Goal: Task Accomplishment & Management: Use online tool/utility

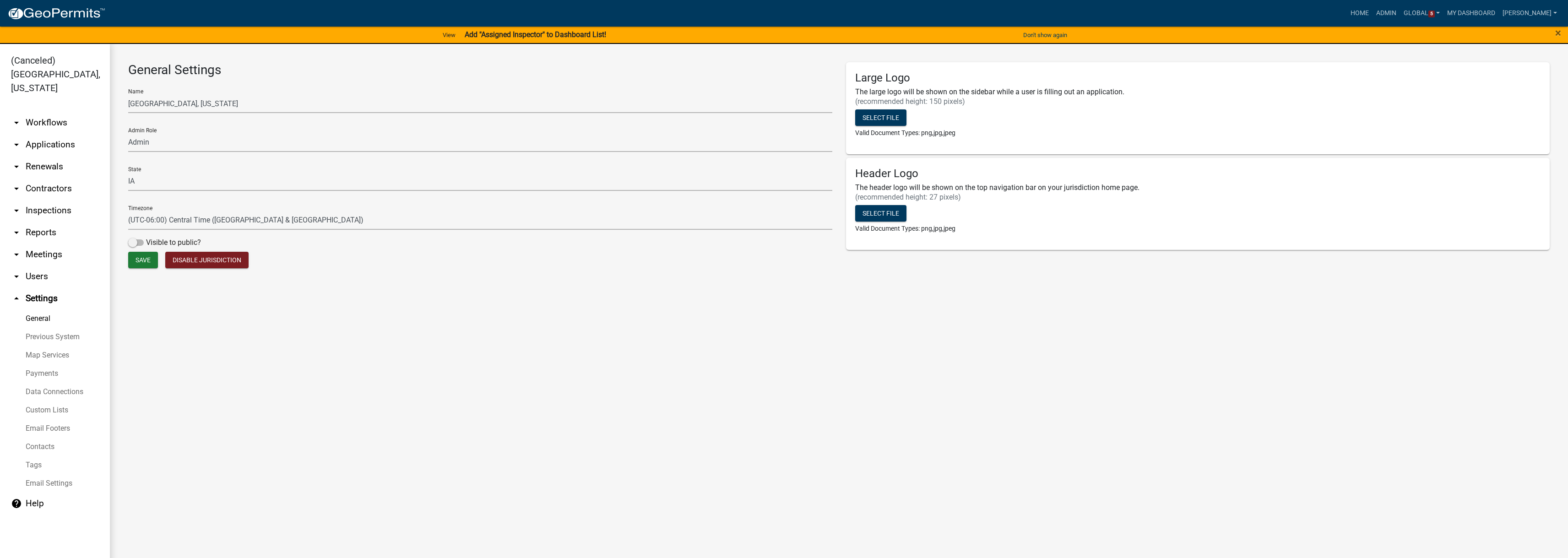
select select "8e8c8011-0d91-47c3-972c-731b40738ef4"
select select "IA"
select select "Central Standard Time"
click at [1537, 12] on link "[PERSON_NAME]" at bounding box center [1529, 13] width 62 height 17
click at [1519, 37] on link "Admin" at bounding box center [1523, 37] width 73 height 22
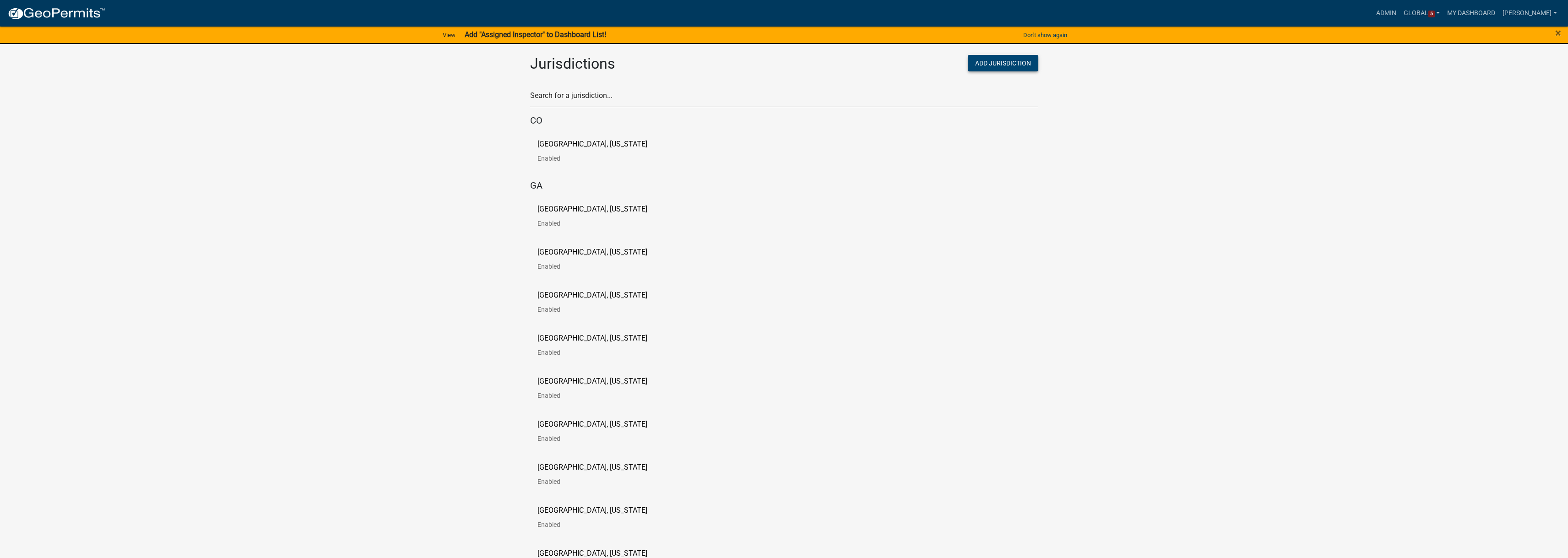
click at [1032, 63] on button "Add Jurisdiction" at bounding box center [1002, 63] width 70 height 16
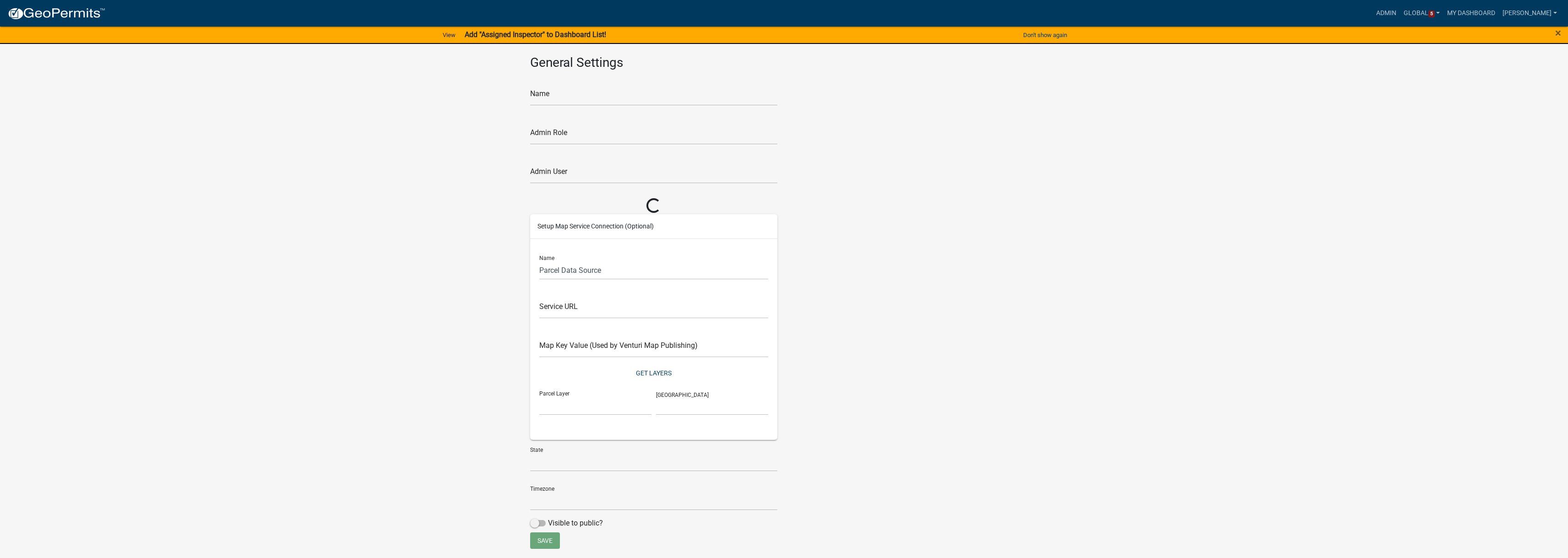
select select
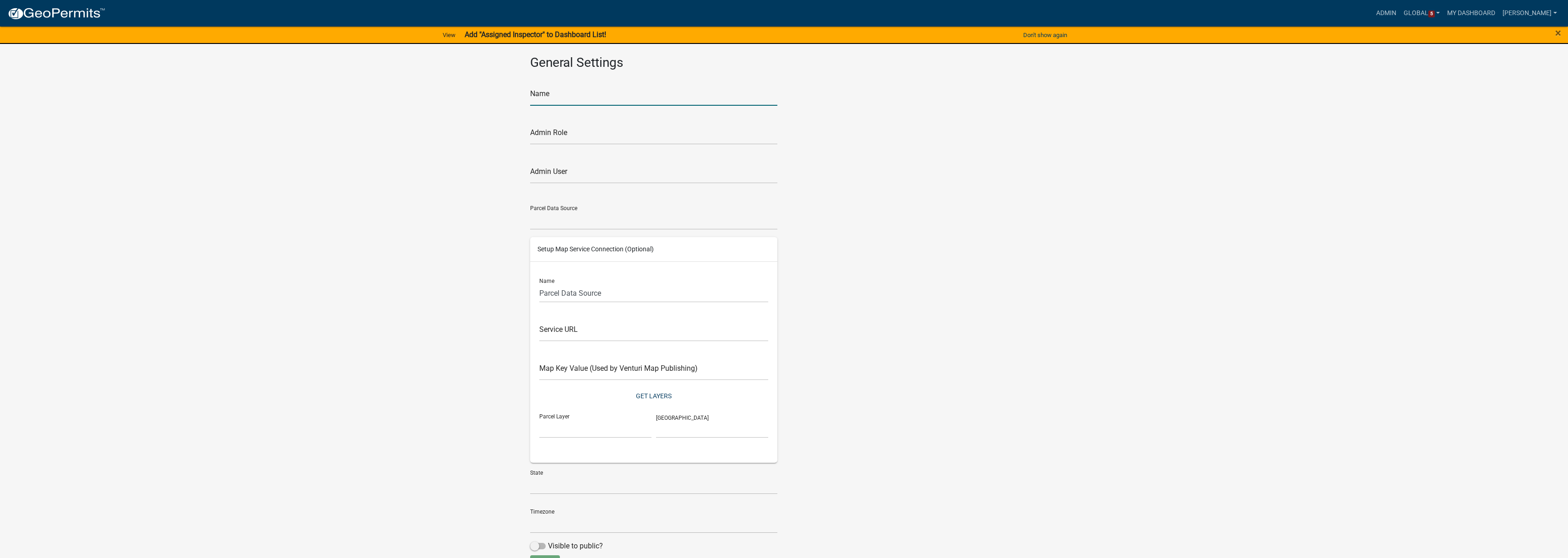
click at [600, 101] on input "text" at bounding box center [654, 96] width 247 height 19
type input "[GEOGRAPHIC_DATA], [GEOGRAPHIC_DATA]"
type input "Admin"
click at [610, 221] on select "[GEOGRAPHIC_DATA] (383), [US_STATE][GEOGRAPHIC_DATA] (720), [US_STATE][GEOGRAPH…" at bounding box center [654, 220] width 247 height 19
select select "549"
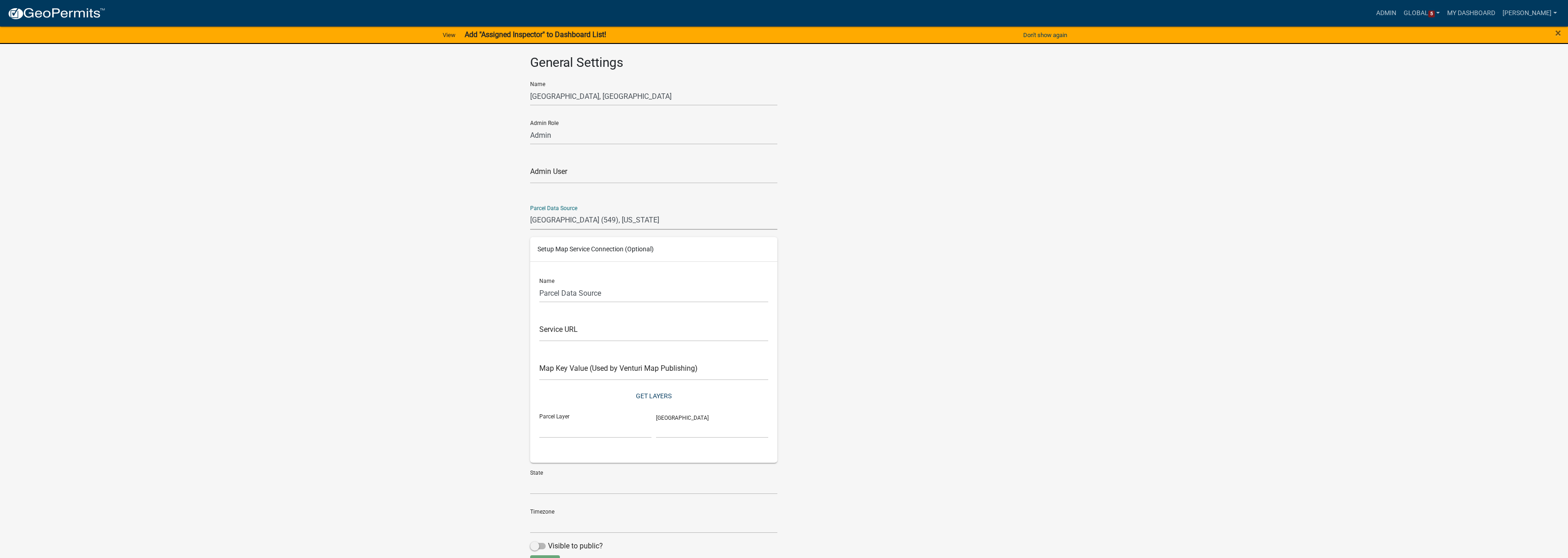
click at [530, 211] on select "[GEOGRAPHIC_DATA] (383), [US_STATE][GEOGRAPHIC_DATA] (720), [US_STATE][GEOGRAPH…" at bounding box center [654, 220] width 247 height 19
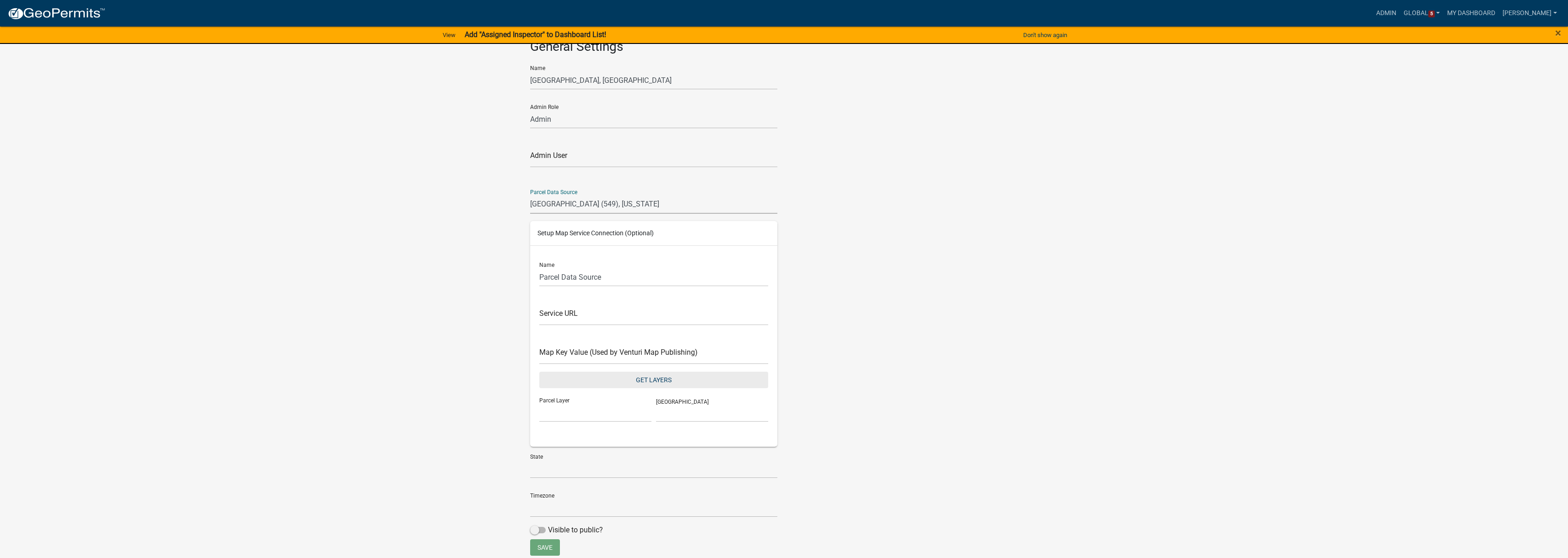
scroll to position [24, 0]
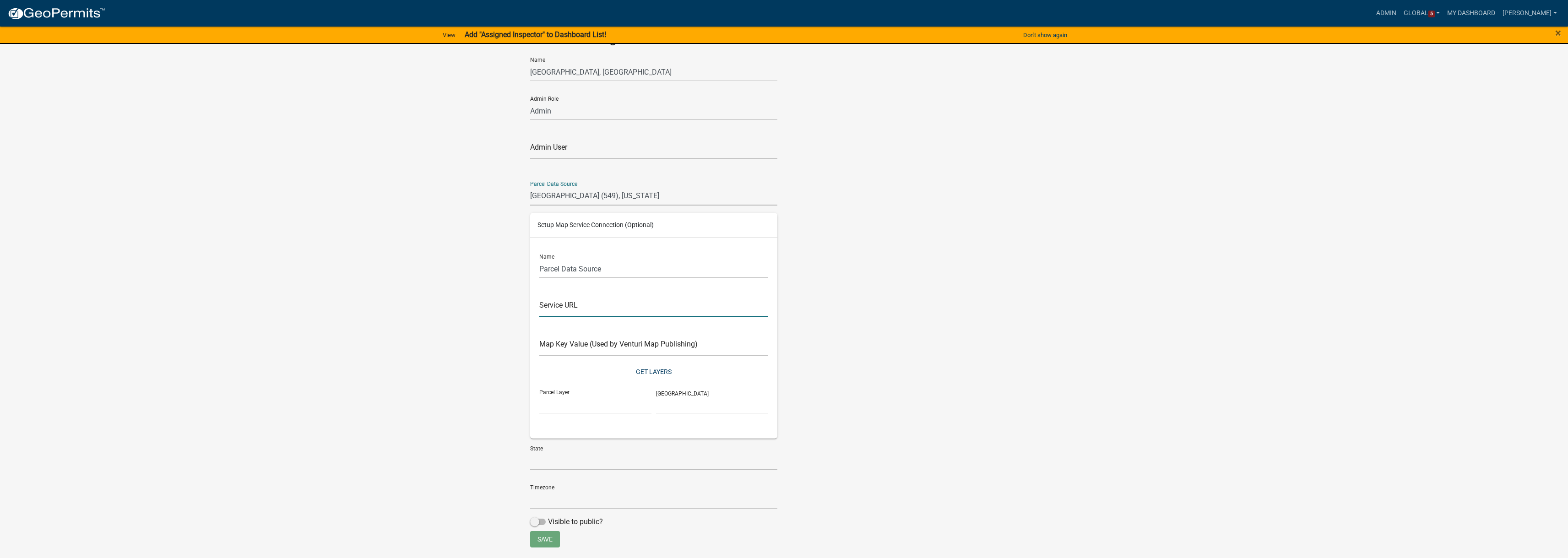
click at [596, 313] on input "text" at bounding box center [654, 307] width 229 height 19
paste input "[URL]"
type input "[URL]"
click at [687, 345] on input "text" at bounding box center [654, 346] width 229 height 19
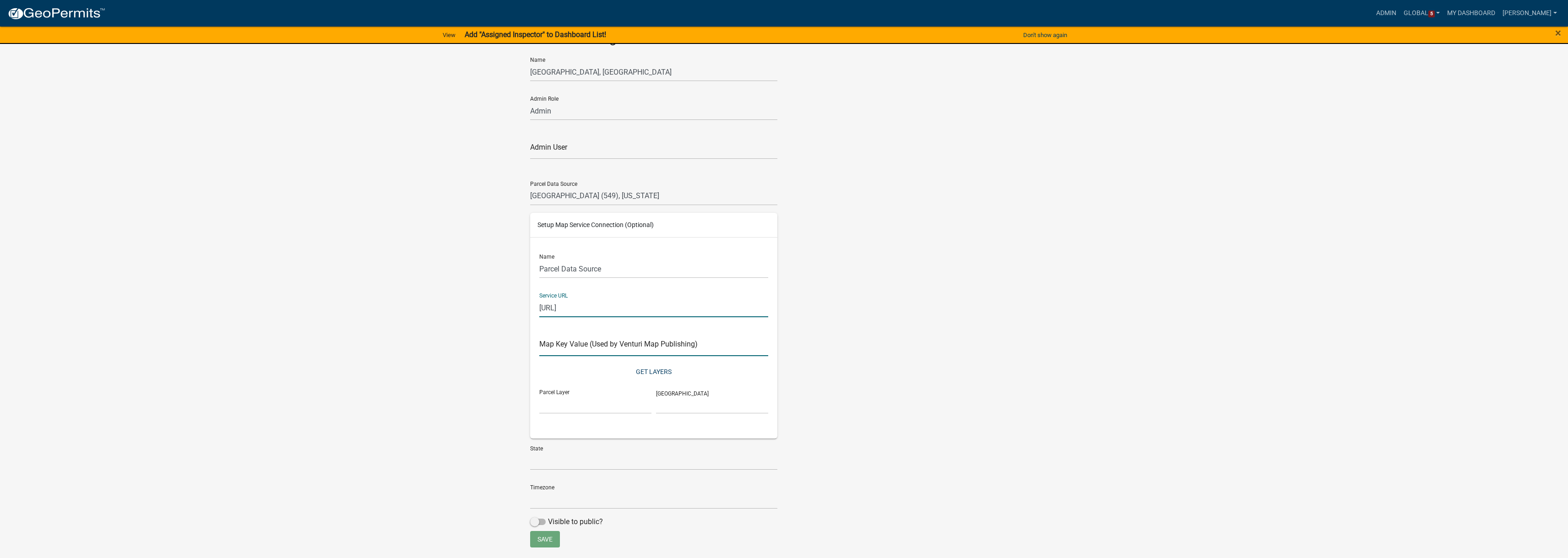
scroll to position [0, 0]
type input "CarrollCountyGA_Permitting"
click at [581, 364] on button "Get Layers" at bounding box center [654, 372] width 229 height 16
click at [596, 402] on select "TAD_Boundary CUVA_2AC Zoning Appraiser Area Permits Appeal_Stat Grade Urban_Cod…" at bounding box center [596, 404] width 112 height 19
select select "Parcels"
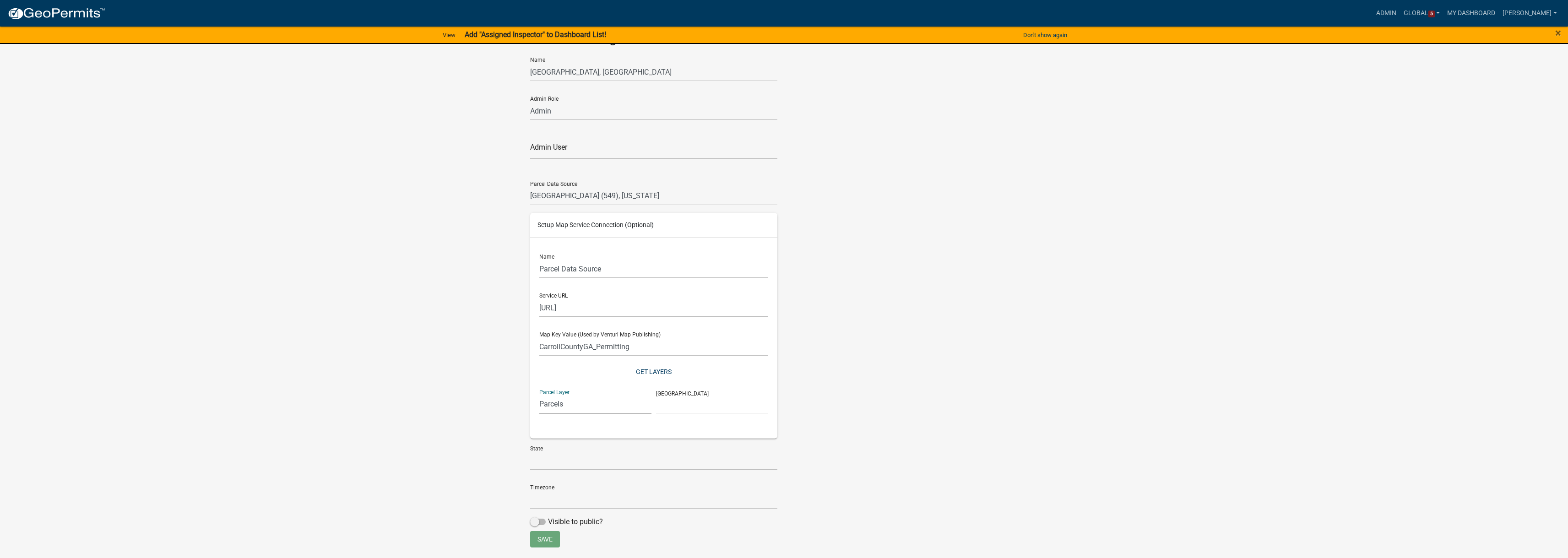
click at [539, 395] on select "TAD_Boundary CUVA_2AC Zoning Appraiser Area Permits Appeal_Stat Grade Urban_Cod…" at bounding box center [596, 404] width 112 height 19
click at [742, 406] on select "FID (FID) Shape (Shape) _v_ON (_v_ON) _v_HN (_v_HN) _v_SY (_v_SY) Parcel_no (PA…" at bounding box center [712, 404] width 112 height 19
select select "Parcel_no"
click at [656, 395] on select "FID (FID) Shape (Shape) _v_ON (_v_ON) _v_HN (_v_HN) _v_SY (_v_SY) Parcel_no (PA…" at bounding box center [712, 404] width 112 height 19
click at [693, 465] on select "AL AK AZ AR CA CO CT DE FL [GEOGRAPHIC_DATA] HI ID IL IN [GEOGRAPHIC_DATA] [GEO…" at bounding box center [654, 460] width 247 height 19
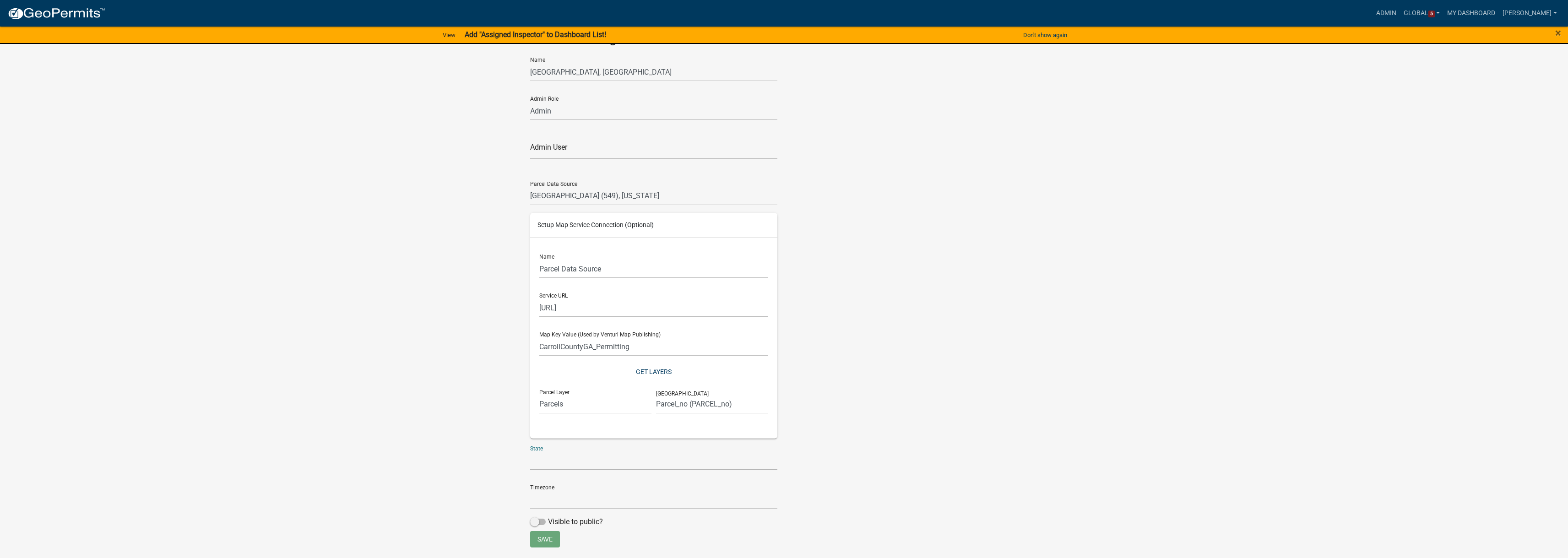
select select "GA"
click at [530, 451] on select "AL AK AZ AR CA CO CT DE FL [GEOGRAPHIC_DATA] HI ID IL IN [GEOGRAPHIC_DATA] [GEO…" at bounding box center [654, 460] width 247 height 19
click at [697, 500] on select "(UTC-08:00) [GEOGRAPHIC_DATA][US_STATE] (UTC-08:00) Coordinated Universal Time-…" at bounding box center [654, 499] width 247 height 19
select select "Eastern Standard Time"
click at [530, 490] on select "(UTC-08:00) [GEOGRAPHIC_DATA][US_STATE] (UTC-08:00) Coordinated Universal Time-…" at bounding box center [654, 499] width 247 height 19
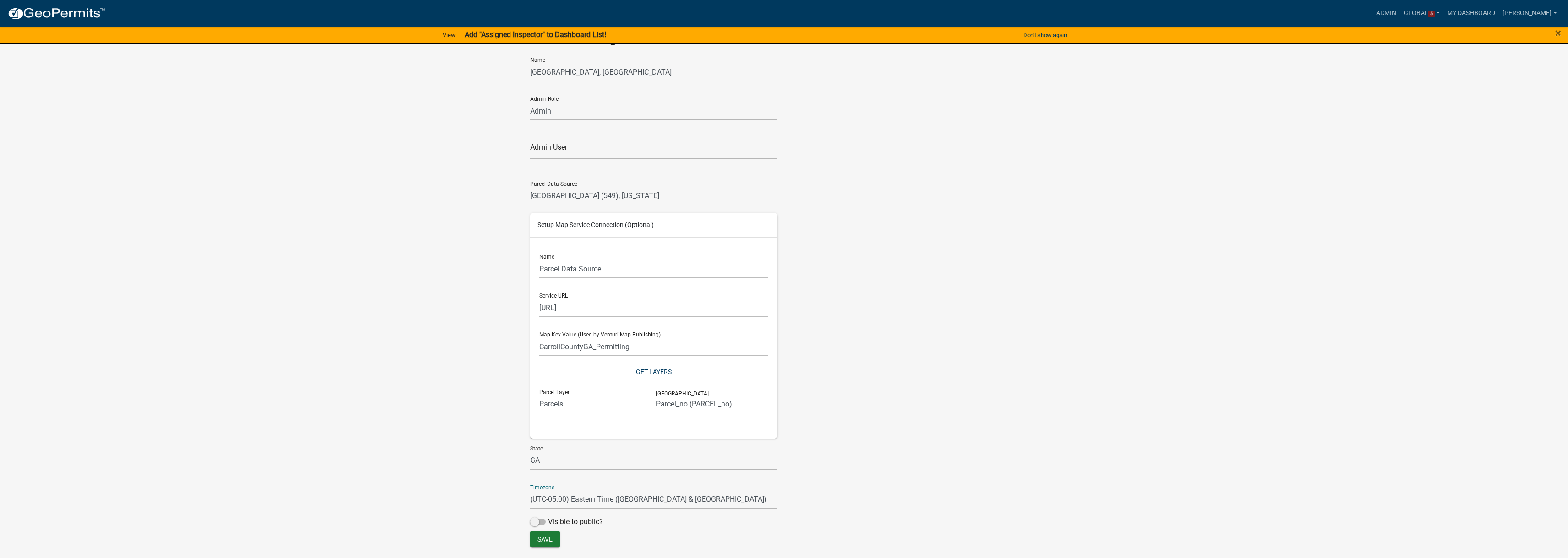
click at [828, 455] on div "General Settings Name [GEOGRAPHIC_DATA], [GEOGRAPHIC_DATA] Admin Role Admin Adm…" at bounding box center [784, 280] width 522 height 500
click at [554, 537] on button "Save" at bounding box center [545, 539] width 30 height 16
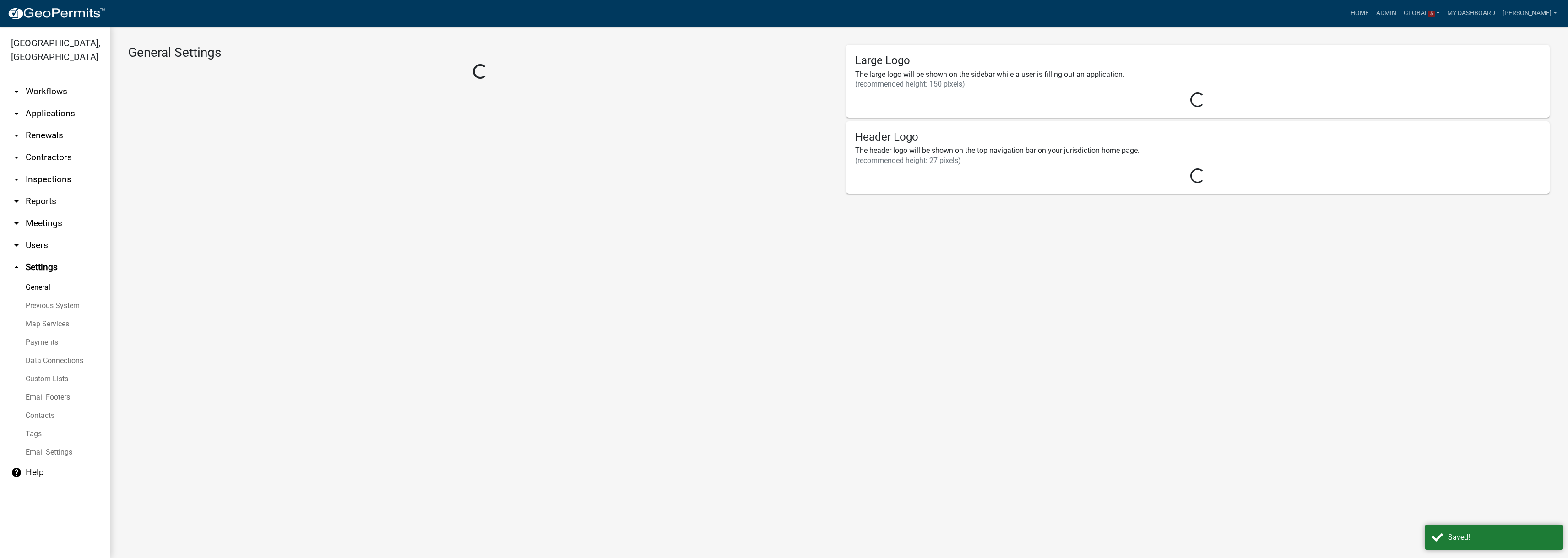
select select "32d6e85b-6a6d-4532-b483-7b431a947728"
select select "GA"
select select "Eastern Standard Time"
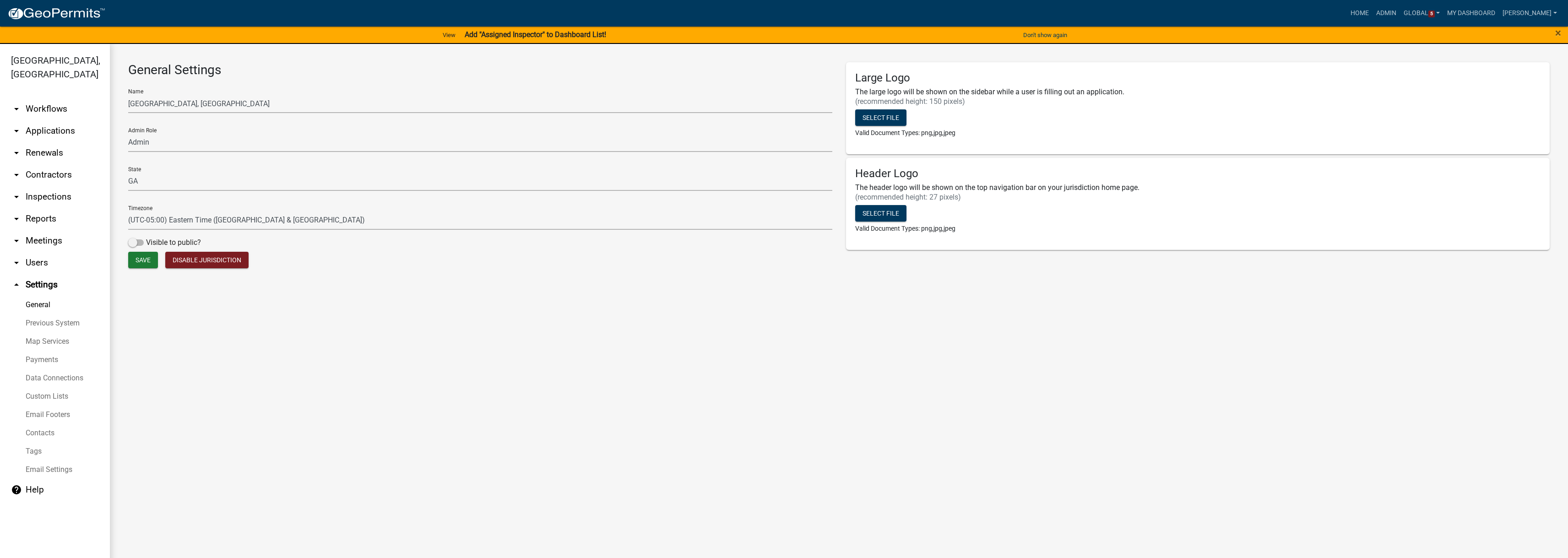
click at [45, 98] on link "arrow_drop_down Workflows" at bounding box center [54, 109] width 110 height 22
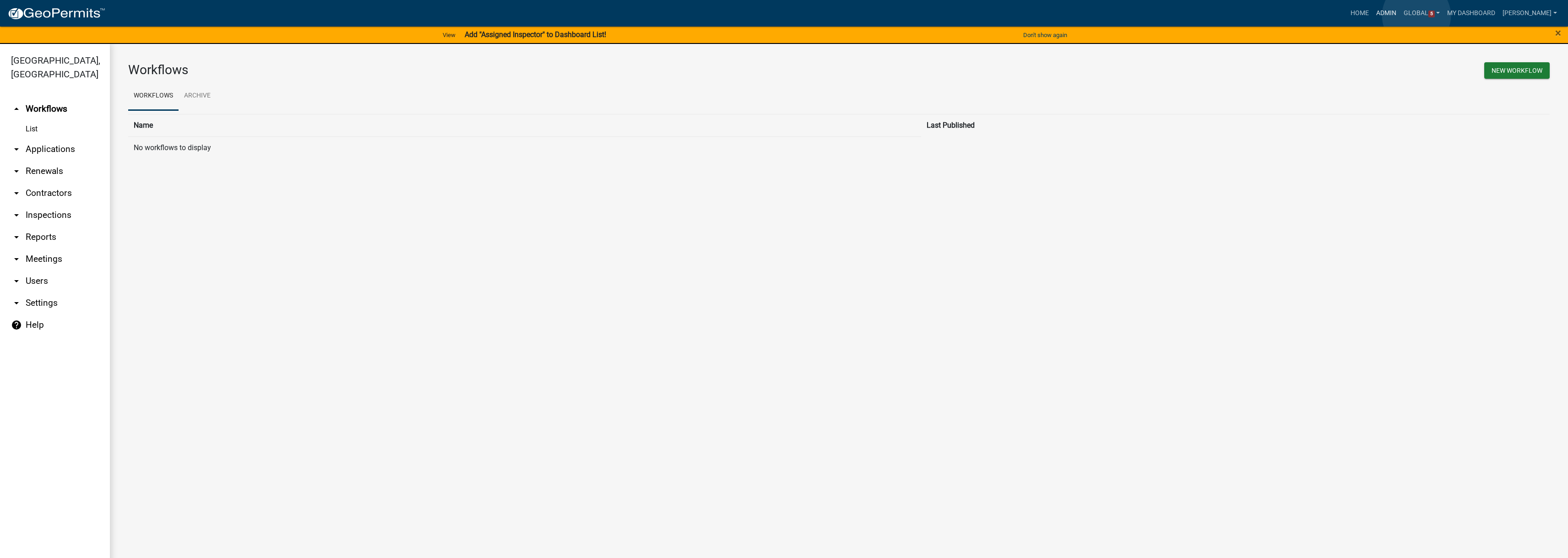
click at [1400, 16] on link "Admin" at bounding box center [1386, 13] width 27 height 17
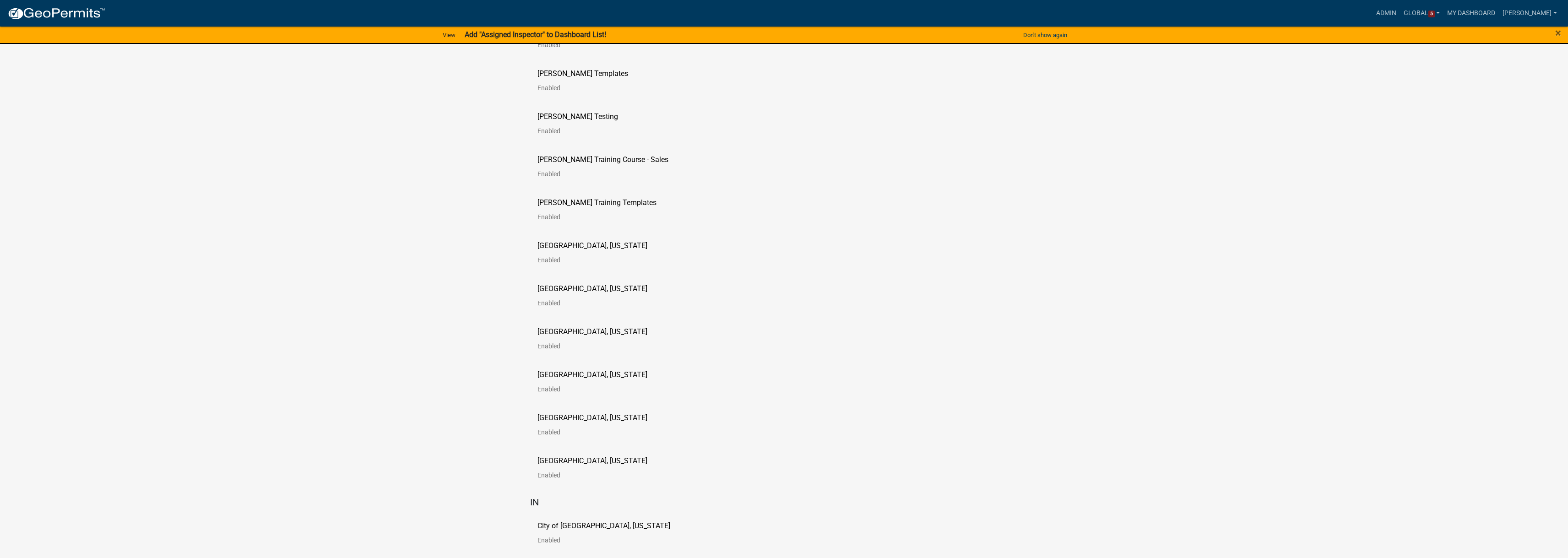
scroll to position [1555, 0]
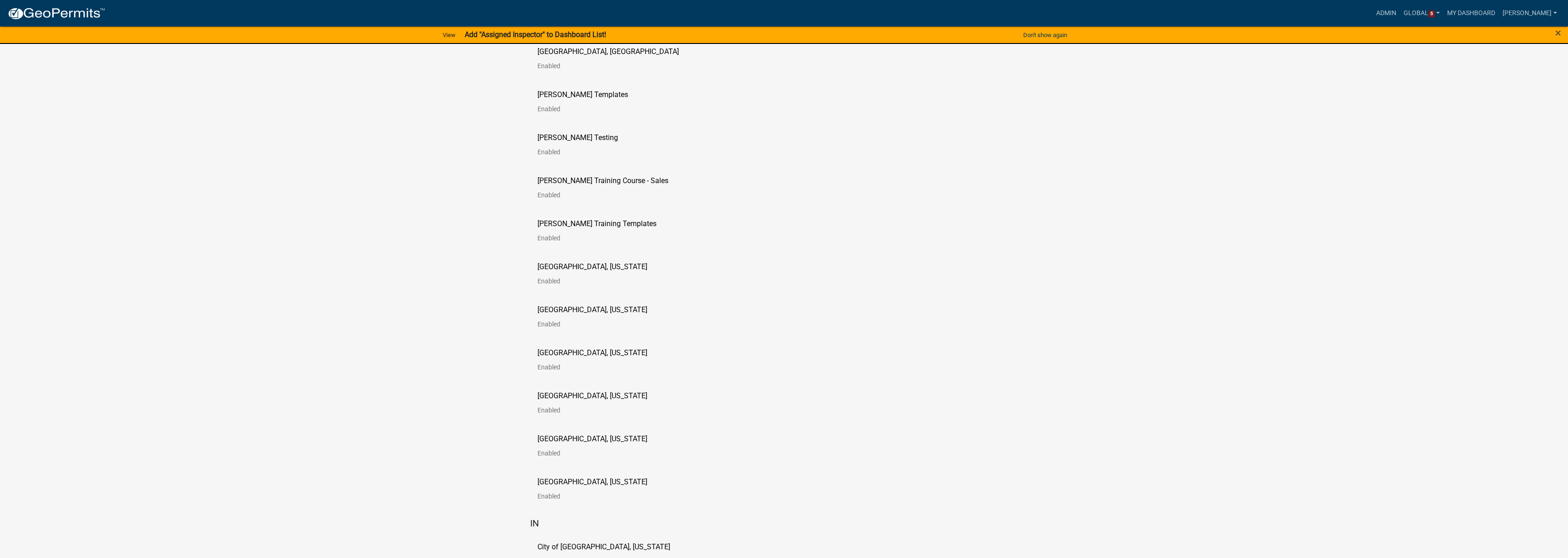
click at [592, 91] on p "[PERSON_NAME] Templates" at bounding box center [583, 94] width 91 height 7
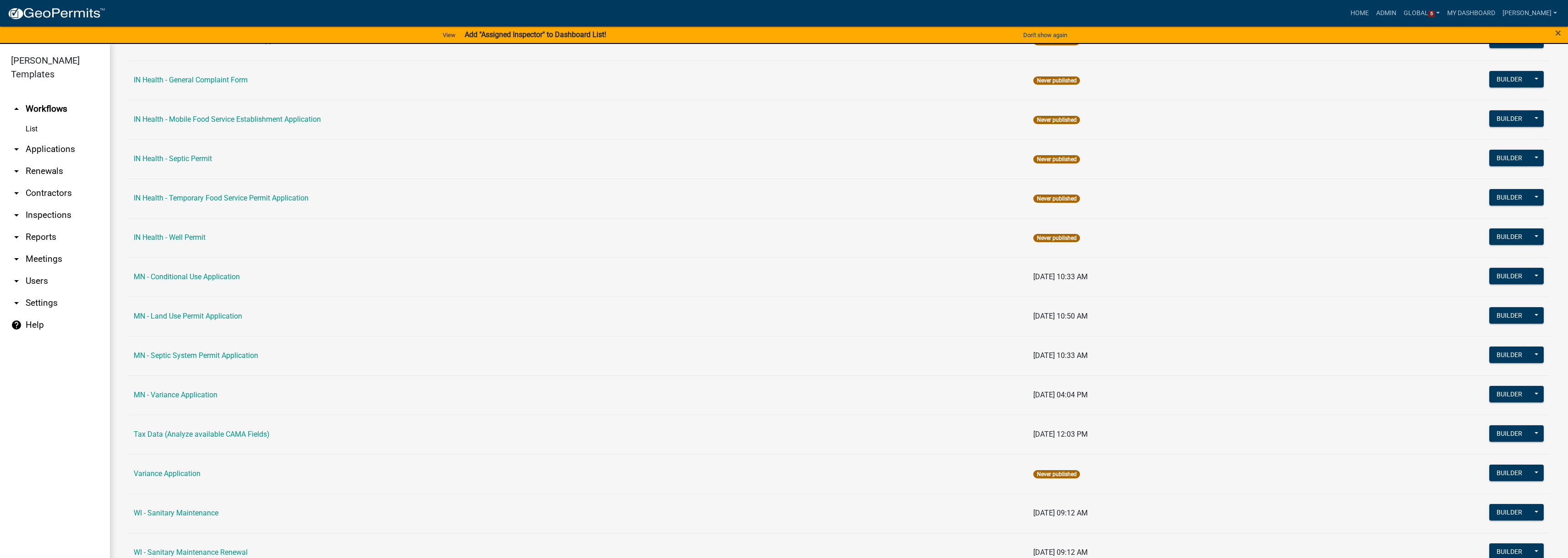
scroll to position [1043, 0]
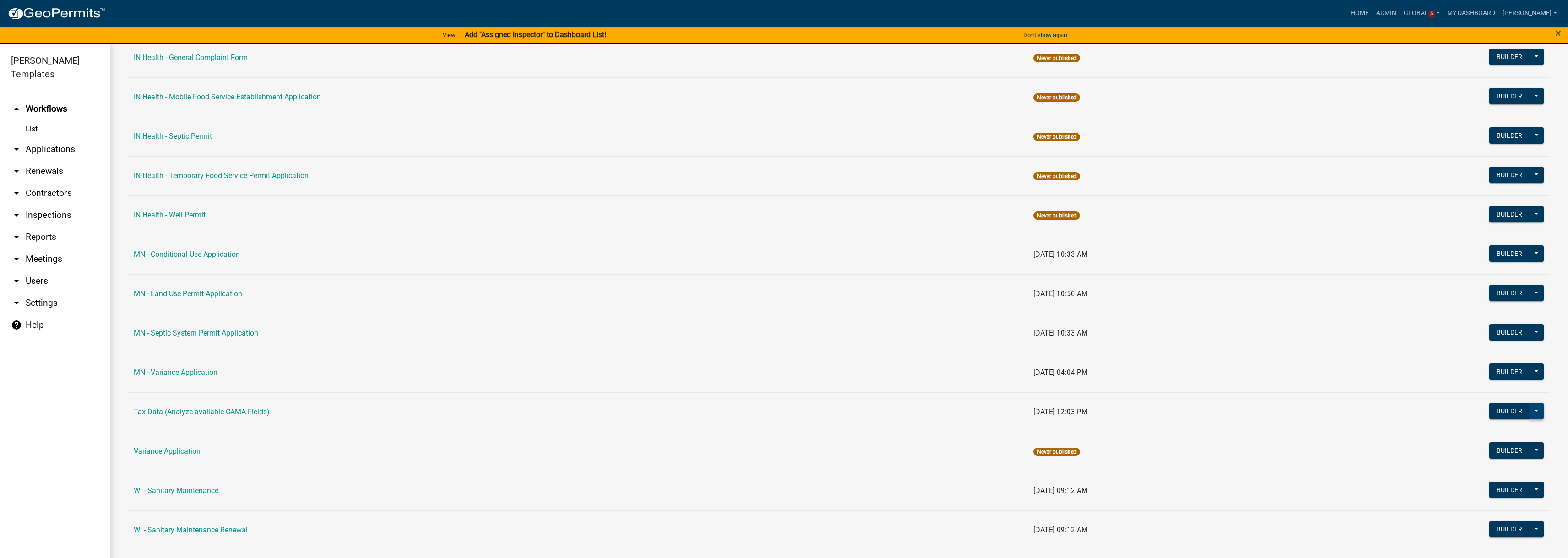
click at [1533, 413] on button at bounding box center [1537, 410] width 15 height 16
click at [1476, 523] on button "Copy" at bounding box center [1506, 523] width 76 height 22
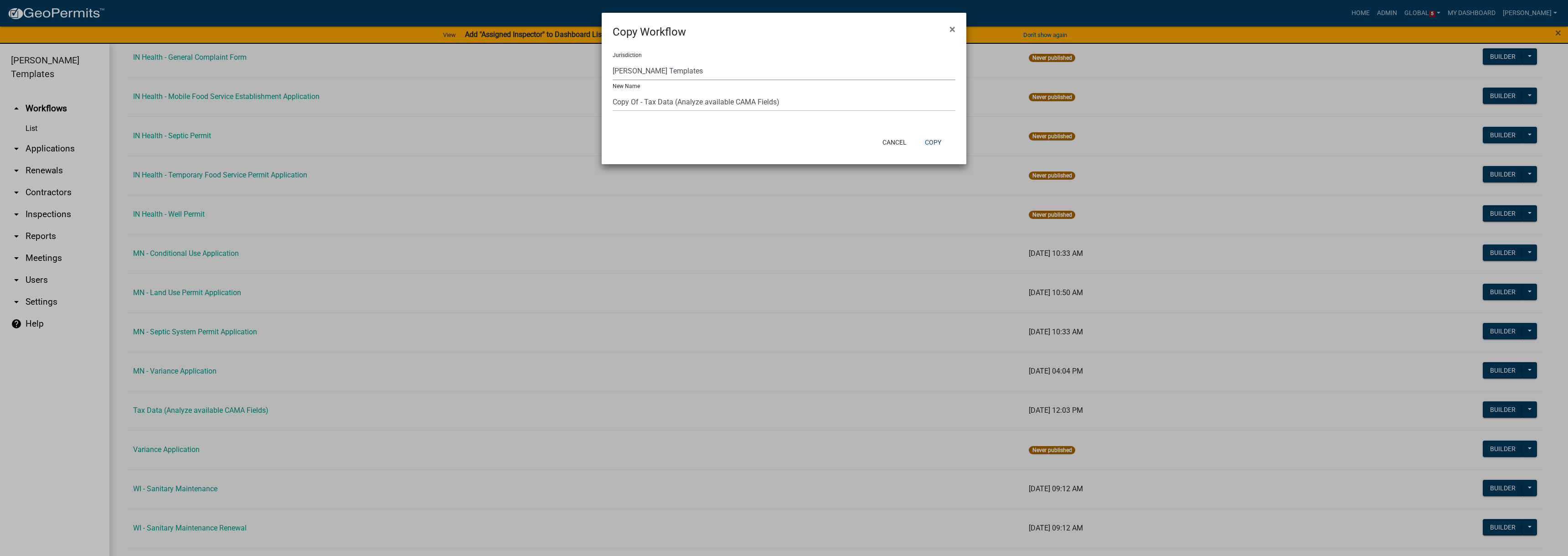
click at [942, 73] on select "[GEOGRAPHIC_DATA], [US_STATE] (Canceled) [GEOGRAPHIC_DATA], [US_STATE] [GEOGRAP…" at bounding box center [784, 71] width 343 height 19
click at [809, 71] on select "[GEOGRAPHIC_DATA], [US_STATE] (Canceled) [GEOGRAPHIC_DATA], [US_STATE] [GEOGRAP…" at bounding box center [784, 71] width 343 height 19
select select "50bafb28-1523-4c4d-ac21-e80ac6fc537a"
click at [613, 62] on select "[GEOGRAPHIC_DATA], [US_STATE] (Canceled) [GEOGRAPHIC_DATA], [US_STATE] [GEOGRAP…" at bounding box center [784, 71] width 343 height 19
click at [927, 142] on button "Copy" at bounding box center [933, 142] width 31 height 16
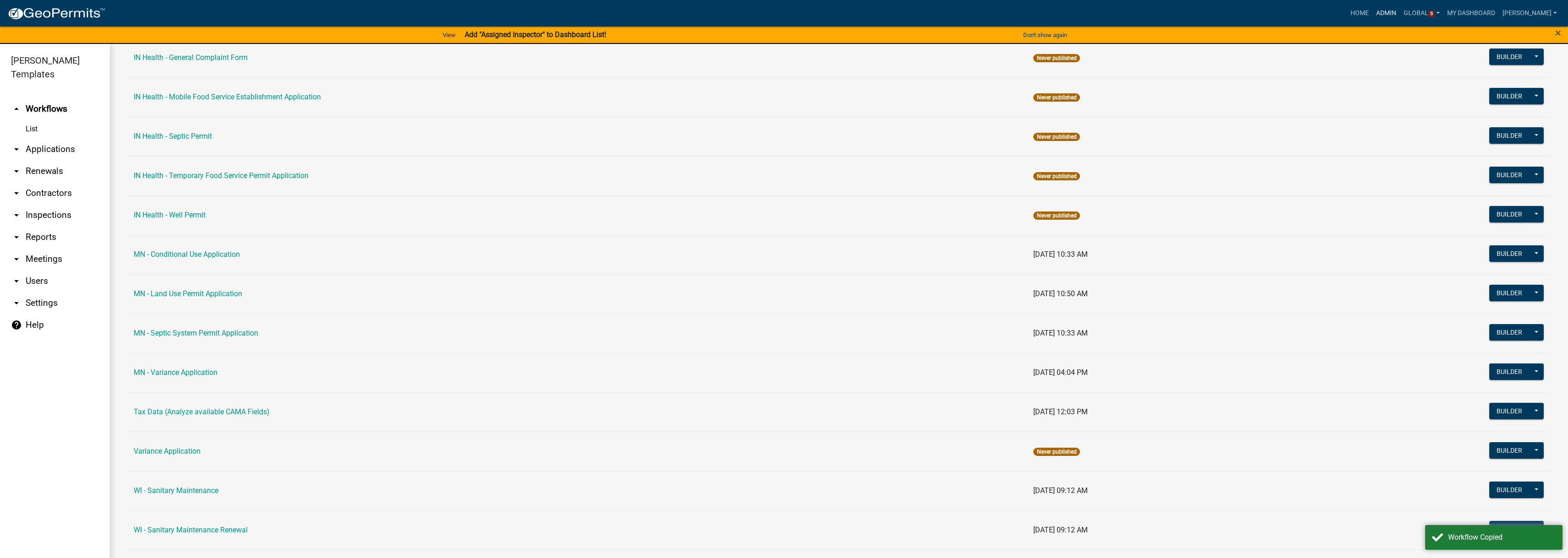
click at [1400, 14] on link "Admin" at bounding box center [1386, 13] width 27 height 17
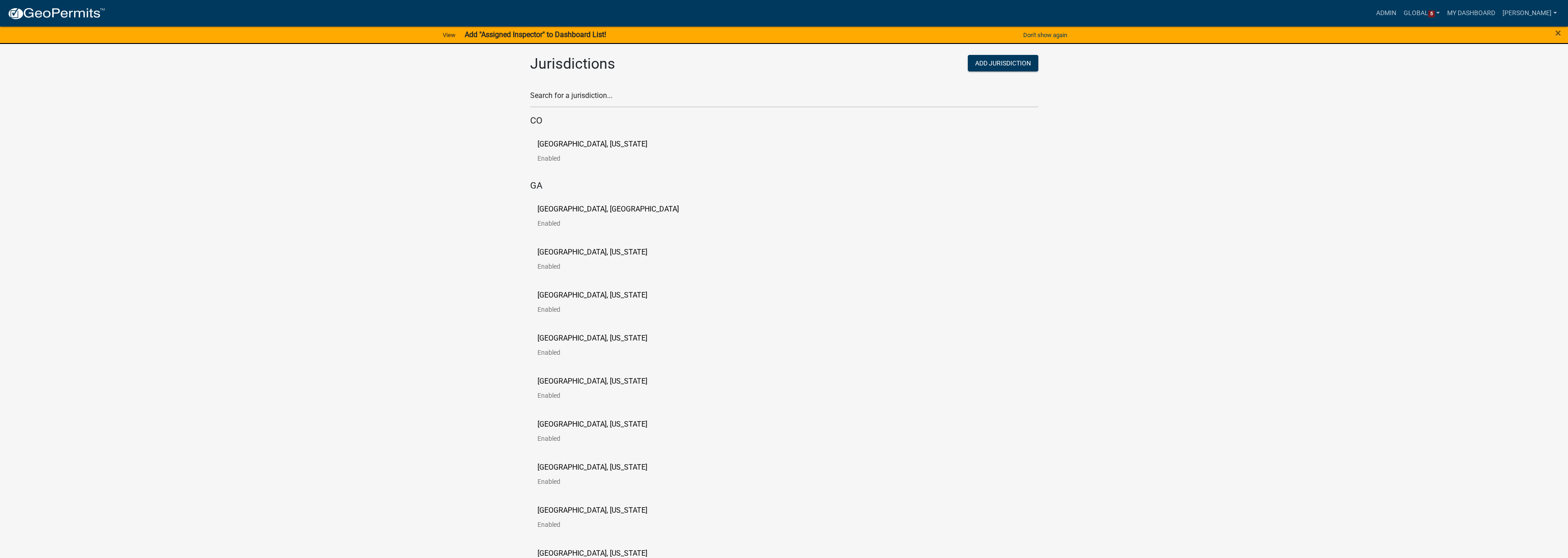
click at [573, 209] on p "[GEOGRAPHIC_DATA], [GEOGRAPHIC_DATA]" at bounding box center [609, 209] width 142 height 7
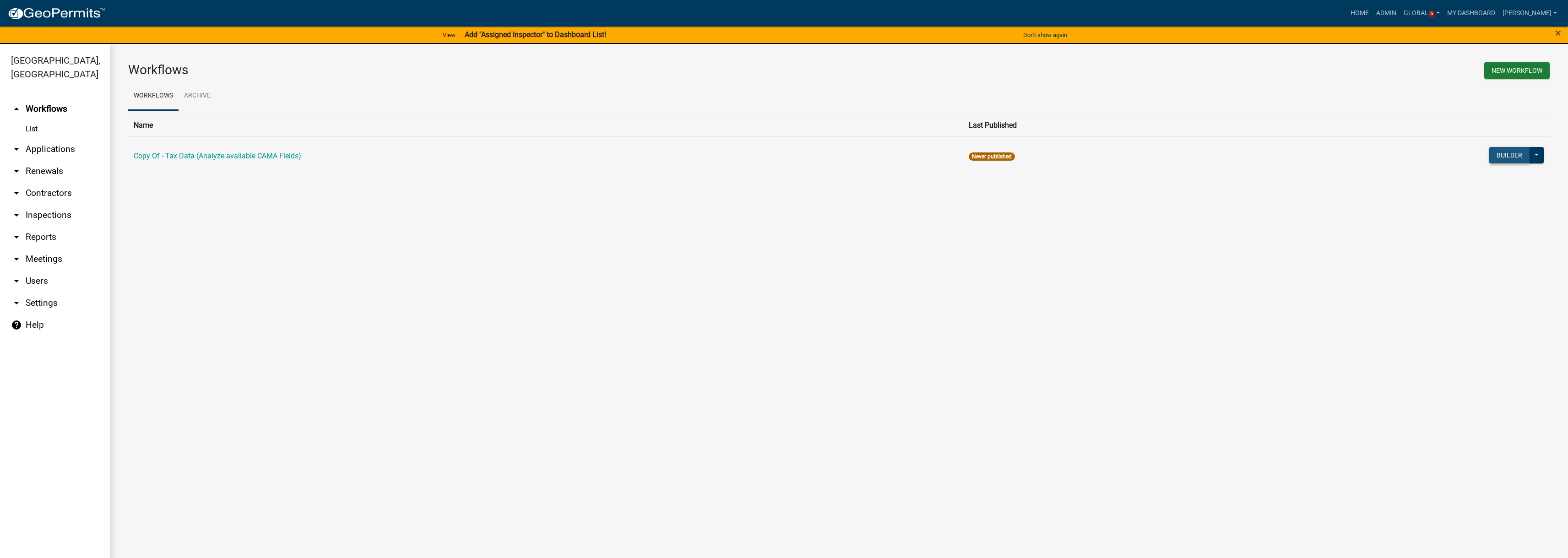
click at [1510, 156] on button "Builder" at bounding box center [1509, 155] width 40 height 16
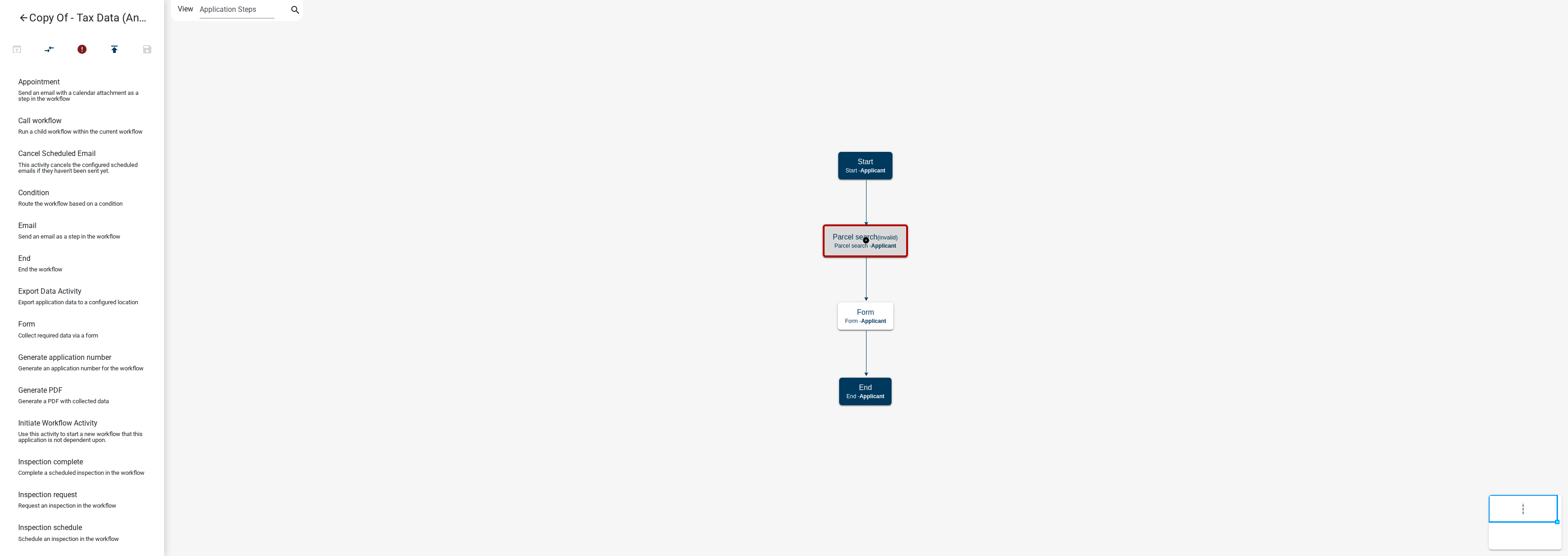
click at [868, 249] on p "Parcel search - Applicant" at bounding box center [865, 246] width 65 height 7
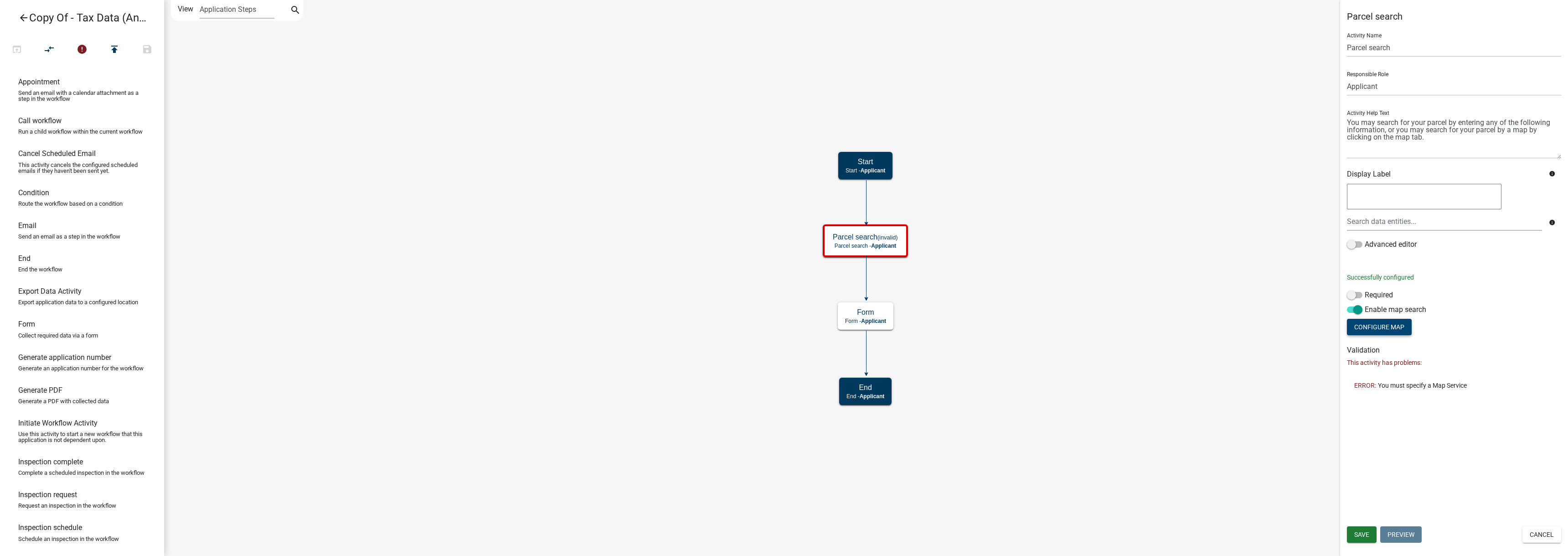
click at [1378, 329] on button "Configure Map" at bounding box center [1379, 327] width 65 height 16
select select
select select "hybrid"
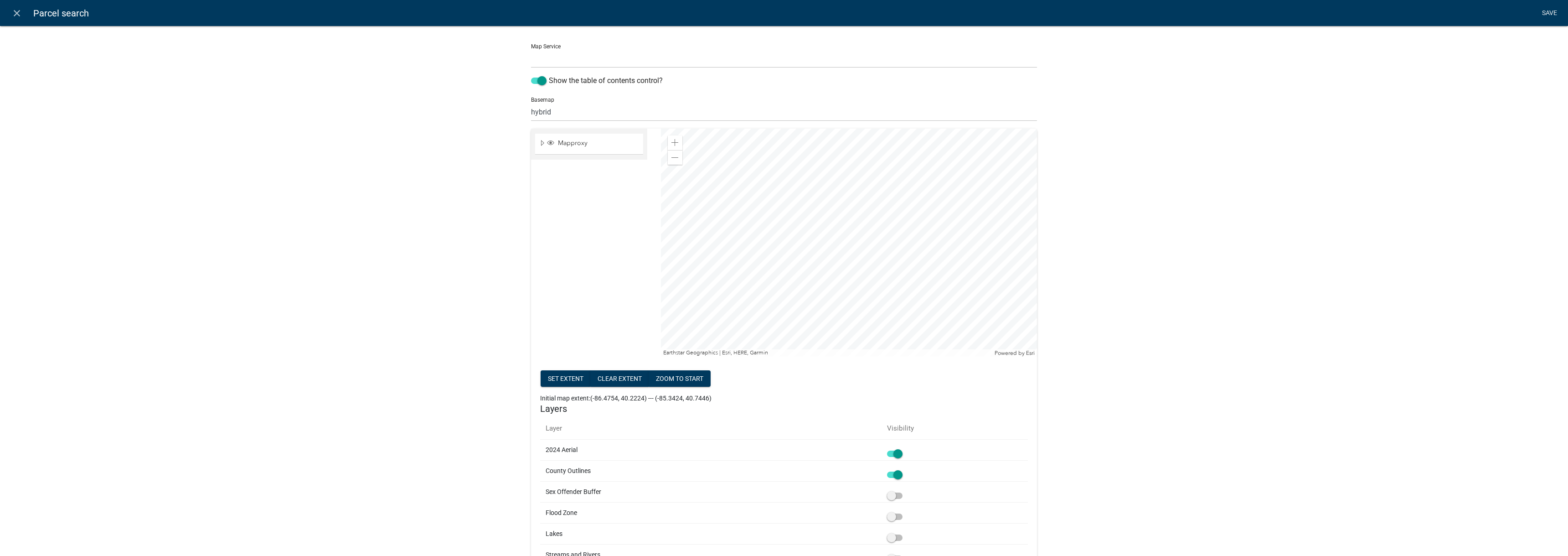
click at [1542, 14] on link "Save" at bounding box center [1550, 13] width 23 height 17
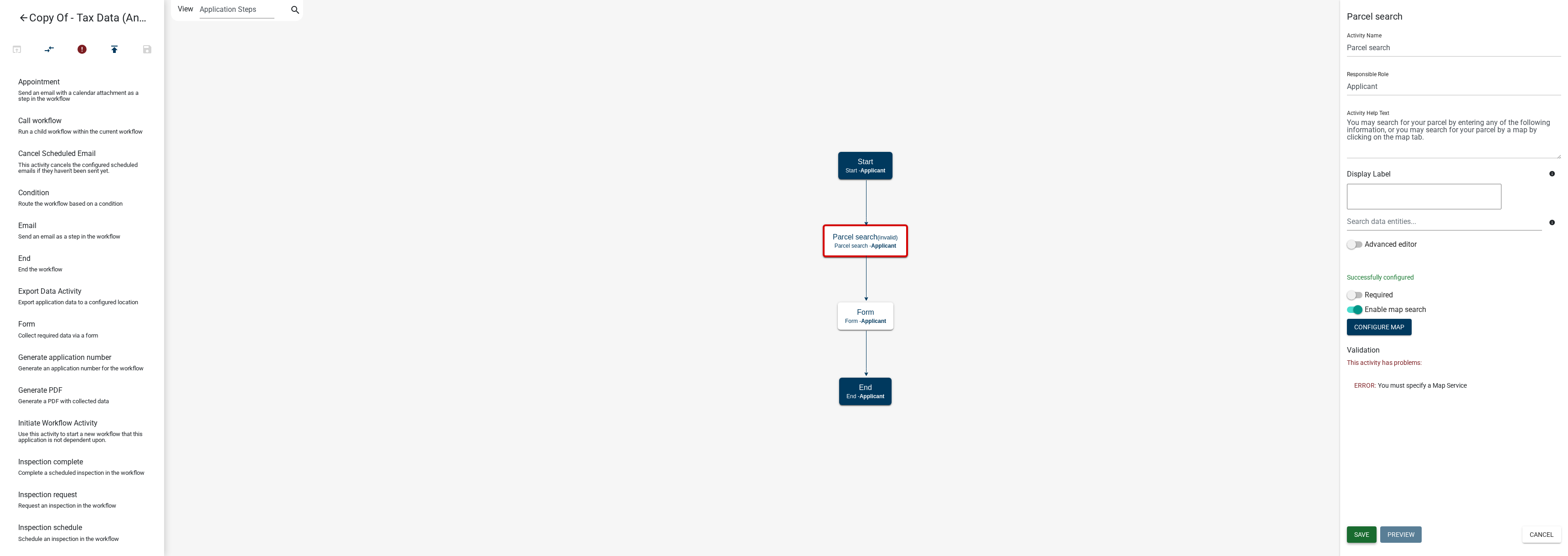
click at [1371, 535] on button "Save" at bounding box center [1362, 535] width 30 height 16
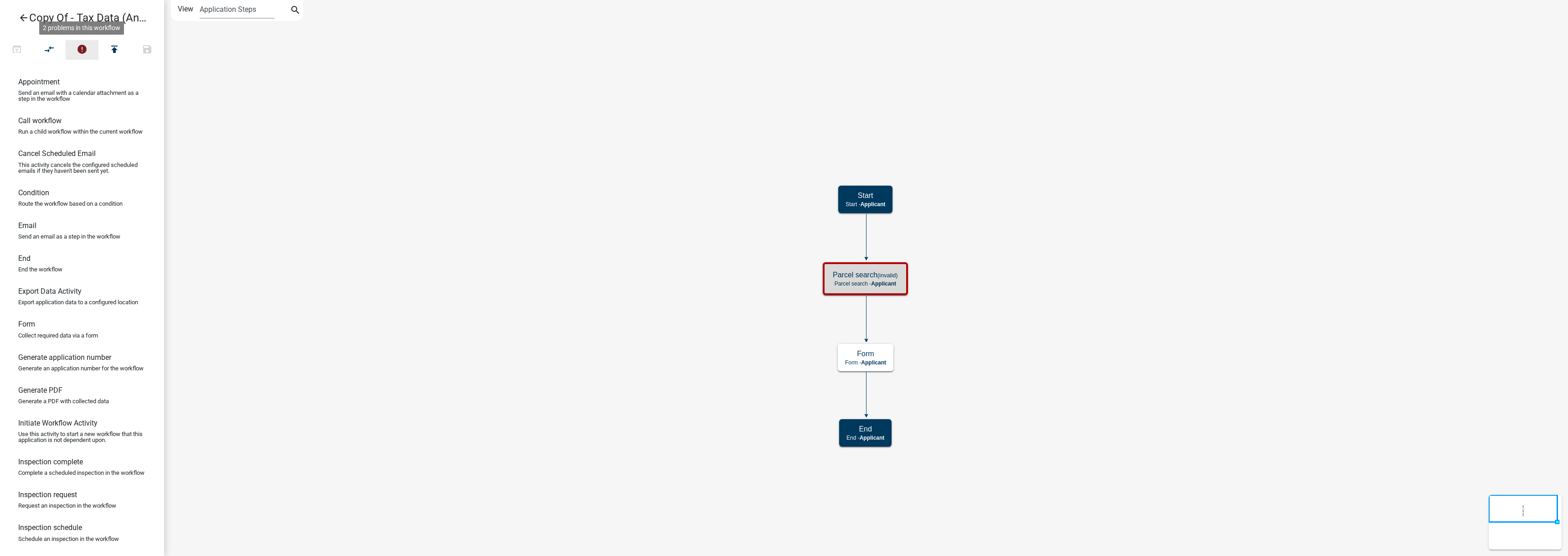
click at [80, 52] on icon "error" at bounding box center [81, 50] width 11 height 13
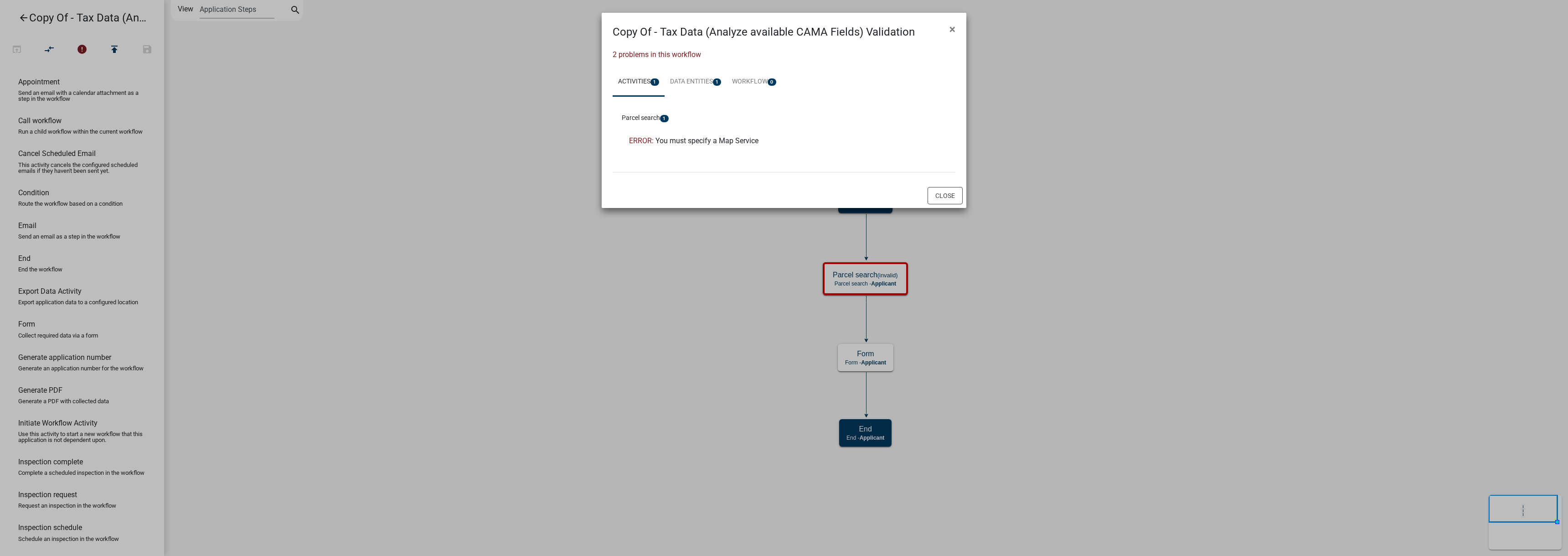
click at [653, 140] on span "ERROR:" at bounding box center [641, 140] width 25 height 9
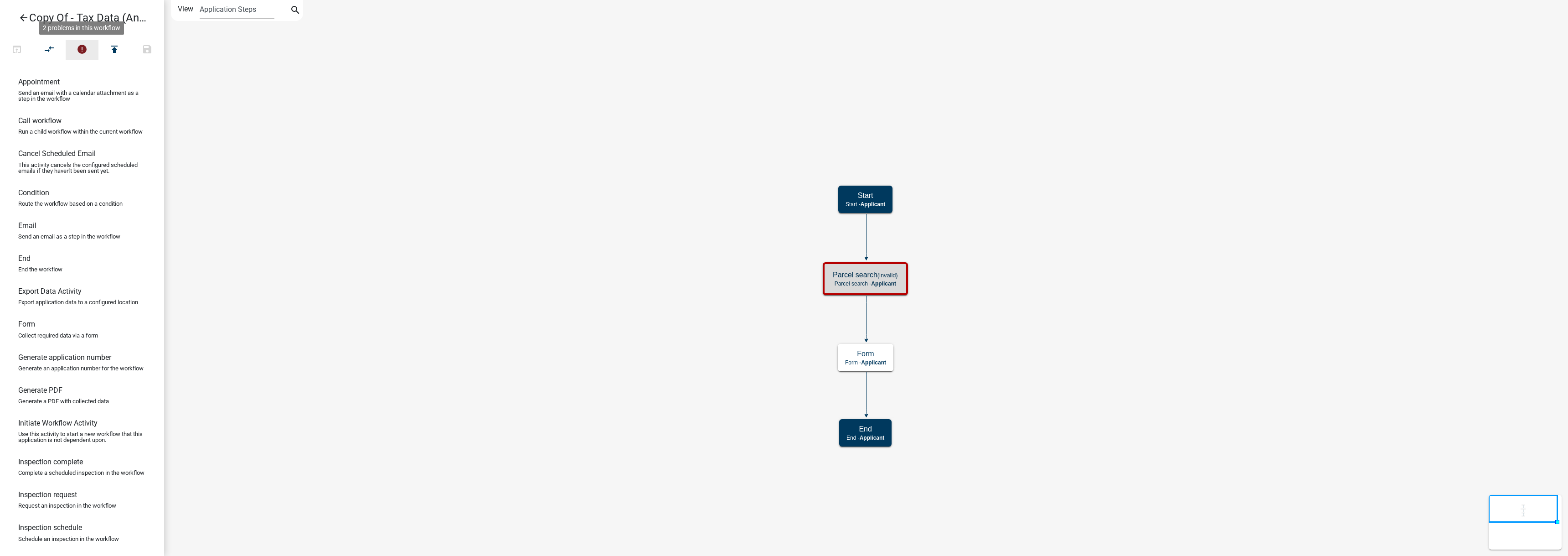
click at [84, 53] on icon "error" at bounding box center [81, 50] width 11 height 13
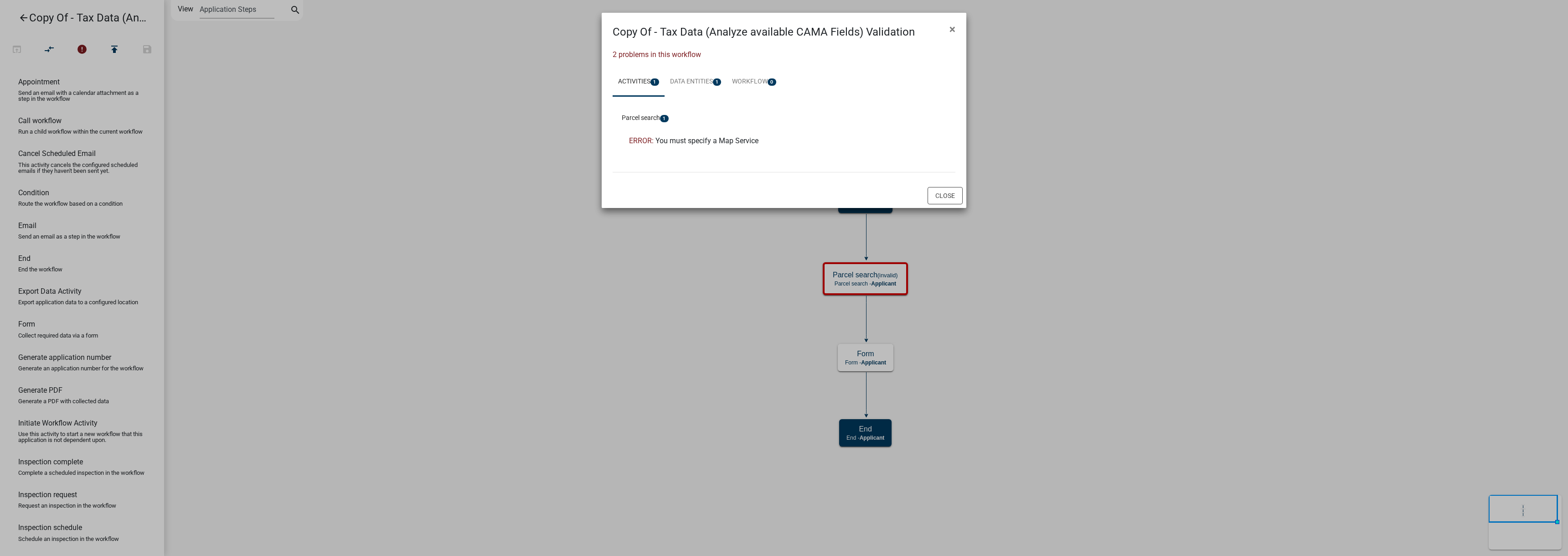
click at [743, 140] on span "You must specify a Map Service" at bounding box center [706, 140] width 103 height 9
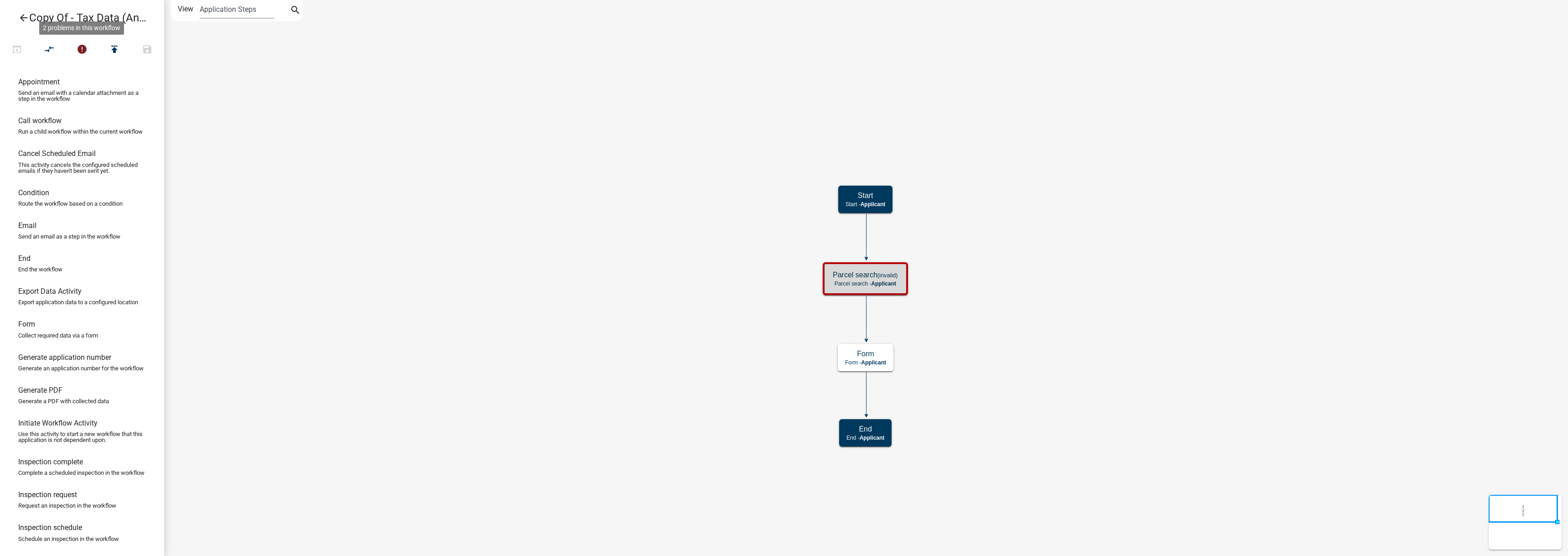
click at [743, 140] on div "ERROR: You must specify a Map Service" at bounding box center [784, 125] width 324 height 36
click at [82, 51] on icon "error" at bounding box center [81, 50] width 11 height 13
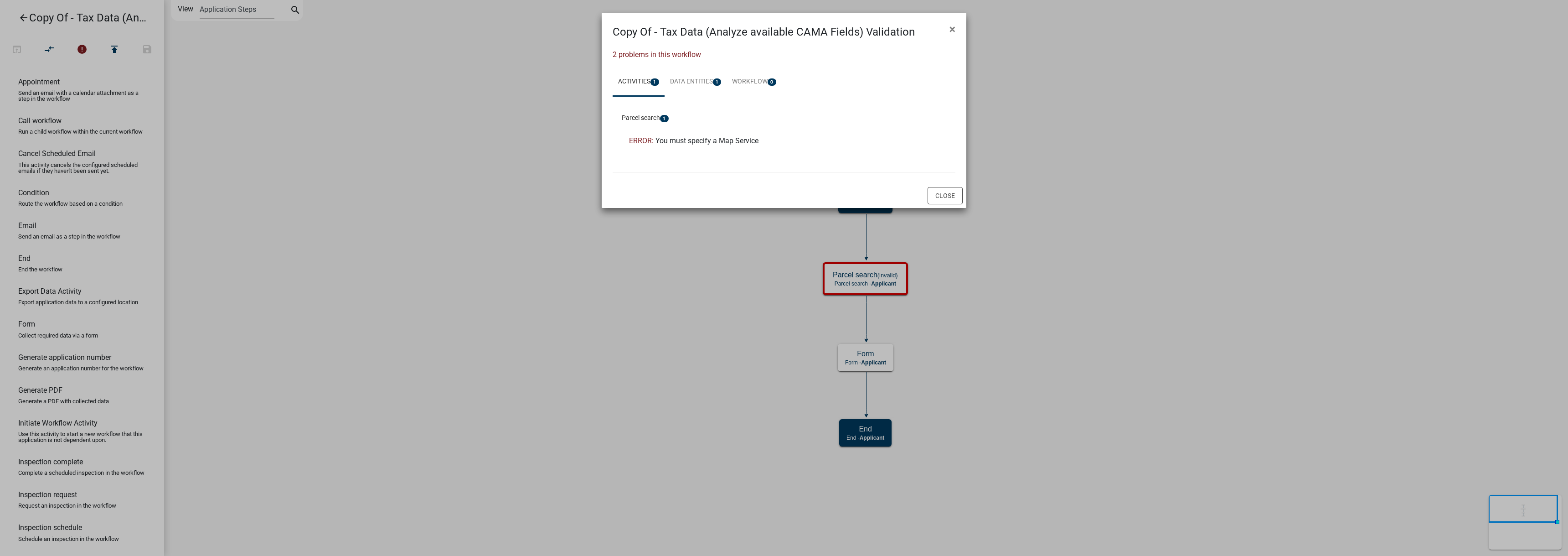
click at [643, 140] on span "ERROR:" at bounding box center [641, 140] width 25 height 9
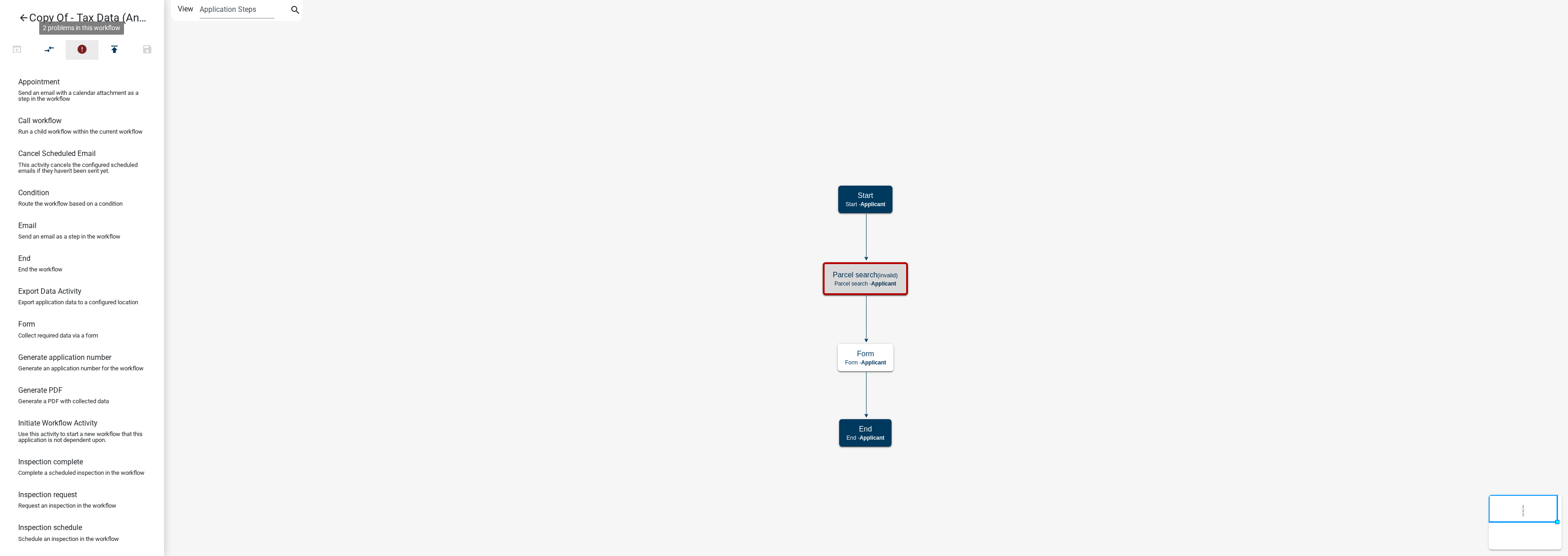
click at [83, 47] on icon "error" at bounding box center [81, 50] width 11 height 13
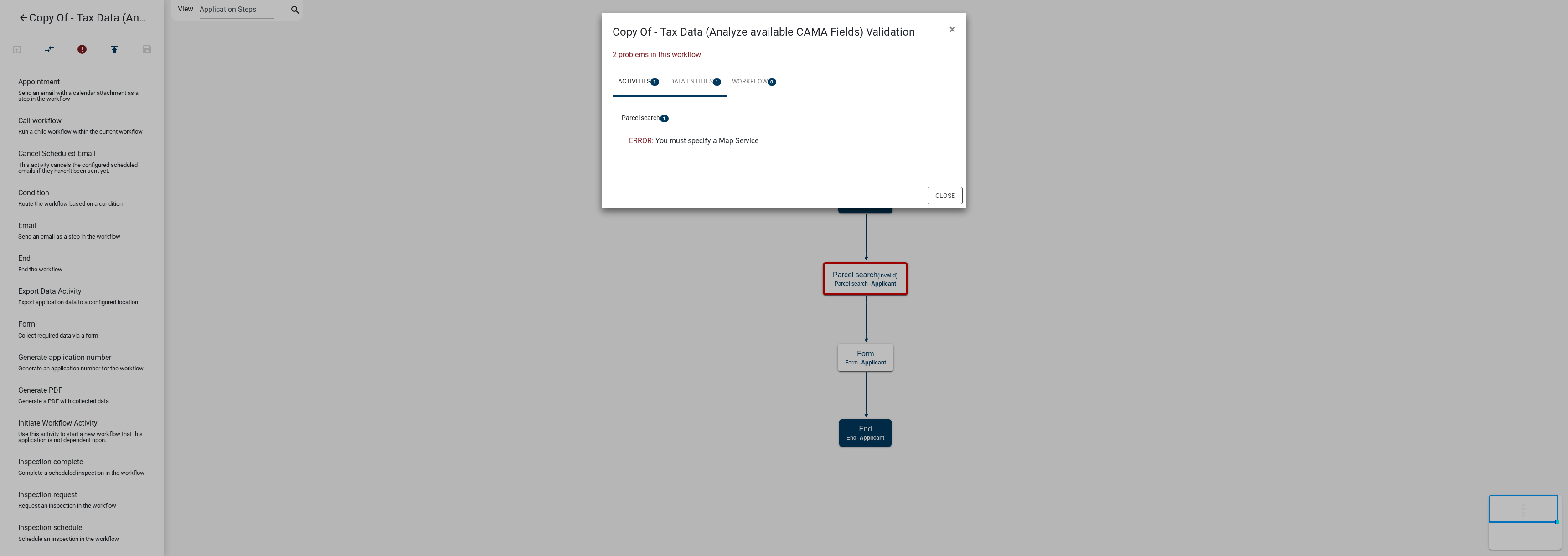
click at [693, 85] on link "Data Entities 1" at bounding box center [696, 82] width 62 height 30
click at [725, 140] on span "You must specify a Map Service" at bounding box center [706, 140] width 103 height 9
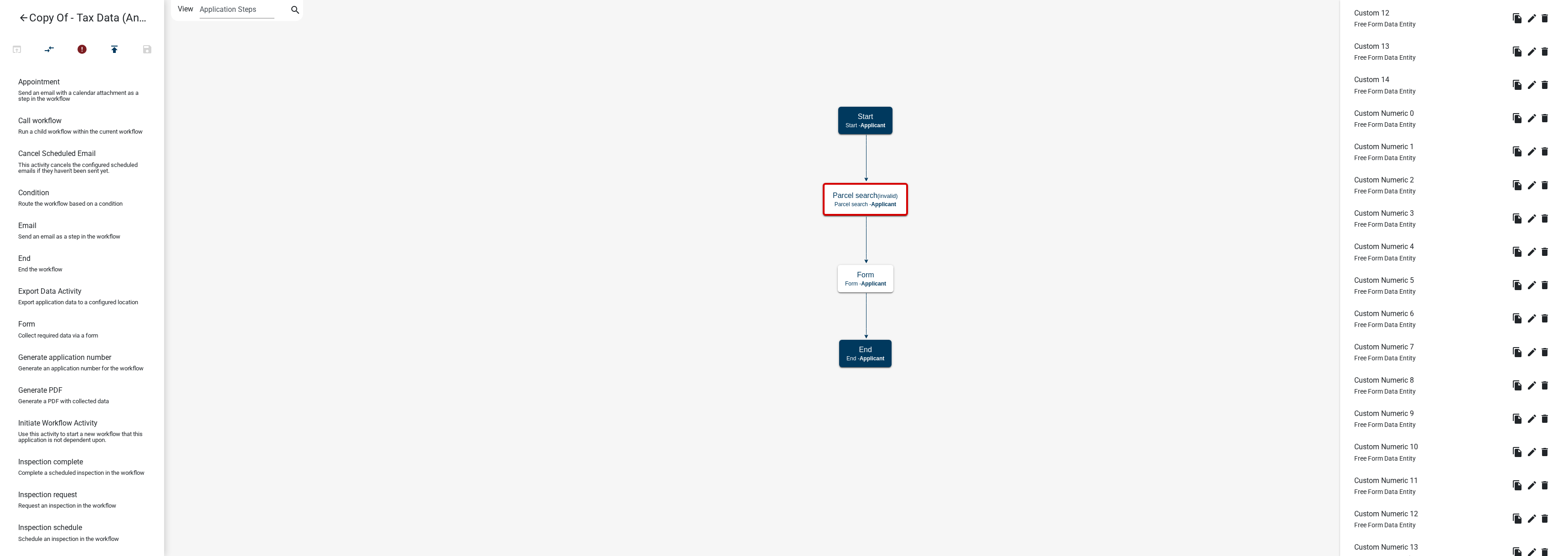
scroll to position [1910, 0]
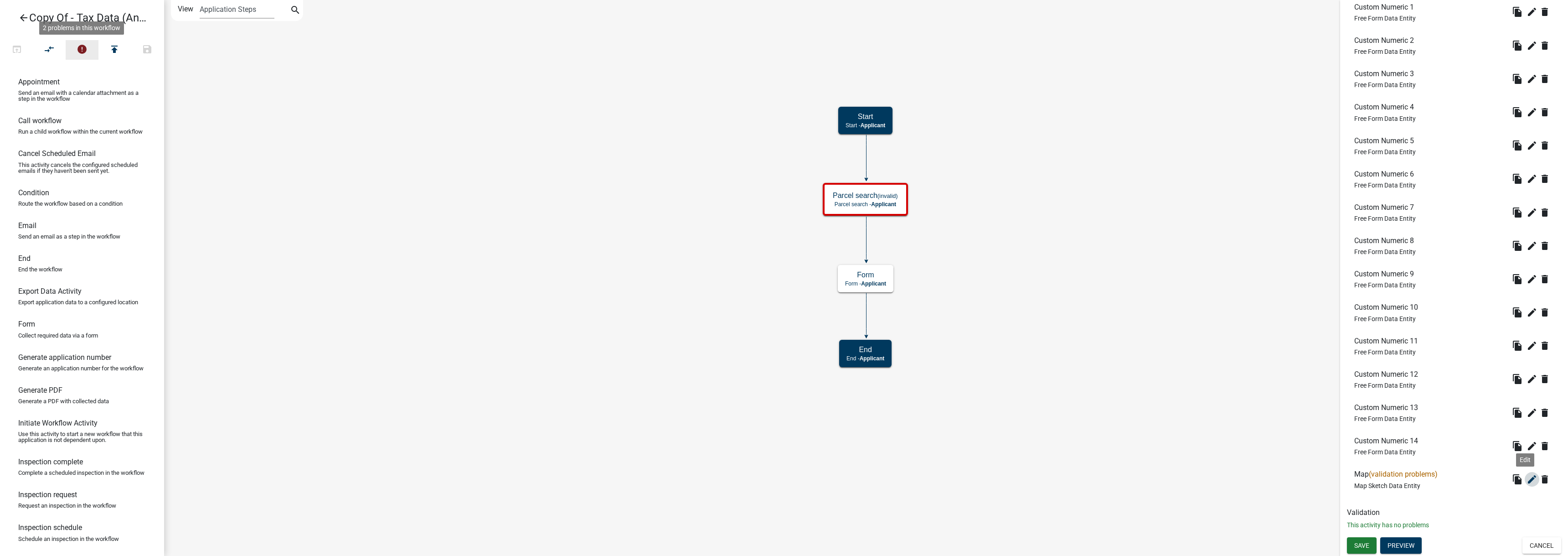
click at [1527, 480] on icon "edit" at bounding box center [1532, 479] width 11 height 11
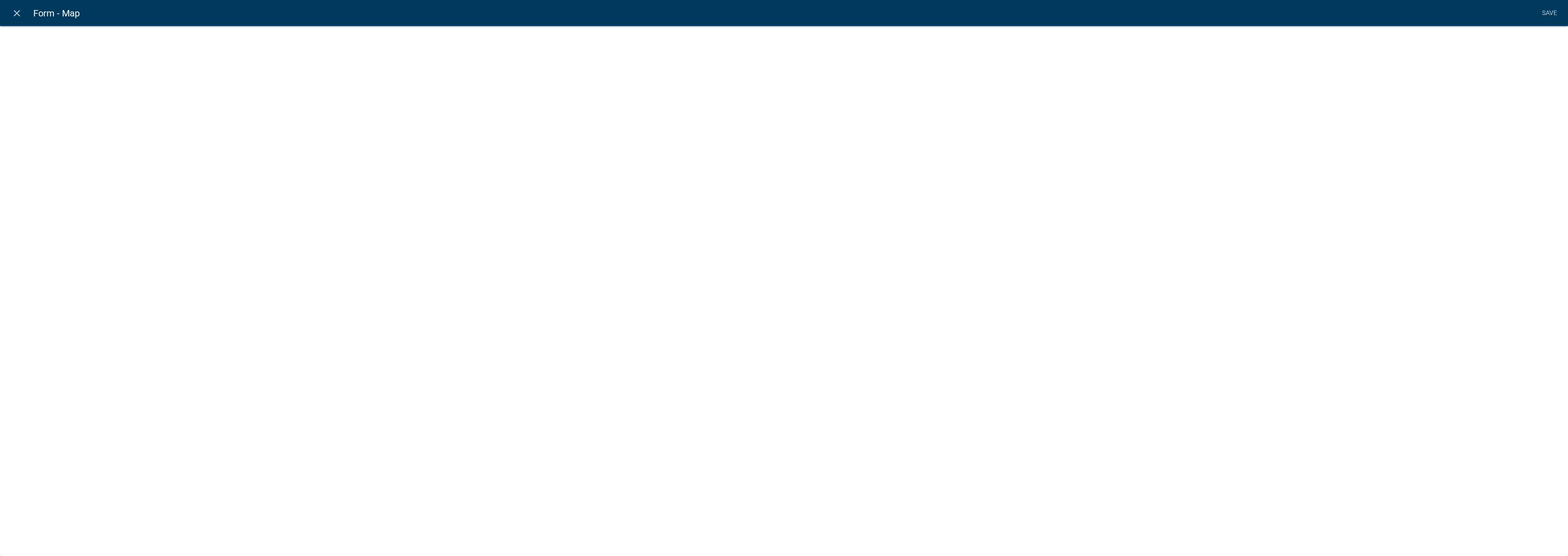
select select "mapsketch-data"
select select "streets-vector"
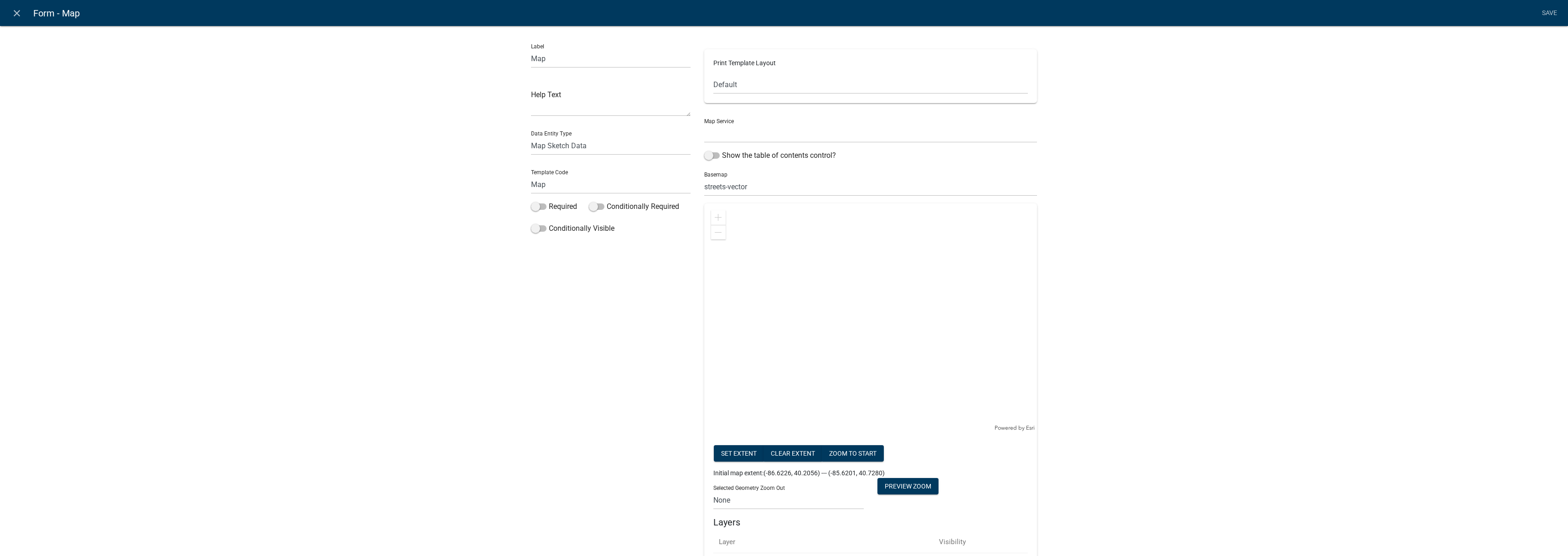
select select
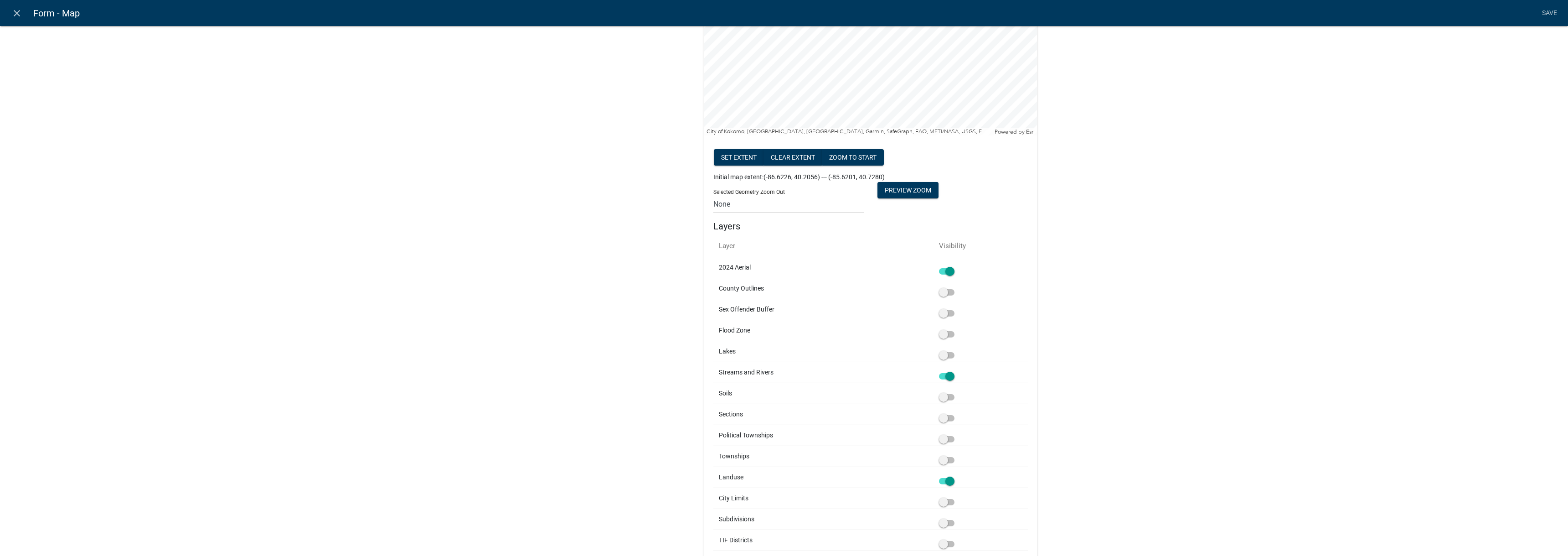
scroll to position [68, 0]
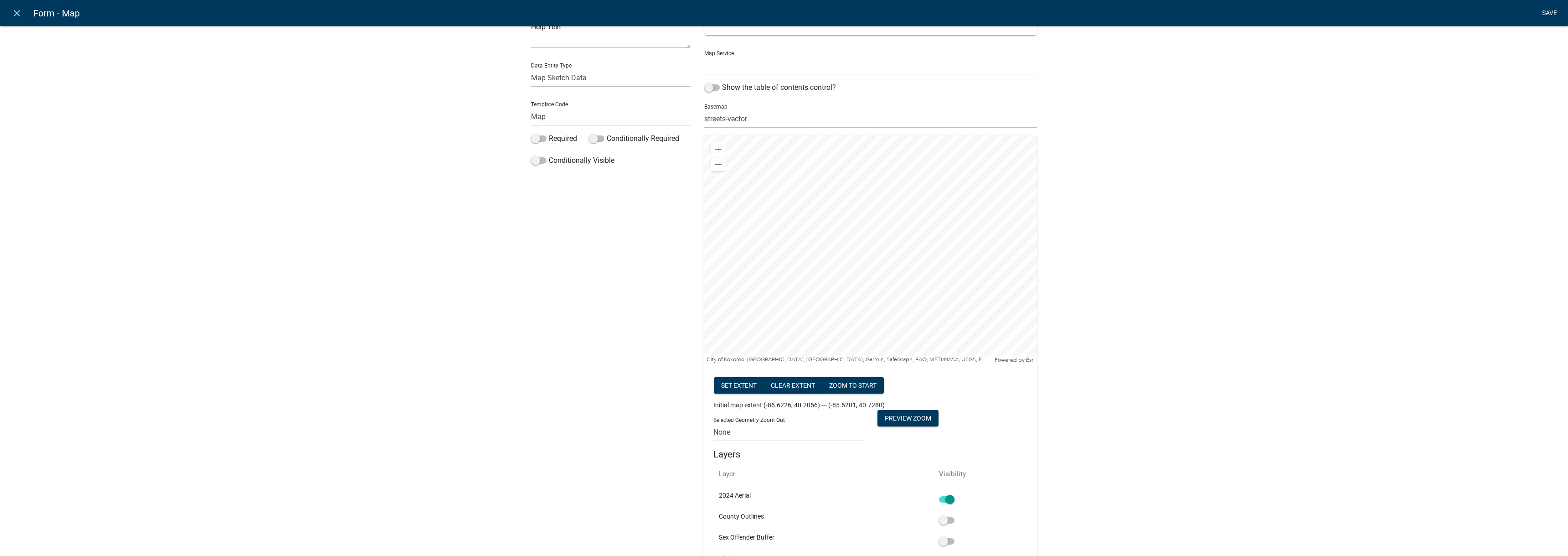
click at [1552, 18] on link "Save" at bounding box center [1550, 13] width 23 height 17
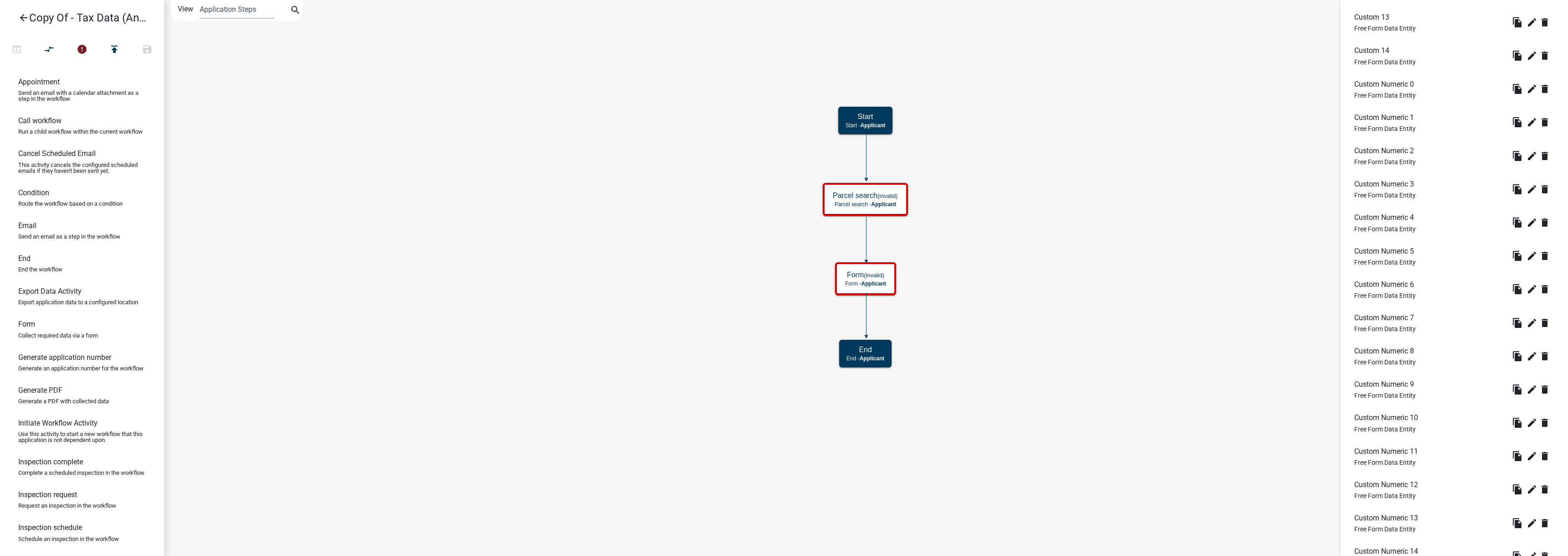
scroll to position [1910, 0]
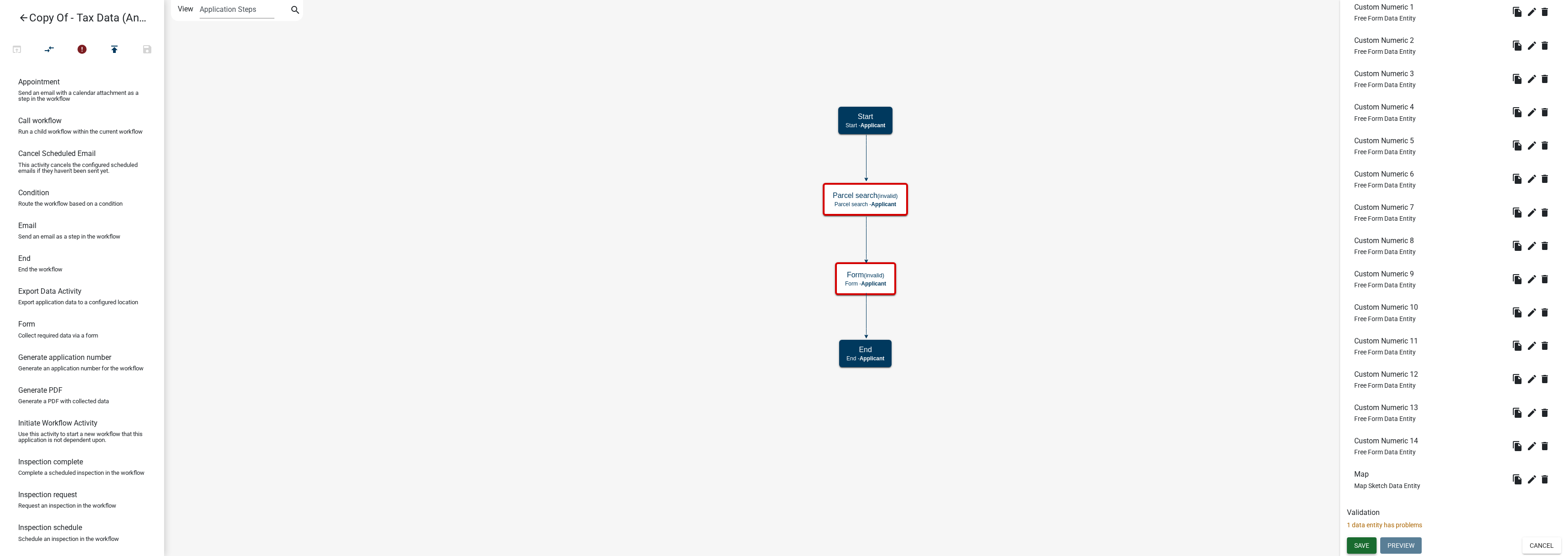
click at [1362, 548] on span "Save" at bounding box center [1362, 545] width 15 height 7
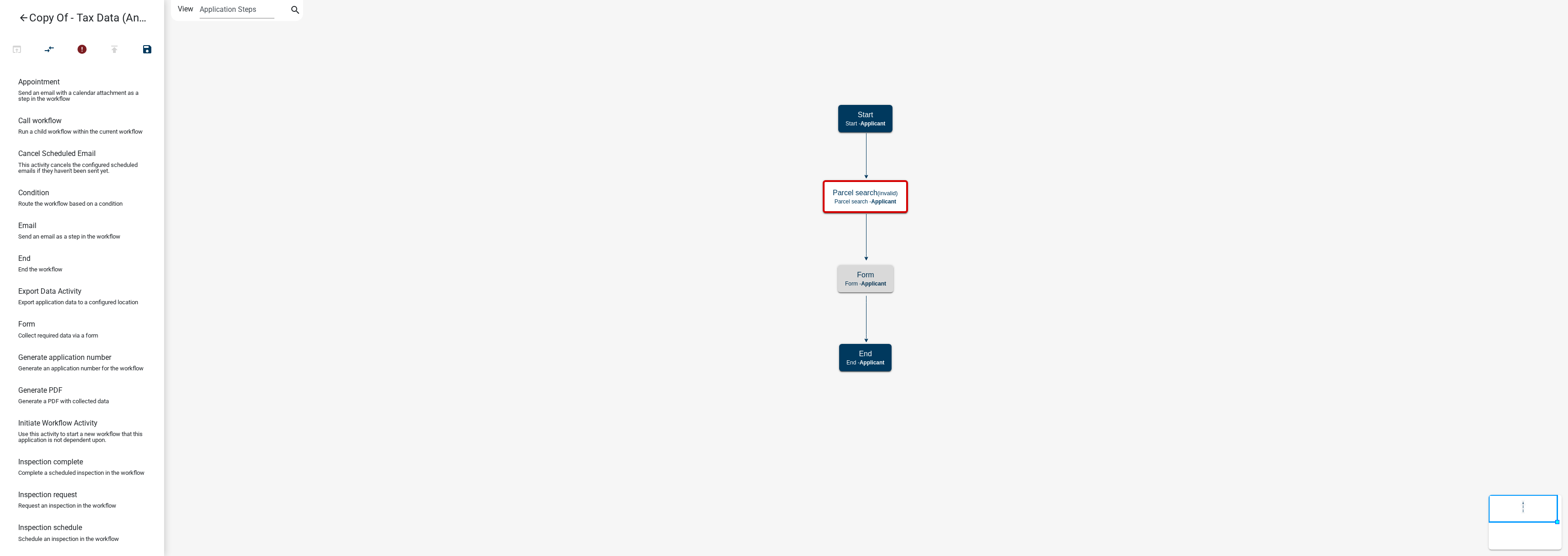
scroll to position [0, 0]
click at [879, 205] on div "Parcel search (invalid) Parcel search - Applicant" at bounding box center [865, 196] width 80 height 27
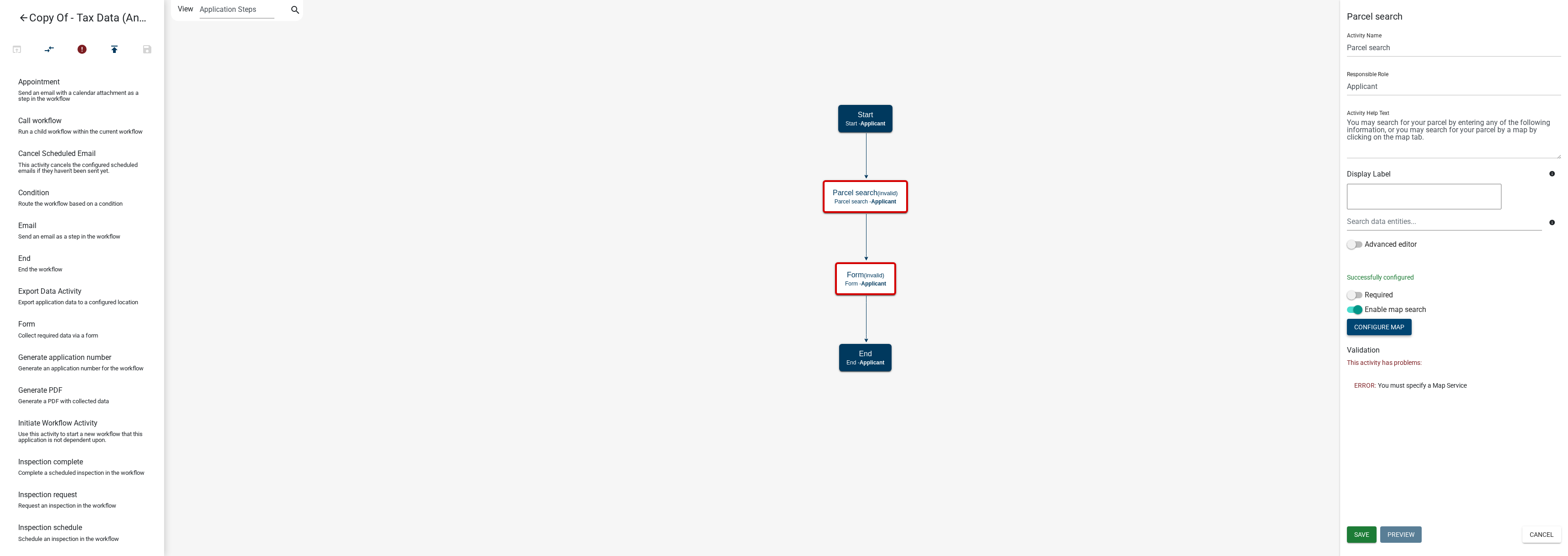
click at [1385, 326] on button "Configure Map" at bounding box center [1379, 327] width 65 height 16
select select
select select "hybrid"
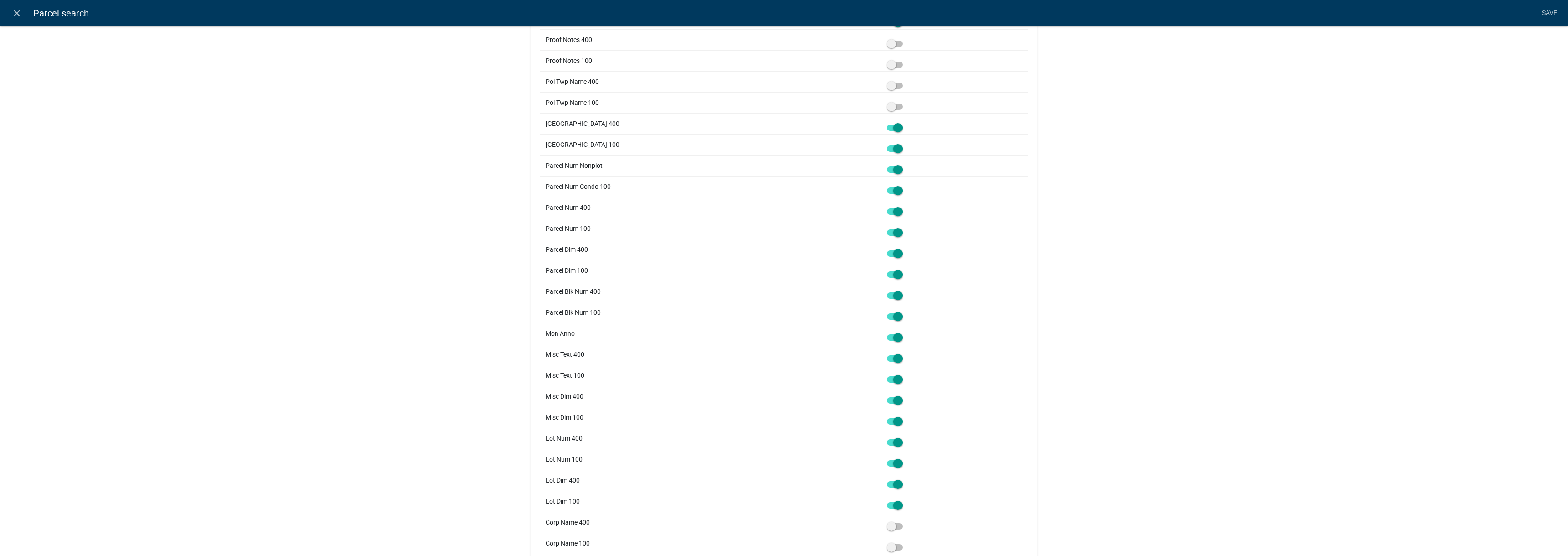
scroll to position [1961, 0]
click at [1547, 10] on link "Save" at bounding box center [1550, 13] width 23 height 17
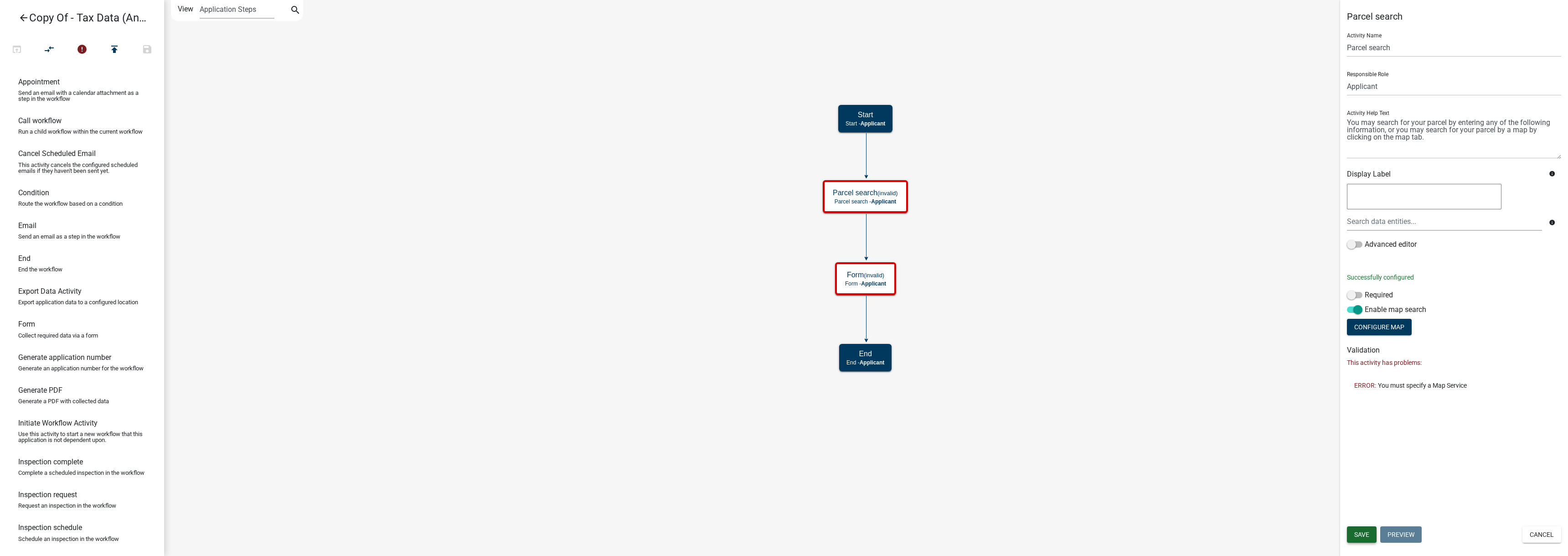
click at [1373, 532] on button "Save" at bounding box center [1362, 535] width 30 height 16
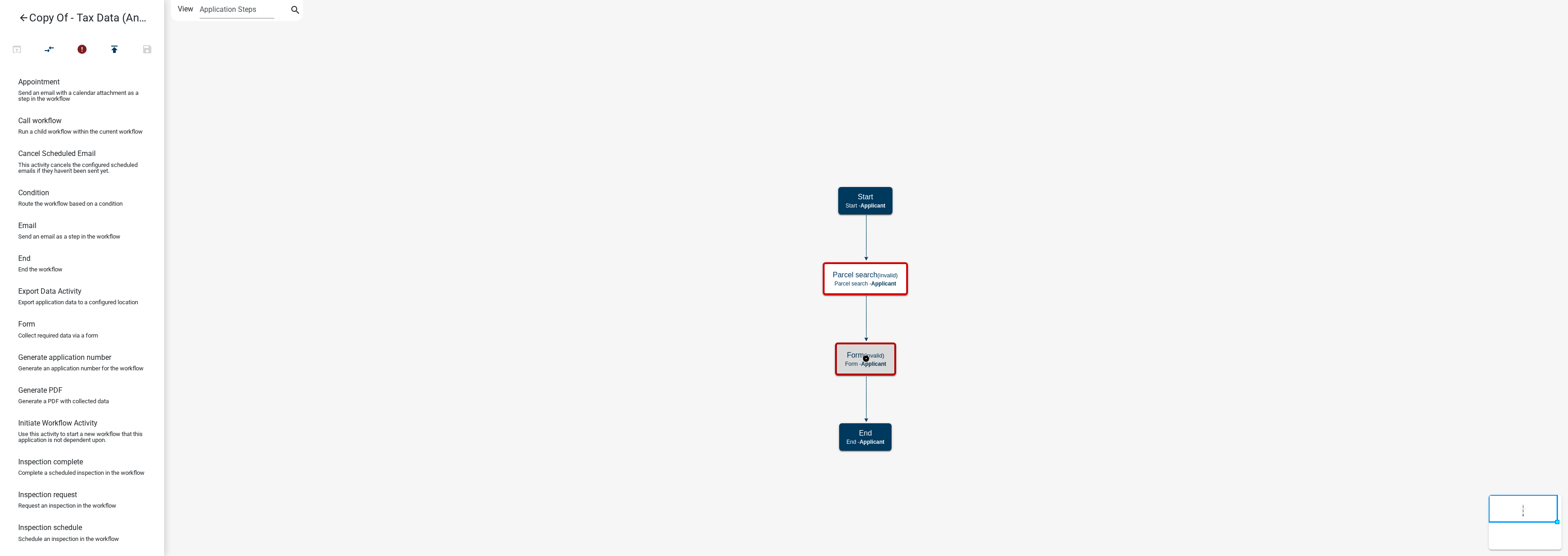
click at [873, 362] on span "Applicant" at bounding box center [873, 364] width 25 height 7
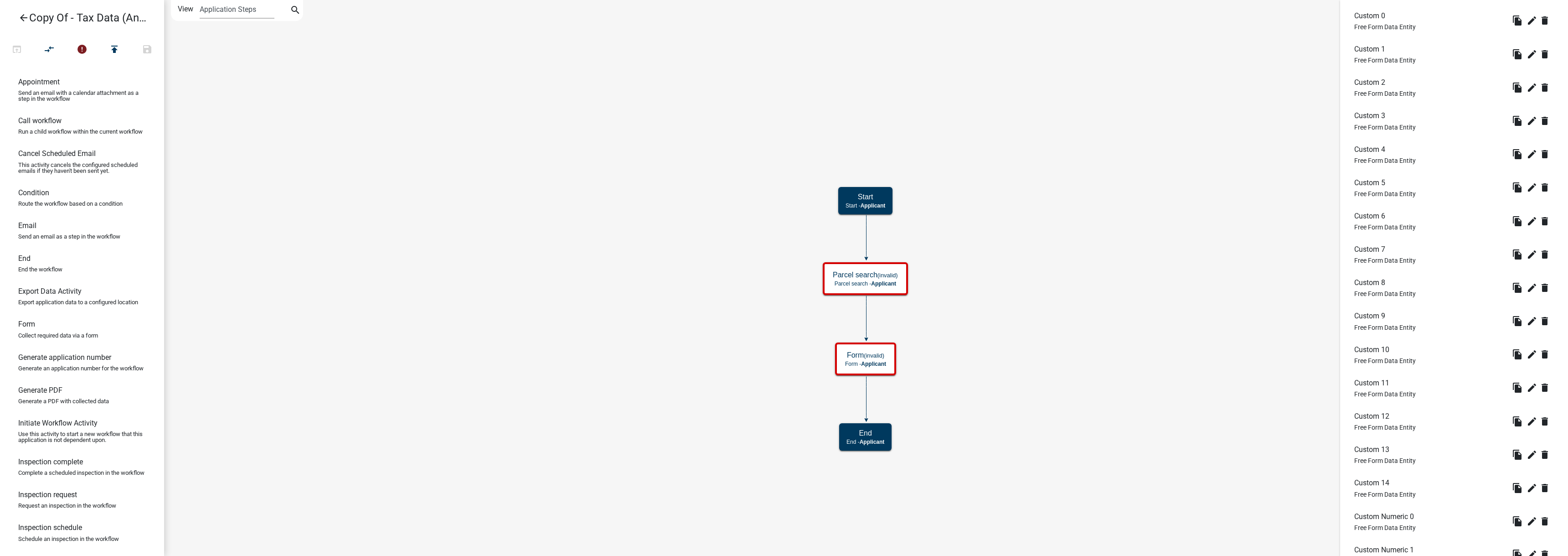
scroll to position [1910, 0]
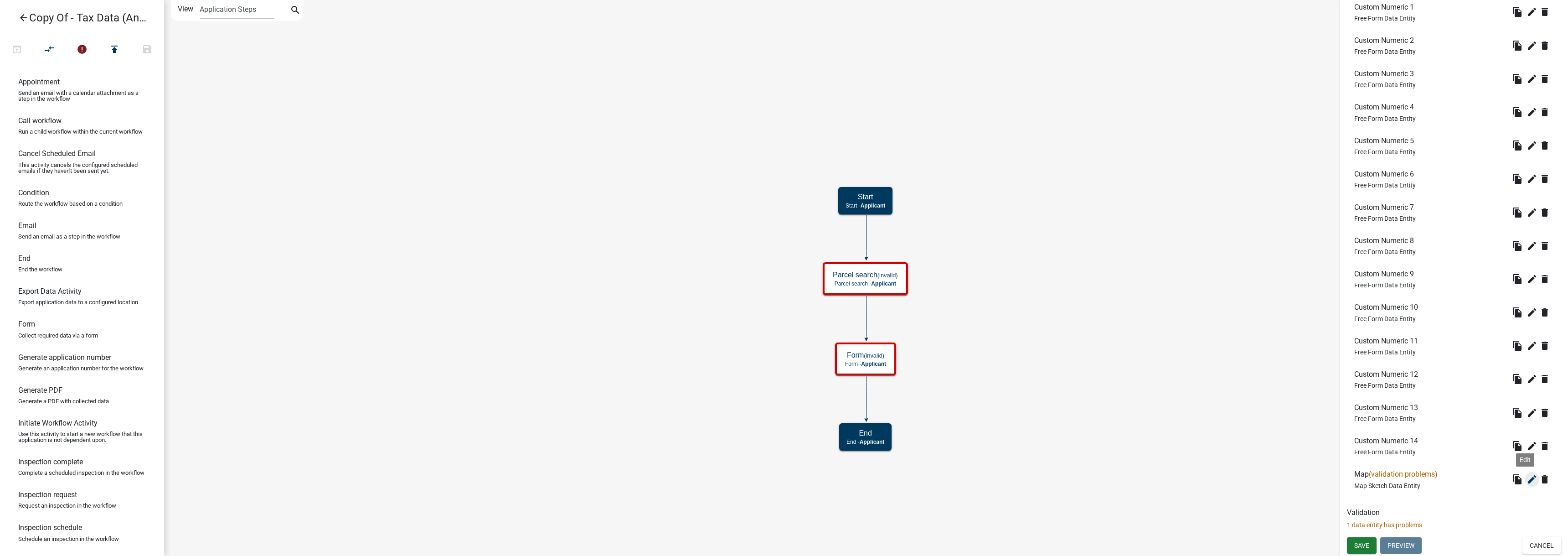
click at [1527, 478] on icon "edit" at bounding box center [1532, 479] width 11 height 11
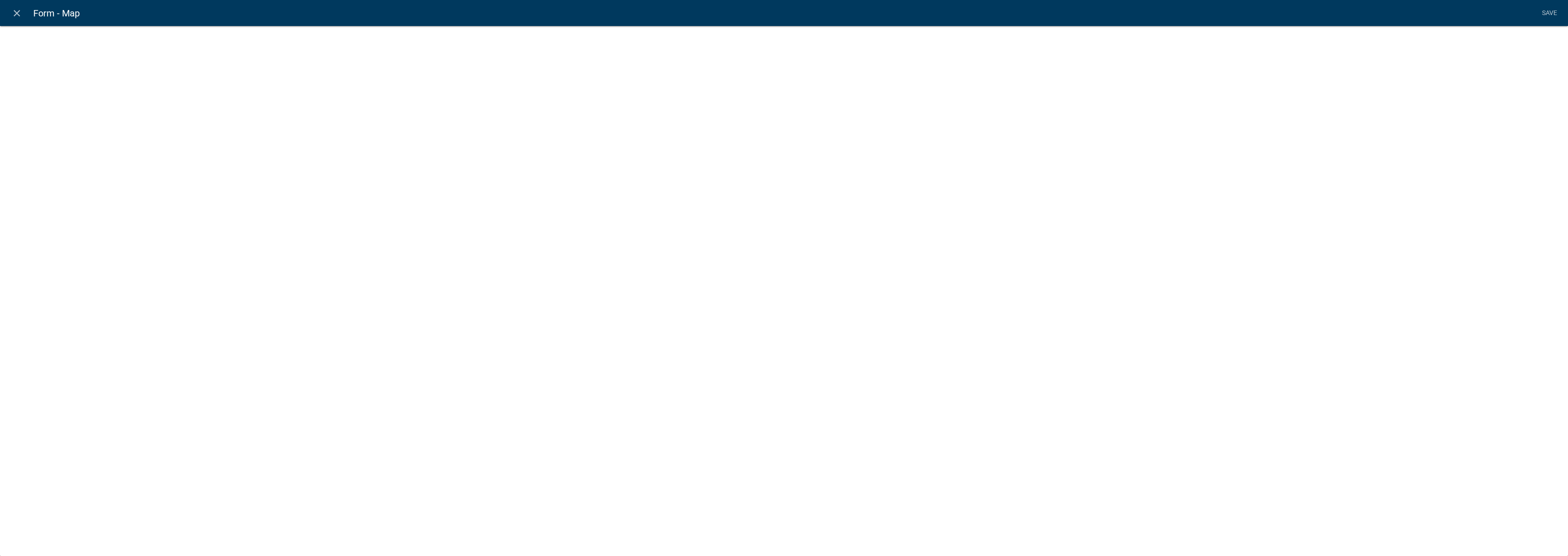
select select "mapsketch-data"
select select "streets-vector"
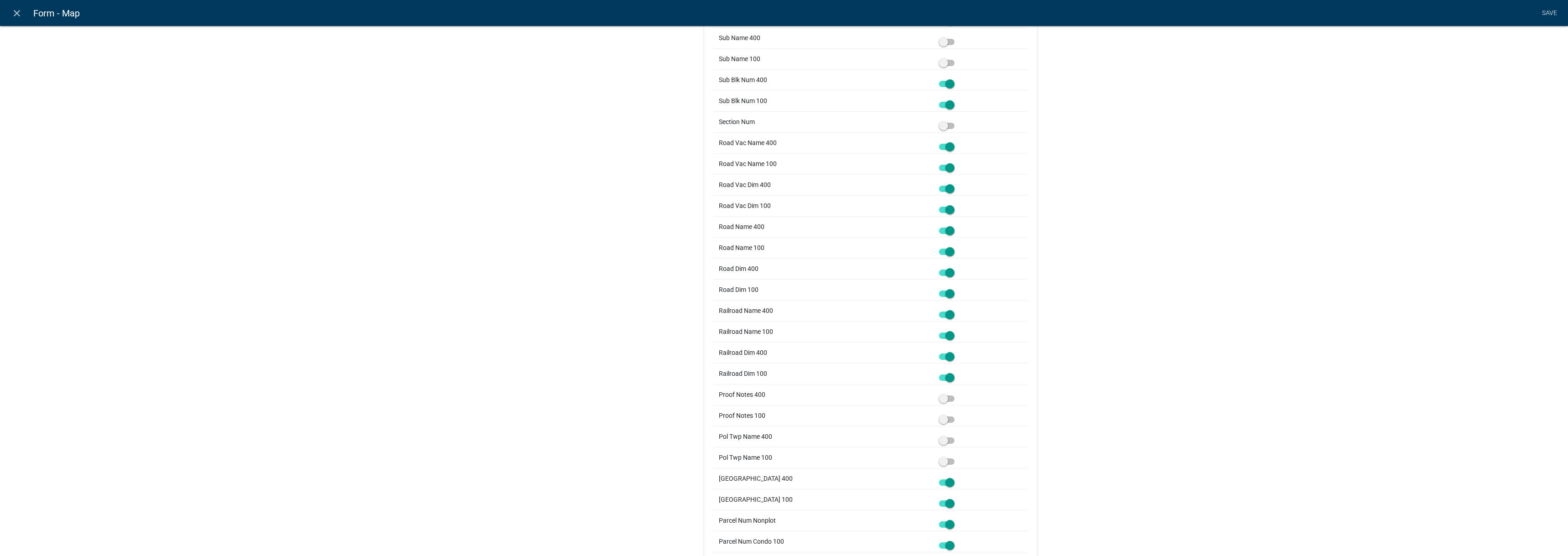
scroll to position [1641, 0]
click at [945, 167] on span at bounding box center [946, 163] width 16 height 7
click at [957, 158] on input "checkbox" at bounding box center [957, 158] width 0 height 0
click at [945, 186] on span at bounding box center [946, 184] width 16 height 7
click at [957, 179] on input "checkbox" at bounding box center [957, 179] width 0 height 0
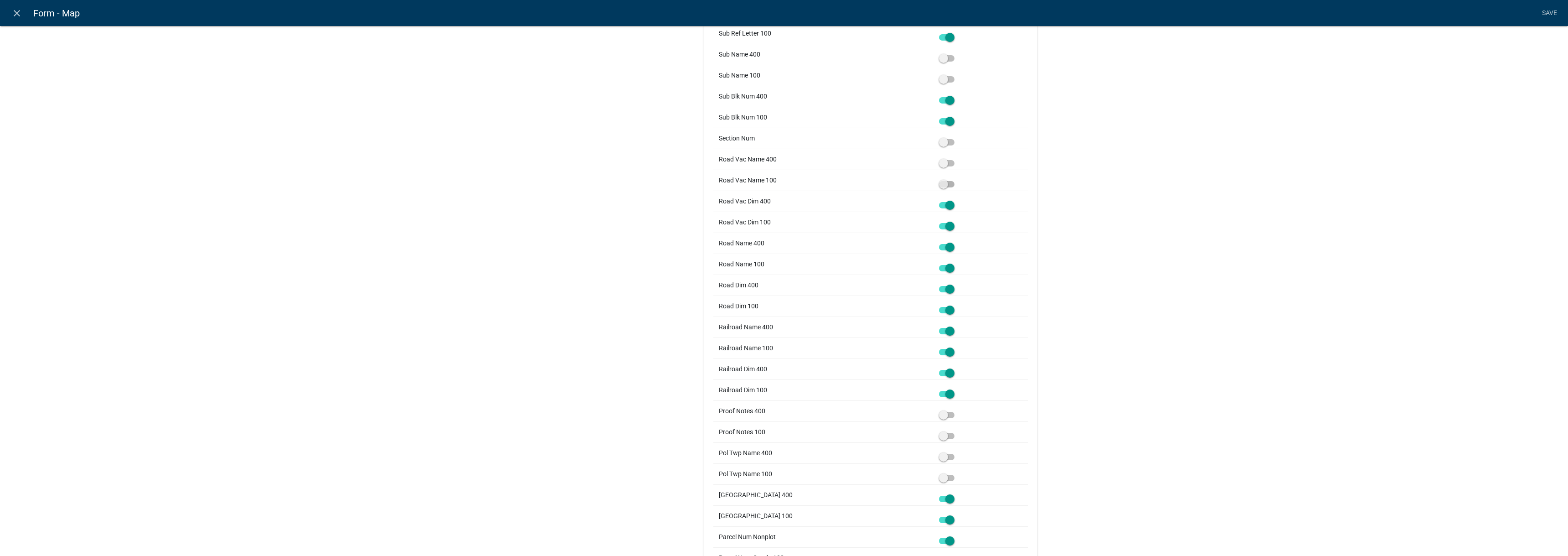
click at [940, 208] on span at bounding box center [946, 205] width 16 height 7
click at [957, 200] on input "checkbox" at bounding box center [957, 200] width 0 height 0
click at [939, 228] on span at bounding box center [946, 226] width 16 height 7
click at [957, 221] on input "checkbox" at bounding box center [957, 221] width 0 height 0
click at [939, 247] on span at bounding box center [946, 247] width 16 height 7
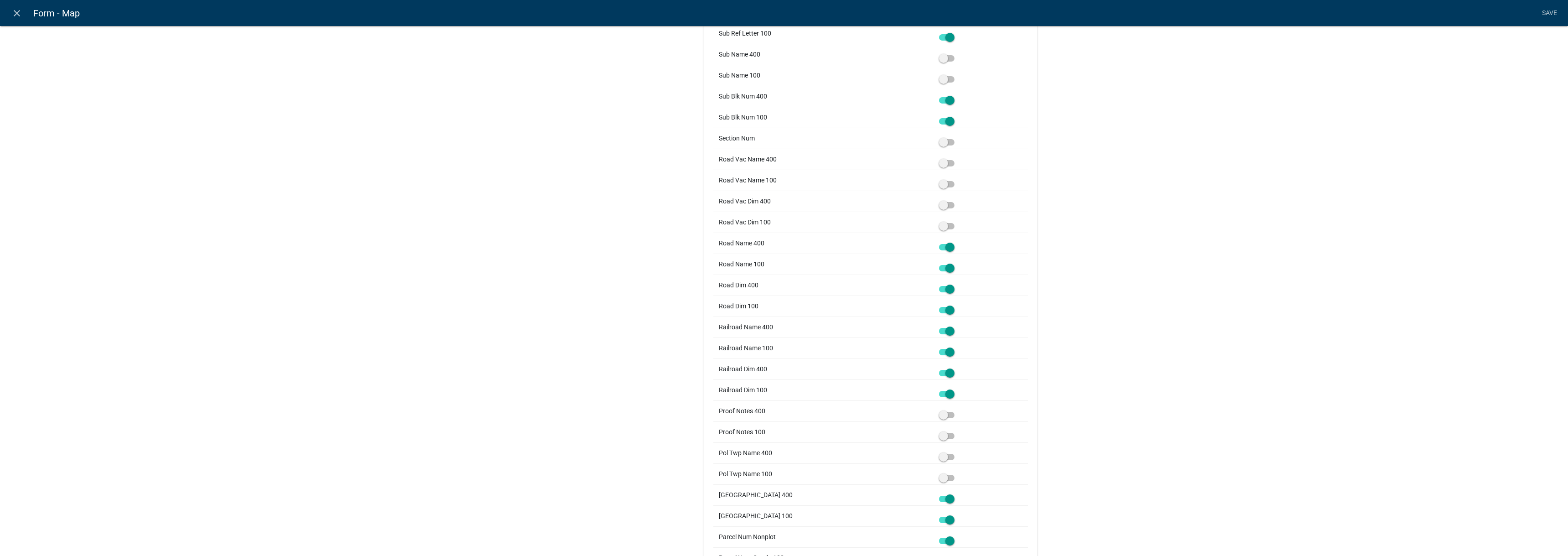
click at [957, 241] on input "checkbox" at bounding box center [957, 241] width 0 height 0
click at [940, 269] on span at bounding box center [946, 268] width 16 height 7
click at [957, 263] on input "checkbox" at bounding box center [957, 263] width 0 height 0
click at [942, 284] on div at bounding box center [981, 285] width 84 height 10
click at [942, 288] on span at bounding box center [946, 289] width 16 height 7
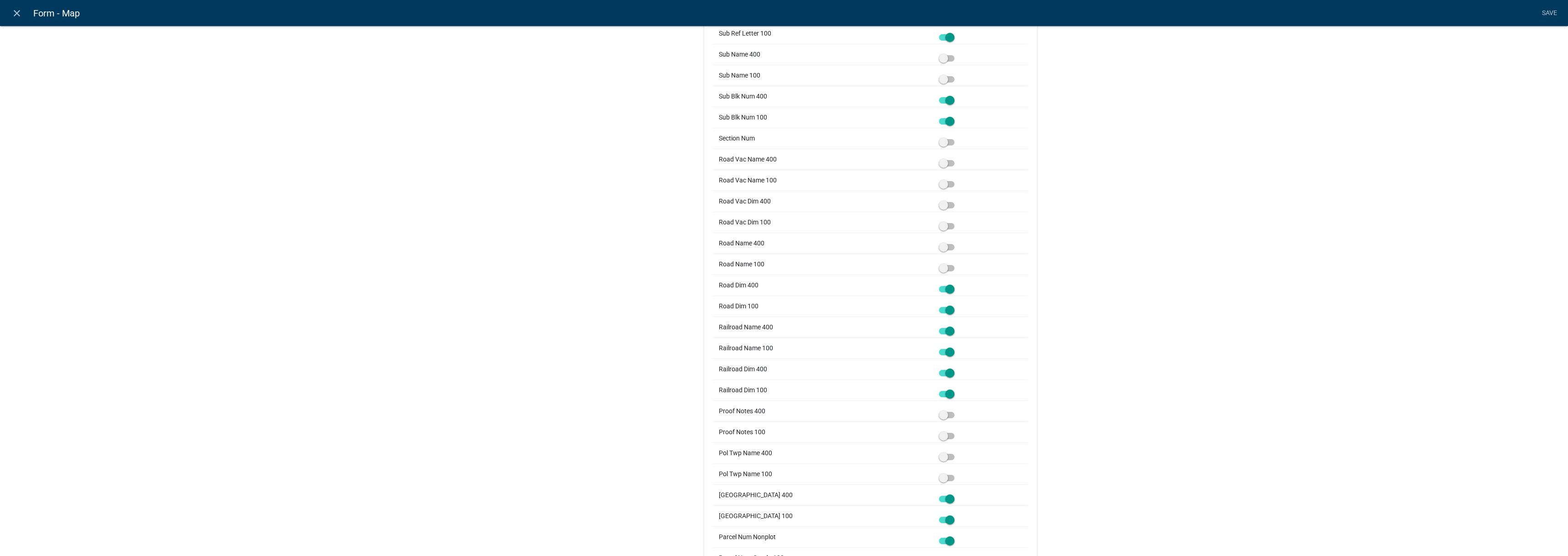
click at [957, 283] on input "checkbox" at bounding box center [957, 283] width 0 height 0
click at [944, 313] on td at bounding box center [981, 306] width 94 height 21
click at [944, 310] on span at bounding box center [946, 310] width 16 height 7
click at [957, 305] on input "checkbox" at bounding box center [957, 305] width 0 height 0
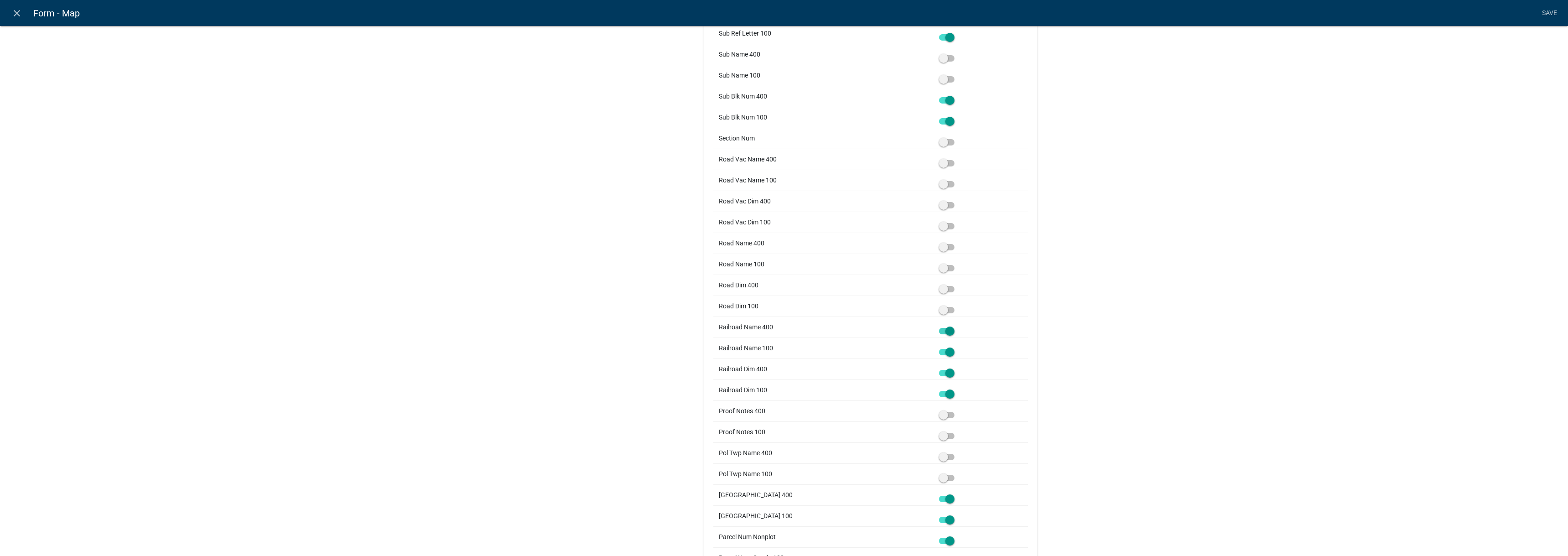
click at [939, 331] on span at bounding box center [946, 331] width 16 height 7
click at [957, 325] on input "checkbox" at bounding box center [957, 325] width 0 height 0
click at [946, 352] on span at bounding box center [946, 352] width 16 height 7
click at [957, 347] on input "checkbox" at bounding box center [957, 347] width 0 height 0
click at [943, 372] on span at bounding box center [946, 373] width 16 height 7
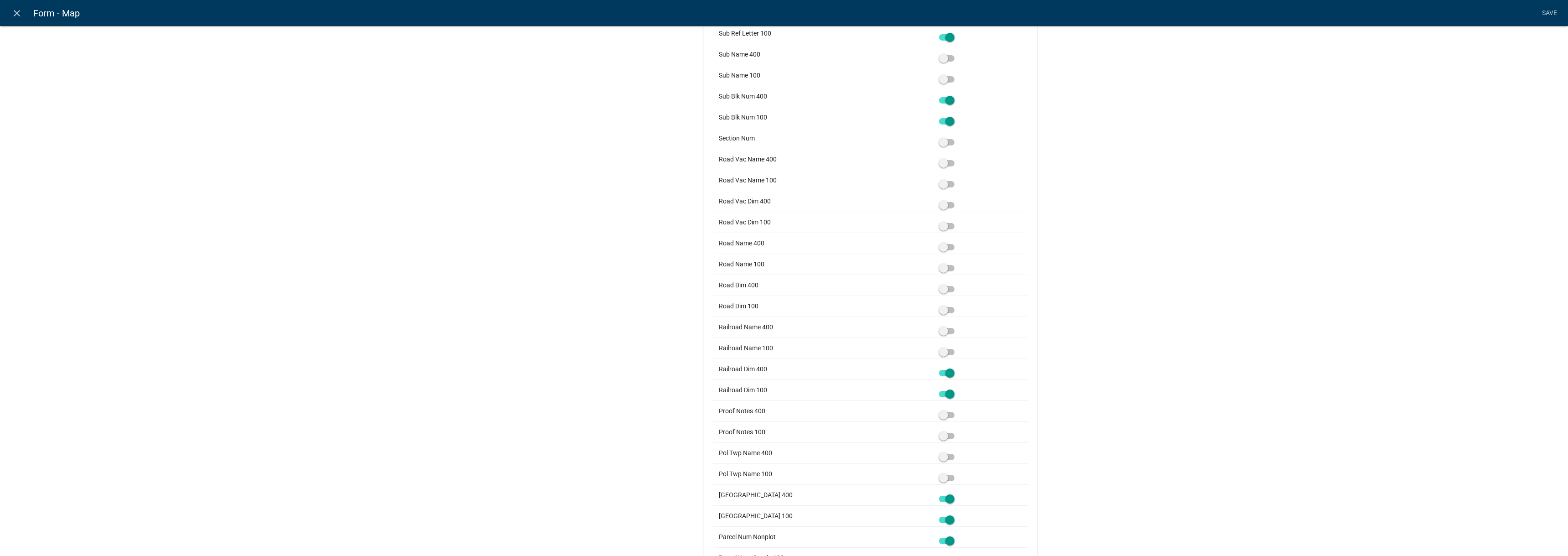
click at [957, 367] on input "checkbox" at bounding box center [957, 367] width 0 height 0
click at [945, 394] on span at bounding box center [946, 394] width 16 height 7
click at [957, 388] on input "checkbox" at bounding box center [957, 388] width 0 height 0
click at [949, 500] on span at bounding box center [946, 499] width 16 height 7
click at [957, 494] on input "checkbox" at bounding box center [957, 494] width 0 height 0
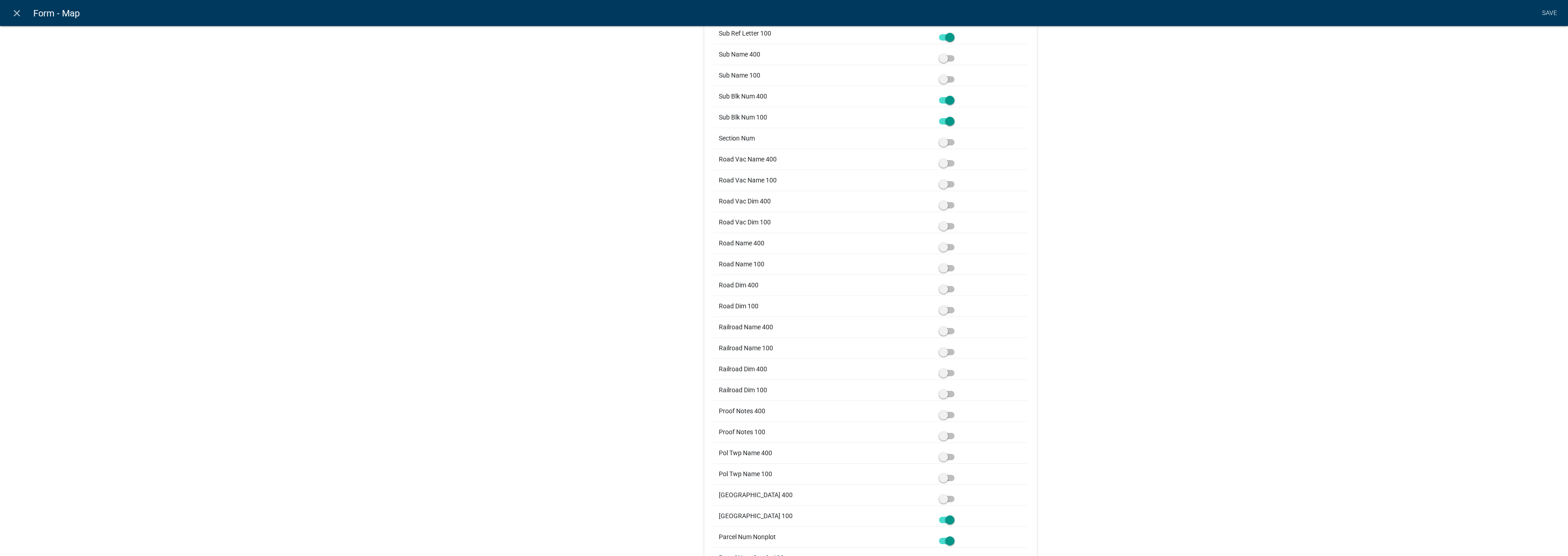
click at [939, 520] on span at bounding box center [946, 520] width 16 height 7
click at [957, 514] on input "checkbox" at bounding box center [957, 514] width 0 height 0
click at [940, 540] on span at bounding box center [946, 540] width 16 height 7
click at [957, 535] on input "checkbox" at bounding box center [957, 535] width 0 height 0
click at [940, 540] on span at bounding box center [946, 540] width 16 height 7
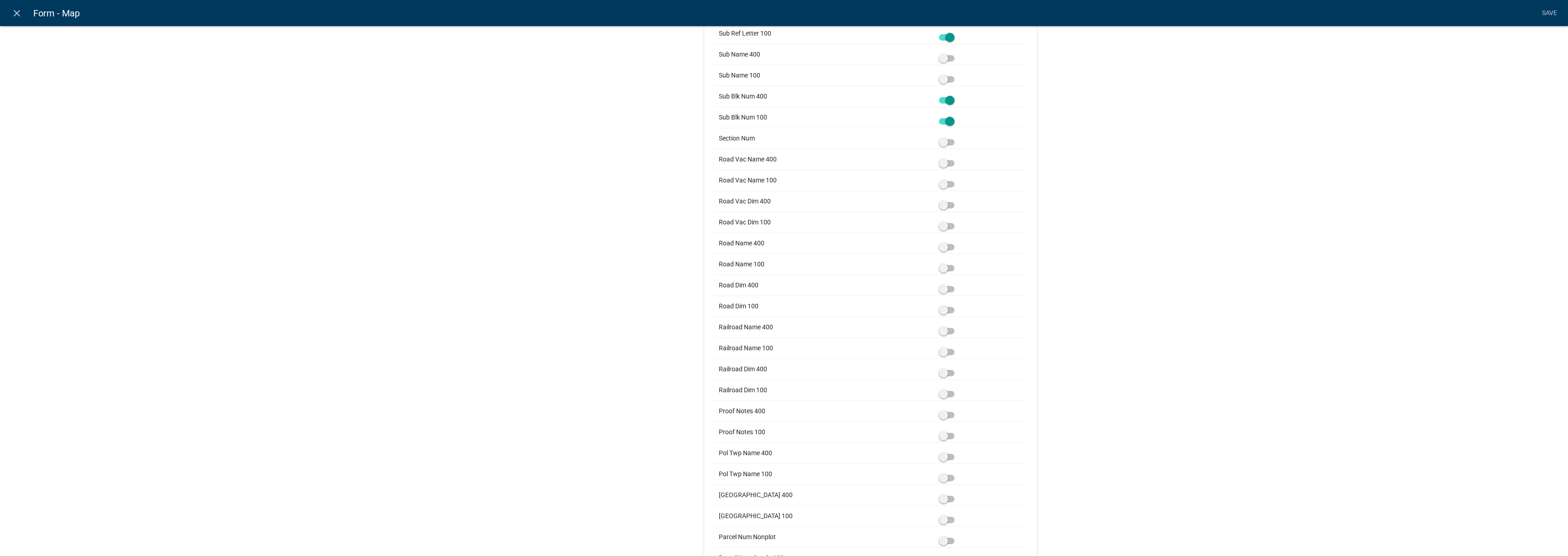
click at [957, 535] on input "checkbox" at bounding box center [957, 535] width 0 height 0
click at [943, 402] on span at bounding box center [946, 404] width 16 height 7
click at [957, 398] on input "checkbox" at bounding box center [957, 398] width 0 height 0
click at [941, 424] on span at bounding box center [946, 425] width 16 height 7
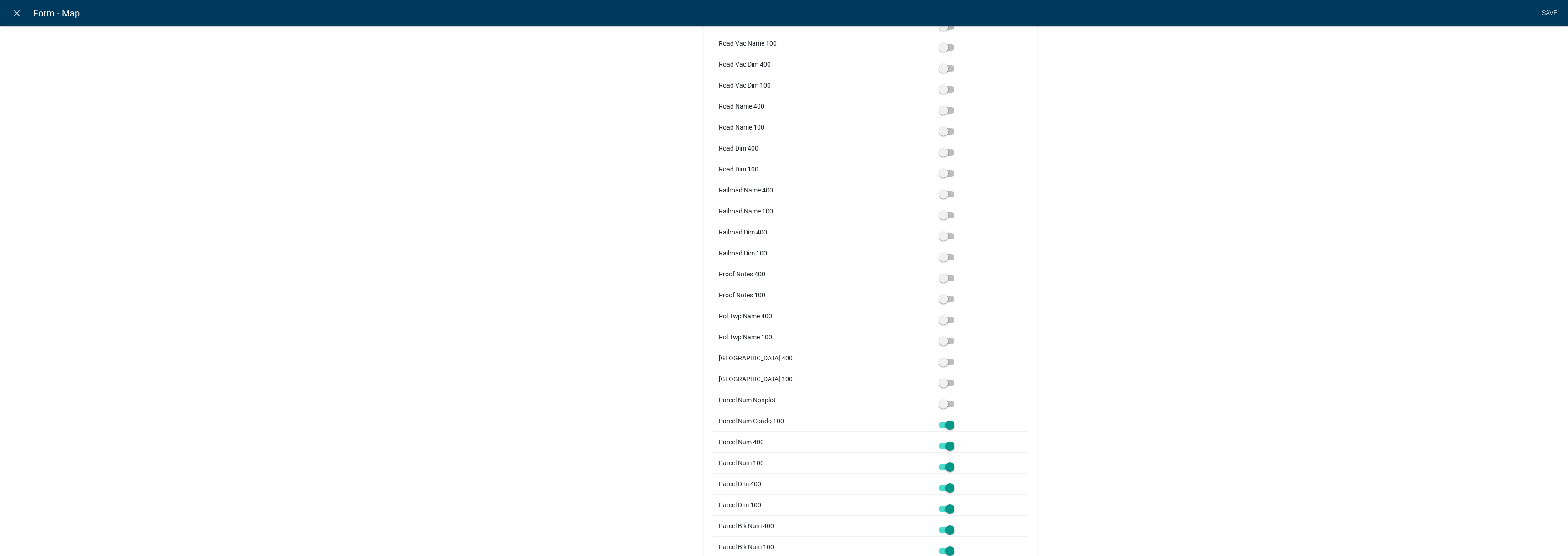
click at [957, 420] on input "checkbox" at bounding box center [957, 420] width 0 height 0
click at [941, 448] on span at bounding box center [946, 446] width 16 height 7
click at [957, 440] on input "checkbox" at bounding box center [957, 440] width 0 height 0
click at [940, 466] on span at bounding box center [946, 466] width 16 height 7
click at [957, 462] on input "checkbox" at bounding box center [957, 462] width 0 height 0
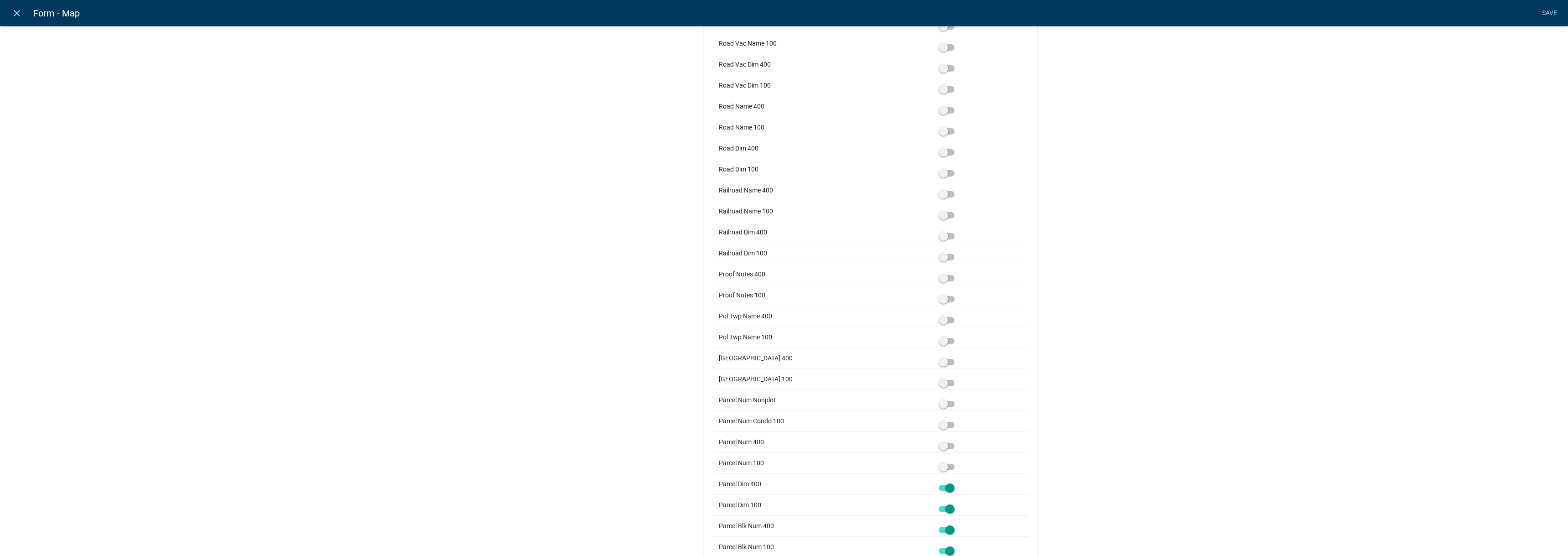
click at [939, 490] on span at bounding box center [946, 488] width 16 height 7
click at [957, 482] on input "checkbox" at bounding box center [957, 482] width 0 height 0
click at [945, 508] on span at bounding box center [946, 509] width 16 height 7
click at [957, 503] on input "checkbox" at bounding box center [957, 503] width 0 height 0
click at [940, 532] on span at bounding box center [946, 530] width 16 height 7
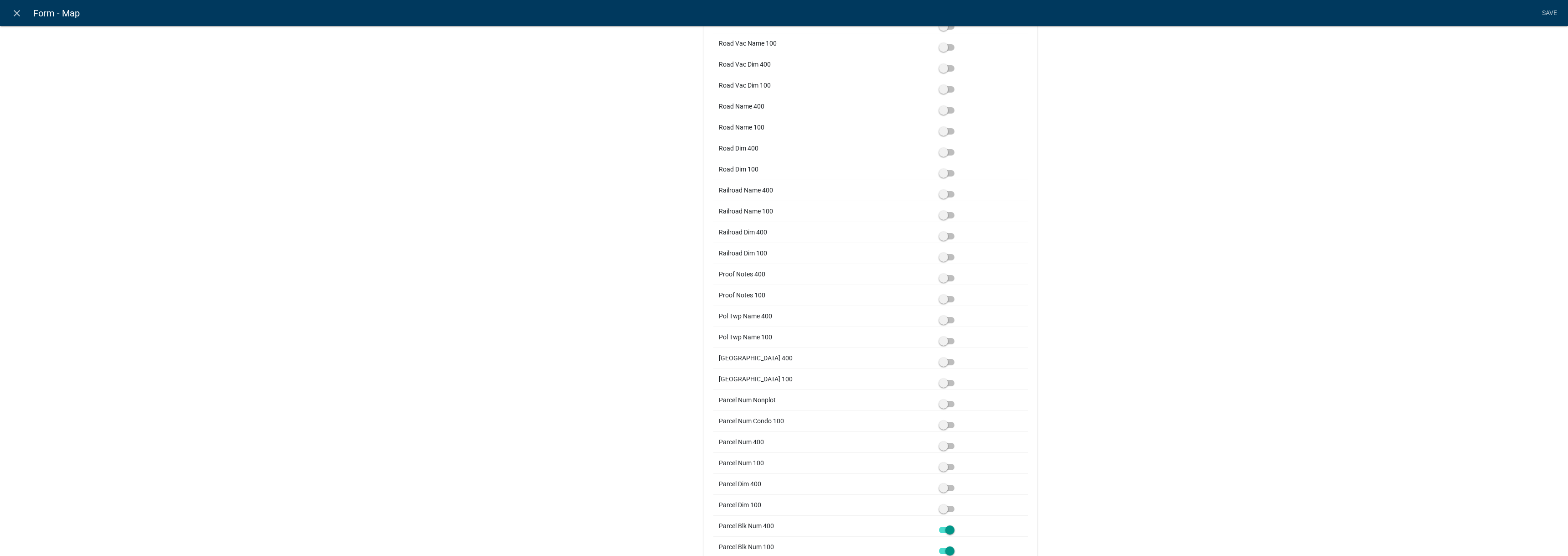
click at [957, 524] on input "checkbox" at bounding box center [957, 524] width 0 height 0
click at [941, 545] on div at bounding box center [981, 547] width 84 height 10
drag, startPoint x: 941, startPoint y: 545, endPoint x: 895, endPoint y: 518, distance: 53.3
click at [895, 518] on td "Parcel Blk Num 400" at bounding box center [824, 526] width 220 height 21
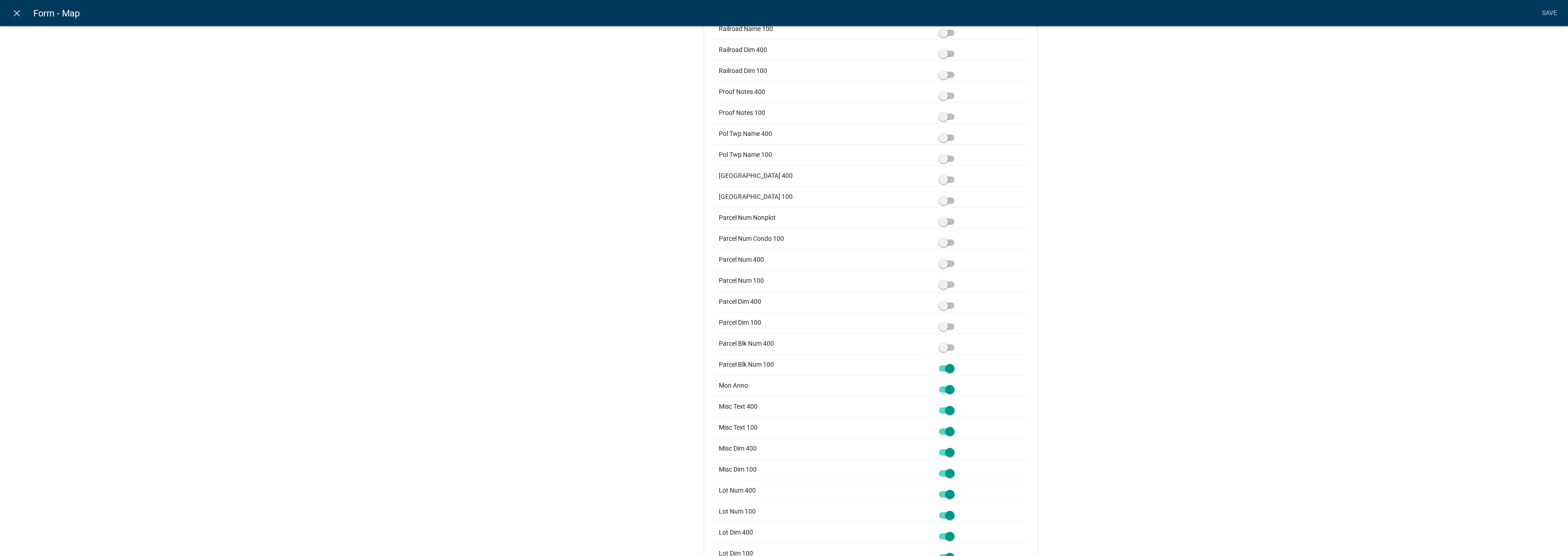
click at [942, 368] on span at bounding box center [946, 369] width 16 height 7
click at [957, 363] on input "checkbox" at bounding box center [957, 363] width 0 height 0
click at [939, 391] on span at bounding box center [946, 389] width 16 height 7
click at [957, 384] on input "checkbox" at bounding box center [957, 384] width 0 height 0
click at [939, 408] on span at bounding box center [946, 411] width 16 height 7
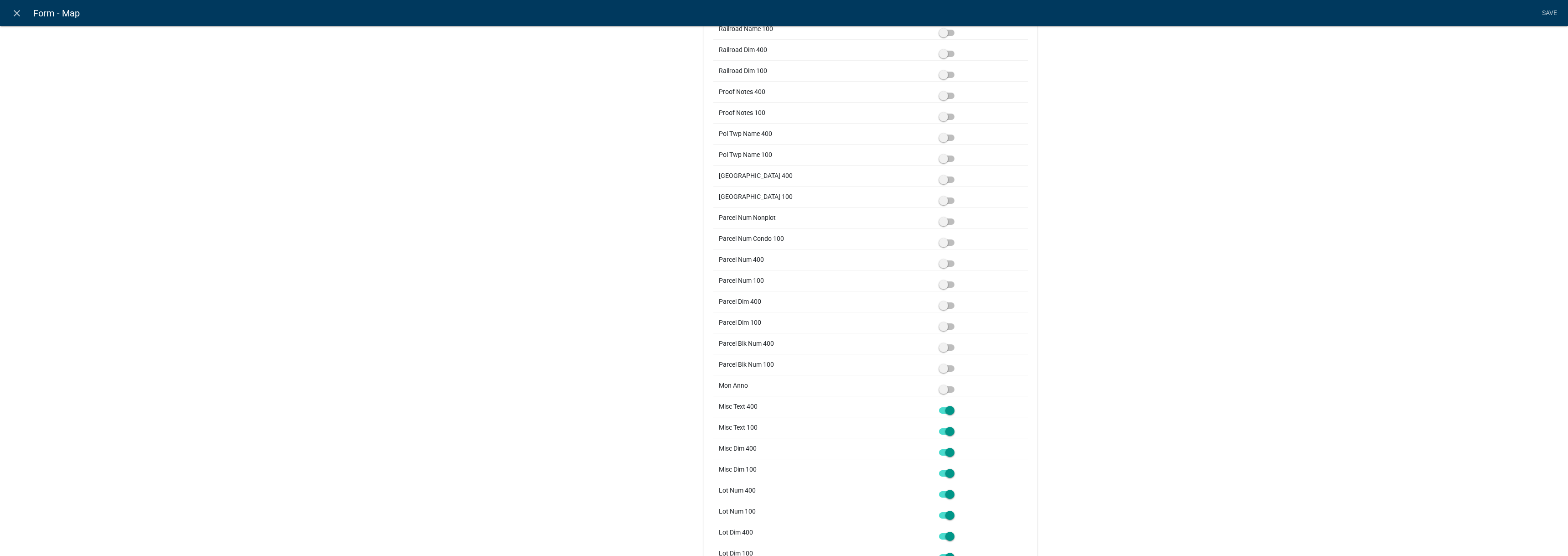
click at [957, 405] on input "checkbox" at bounding box center [957, 405] width 0 height 0
click at [940, 434] on span at bounding box center [946, 431] width 16 height 7
click at [957, 425] on input "checkbox" at bounding box center [957, 425] width 0 height 0
click at [940, 448] on div at bounding box center [981, 448] width 84 height 10
click at [940, 452] on span at bounding box center [946, 453] width 16 height 7
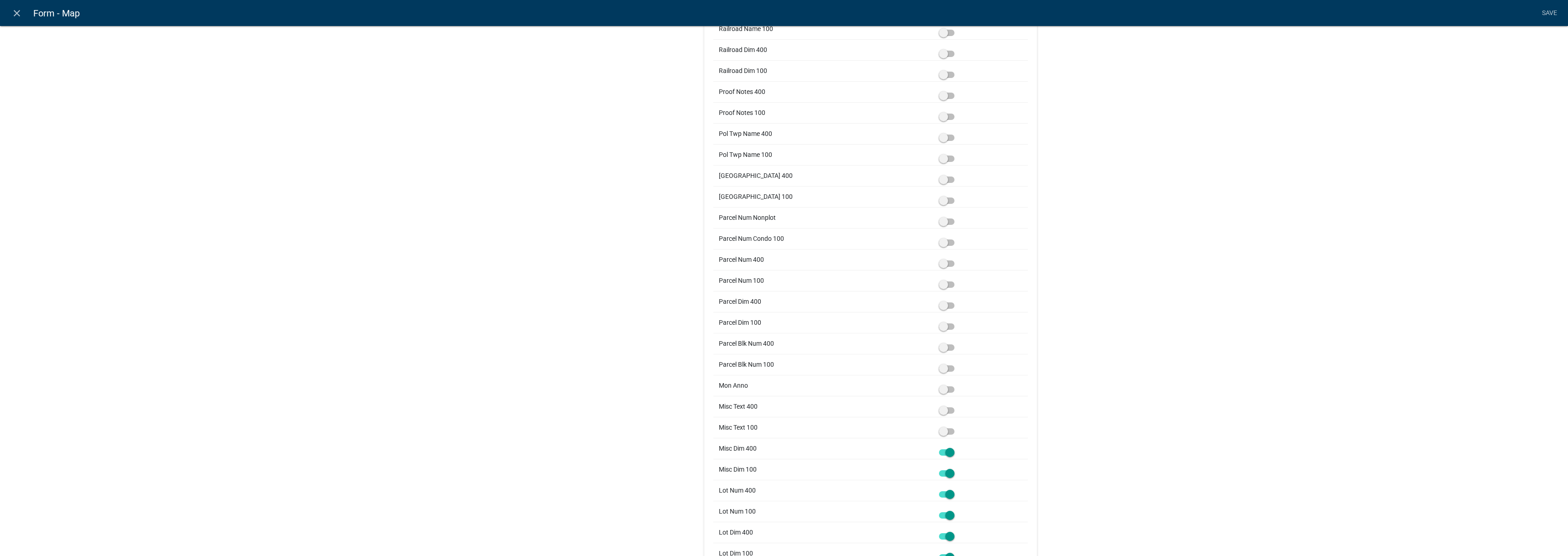
click at [957, 447] on input "checkbox" at bounding box center [957, 447] width 0 height 0
click at [943, 475] on span at bounding box center [946, 473] width 16 height 7
click at [957, 467] on input "checkbox" at bounding box center [957, 467] width 0 height 0
click at [947, 492] on span at bounding box center [946, 494] width 16 height 7
click at [957, 489] on input "checkbox" at bounding box center [957, 489] width 0 height 0
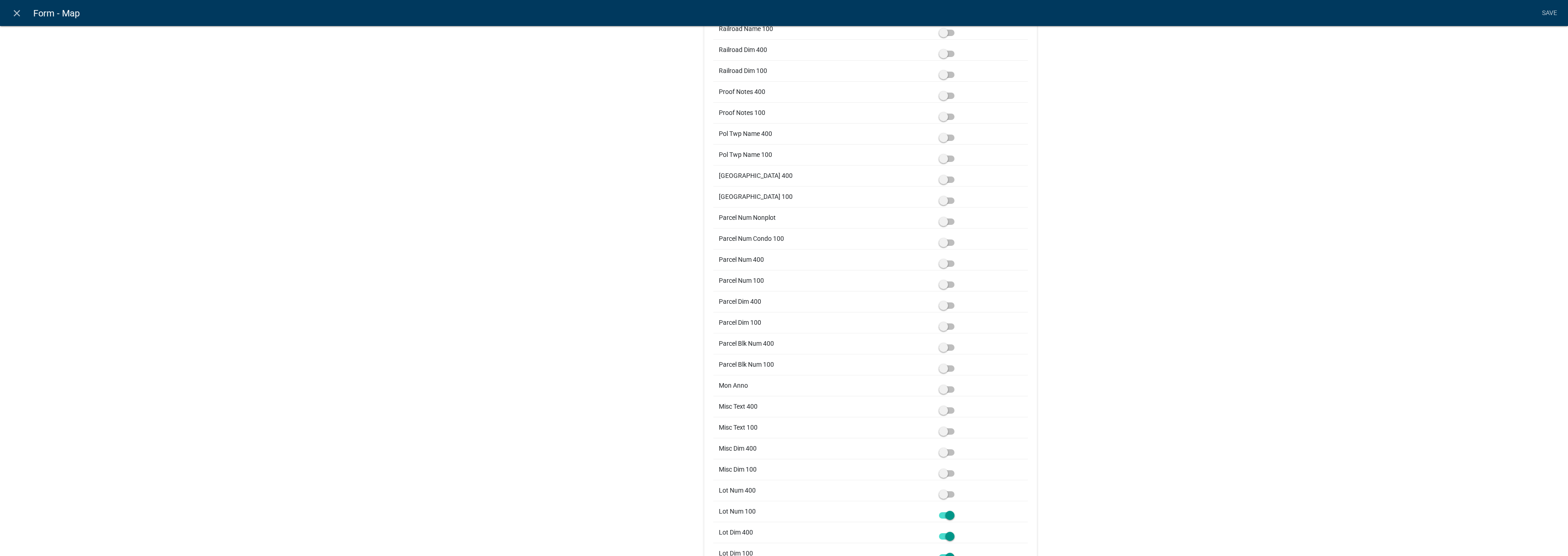
click at [944, 516] on span at bounding box center [946, 515] width 16 height 7
click at [957, 510] on input "checkbox" at bounding box center [957, 510] width 0 height 0
click at [944, 535] on span at bounding box center [946, 536] width 16 height 7
click at [957, 531] on input "checkbox" at bounding box center [957, 531] width 0 height 0
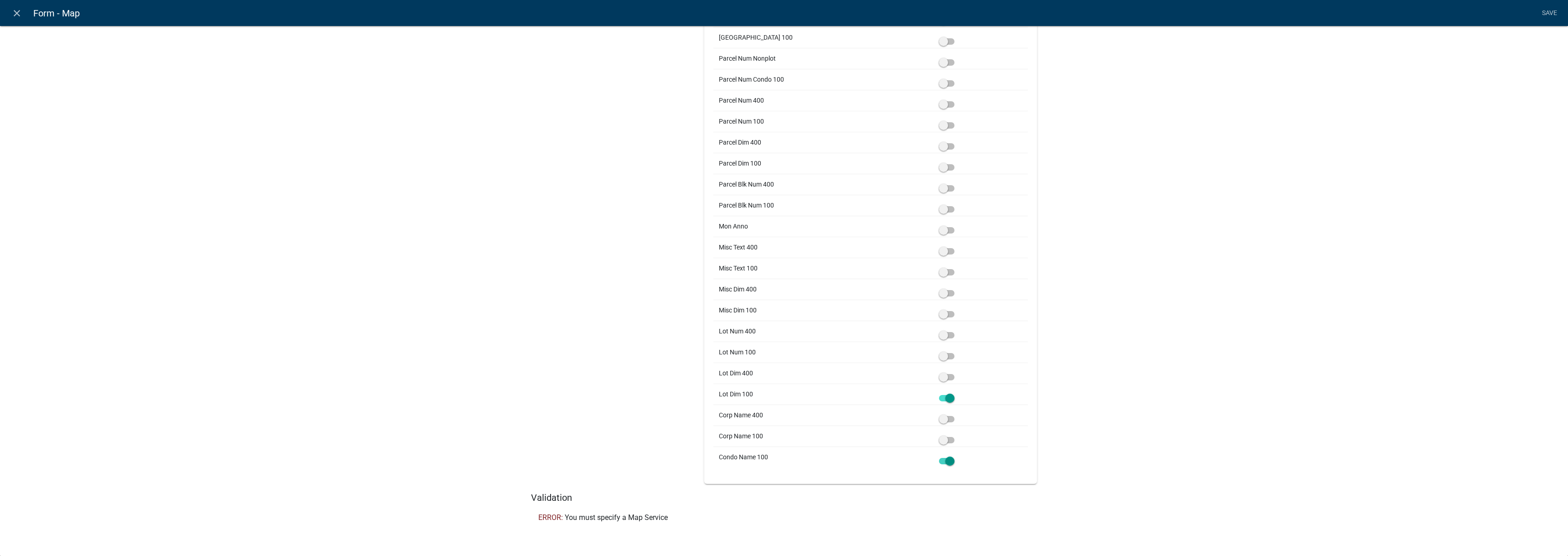
click at [945, 458] on span at bounding box center [946, 461] width 16 height 7
click at [957, 455] on input "checkbox" at bounding box center [957, 455] width 0 height 0
click at [947, 401] on span at bounding box center [946, 398] width 16 height 7
click at [957, 393] on input "checkbox" at bounding box center [957, 393] width 0 height 0
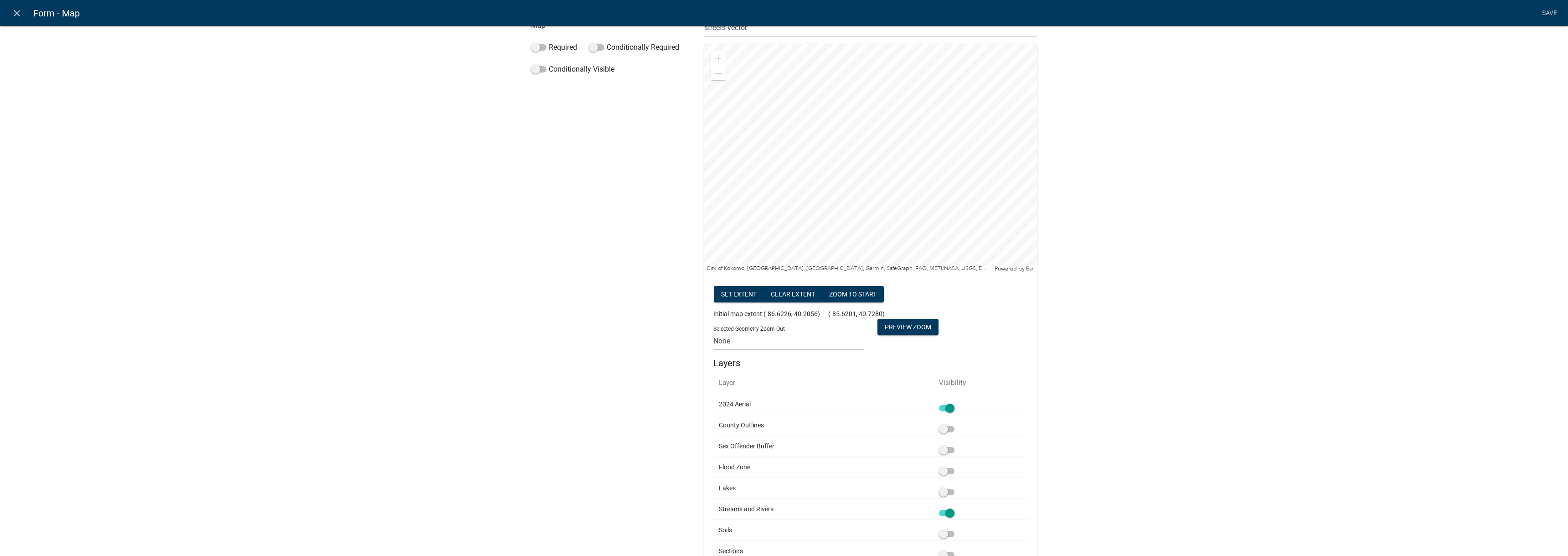
scroll to position [0, 0]
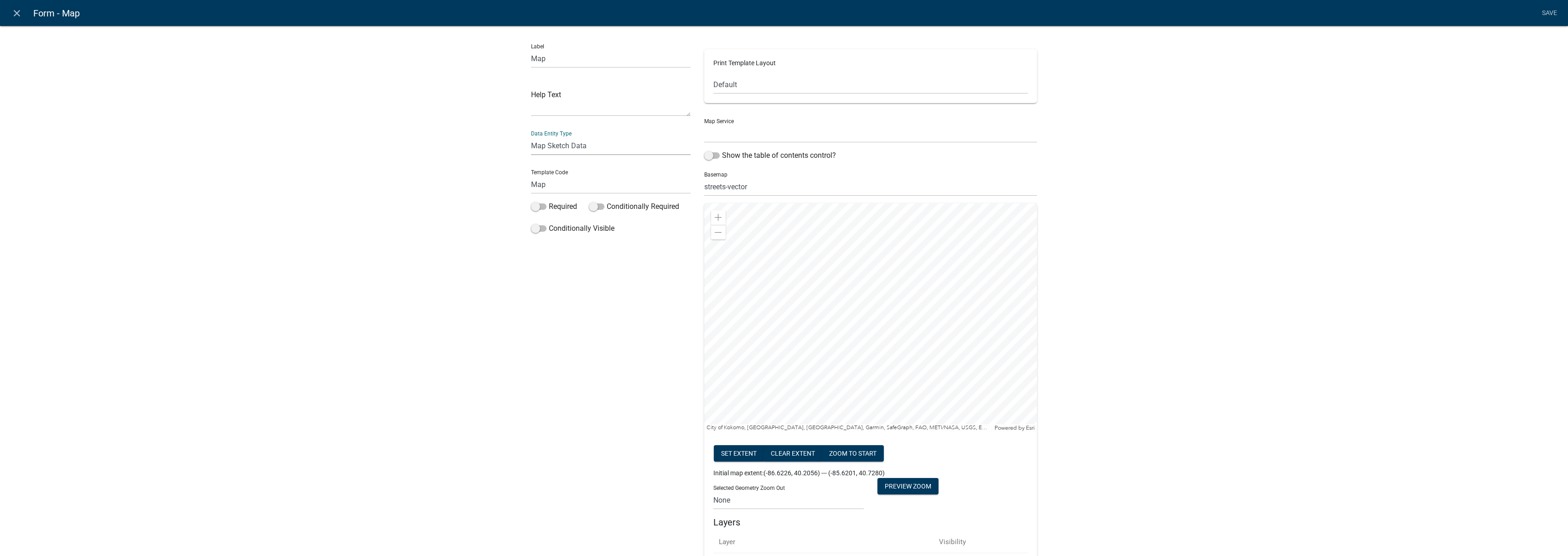
click at [638, 147] on select "Free Form Text Document Display Entity Value Fee Numeric Data Date Map Sketch D…" at bounding box center [611, 145] width 159 height 19
click at [845, 132] on select "Parcel Data Source ([URL])" at bounding box center [871, 133] width 333 height 19
select select "0: Object"
click at [705, 124] on select "Parcel Data Source ([URL])" at bounding box center [871, 133] width 333 height 19
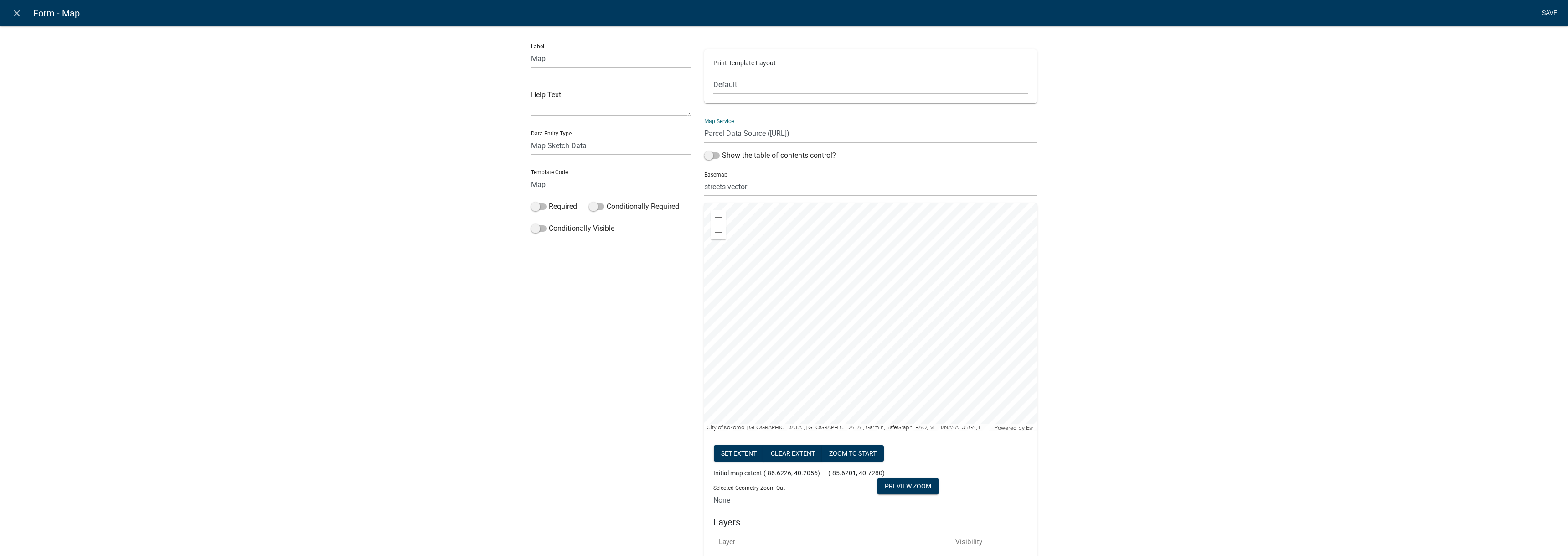
click at [1549, 14] on link "Save" at bounding box center [1550, 13] width 23 height 17
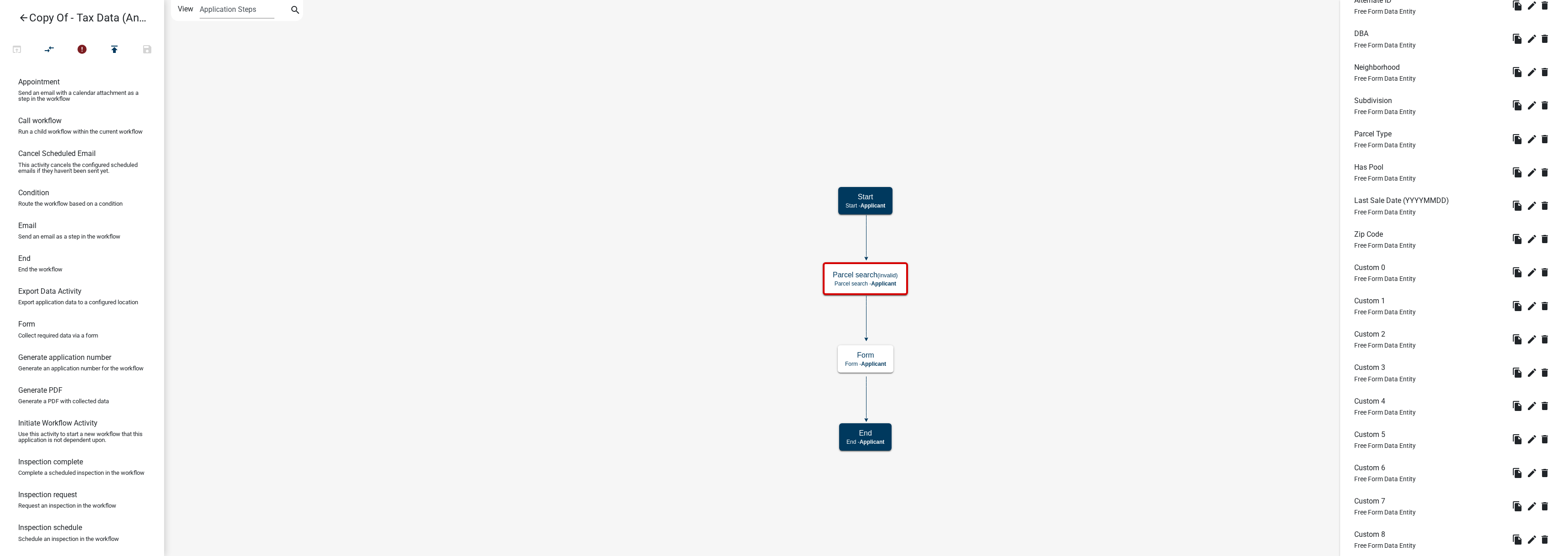
scroll to position [1910, 0]
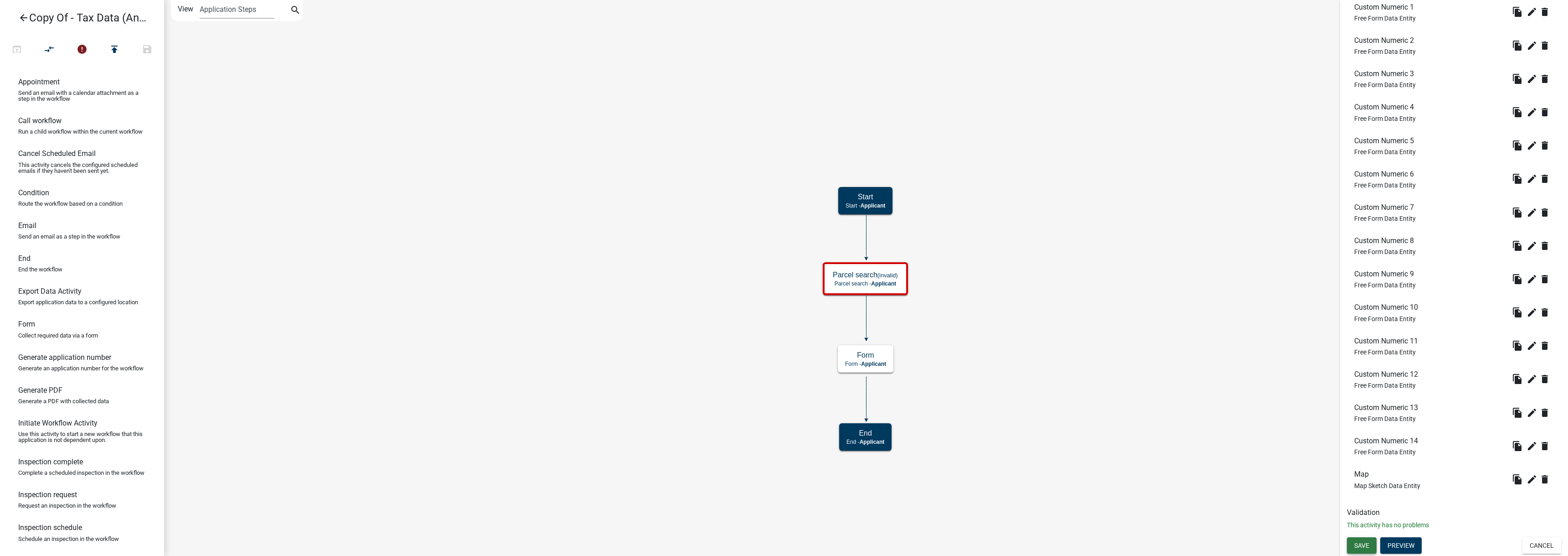
click at [1363, 545] on span "Save" at bounding box center [1362, 545] width 15 height 7
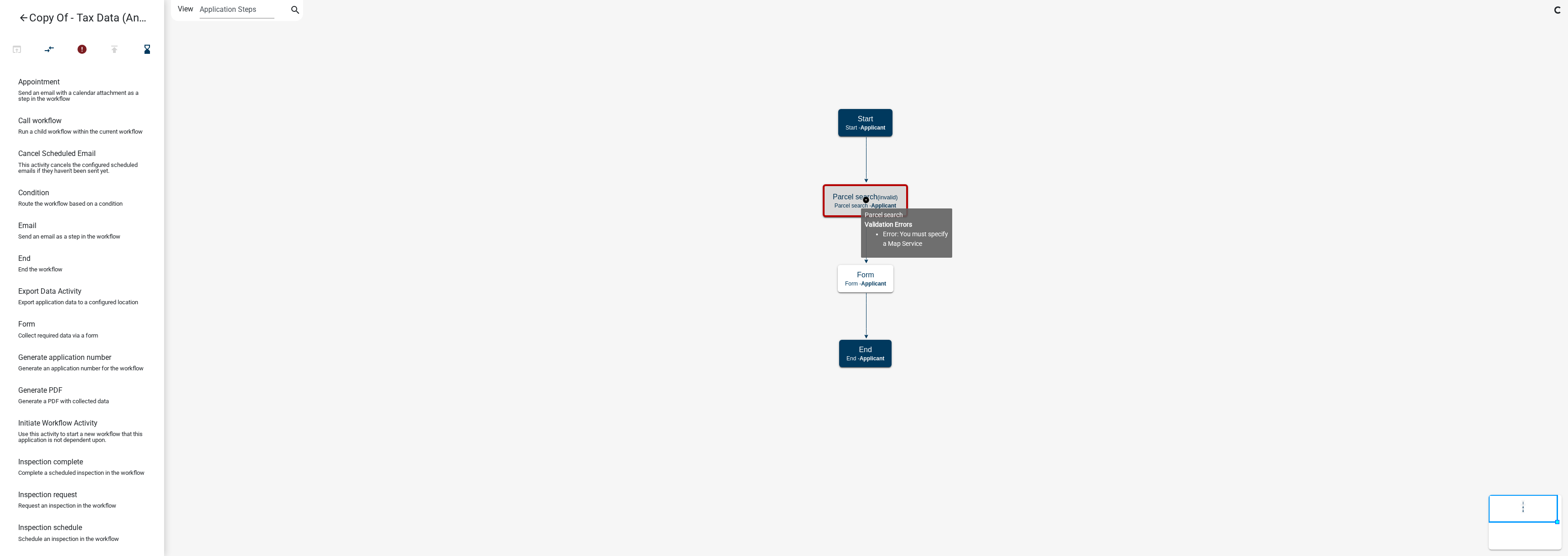
click at [861, 201] on h5 "Parcel search (invalid)" at bounding box center [865, 196] width 65 height 9
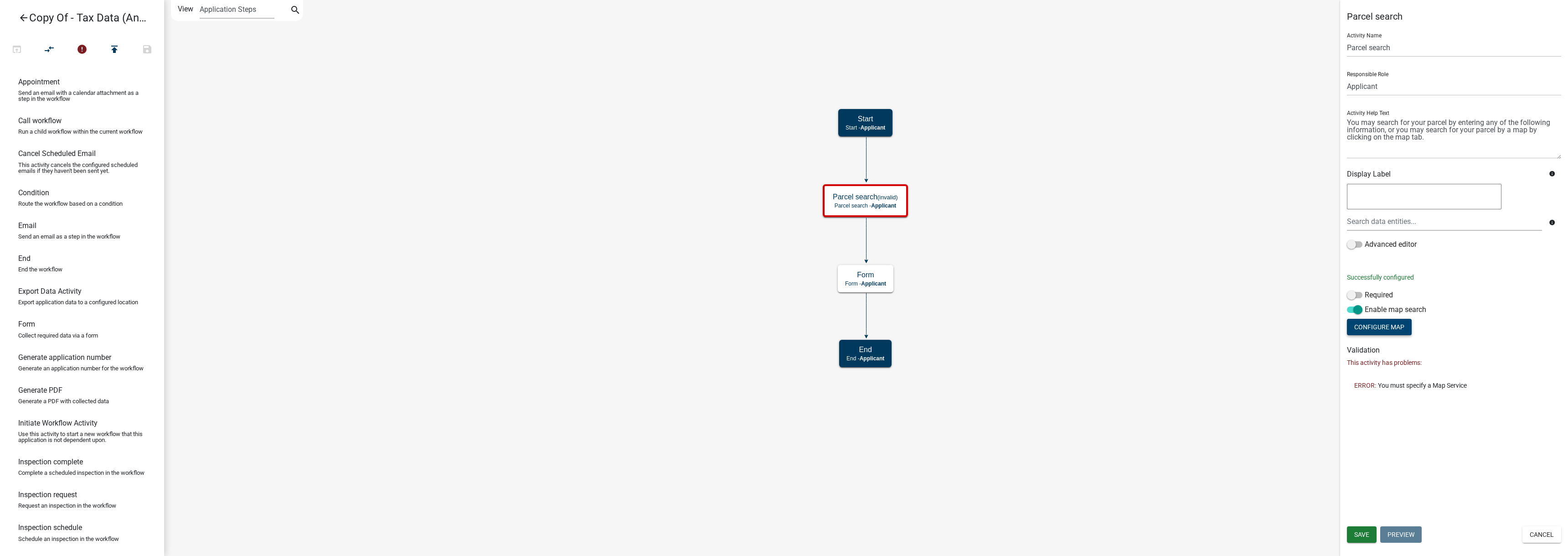
click at [1373, 327] on button "Configure Map" at bounding box center [1379, 327] width 65 height 16
select select
select select "hybrid"
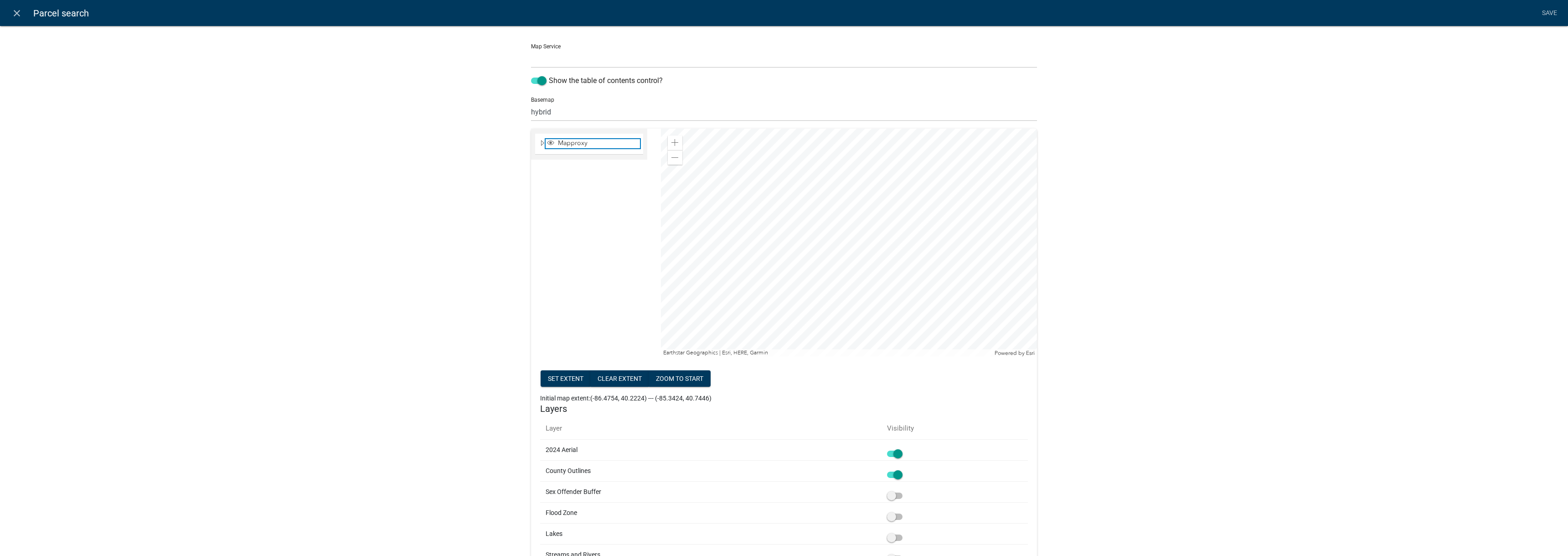
click at [572, 145] on span "Mapproxy" at bounding box center [598, 143] width 85 height 8
click at [539, 142] on span "Expand" at bounding box center [542, 143] width 7 height 9
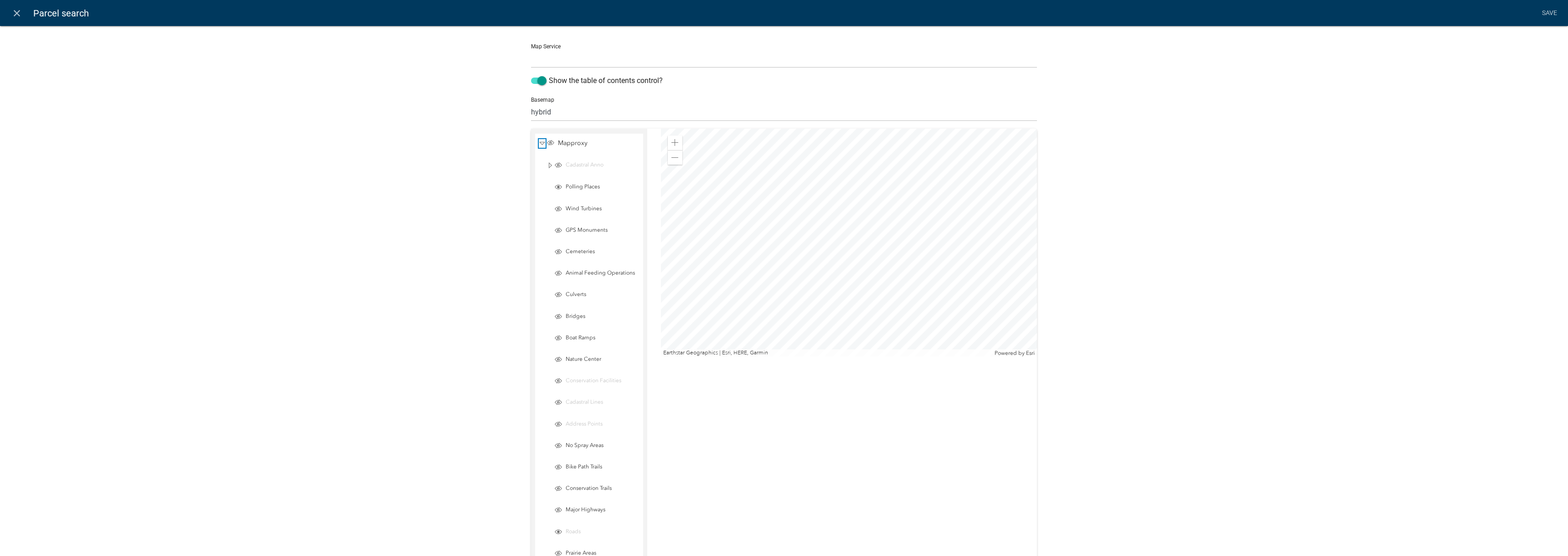
click at [539, 142] on span "Collapse" at bounding box center [542, 143] width 7 height 9
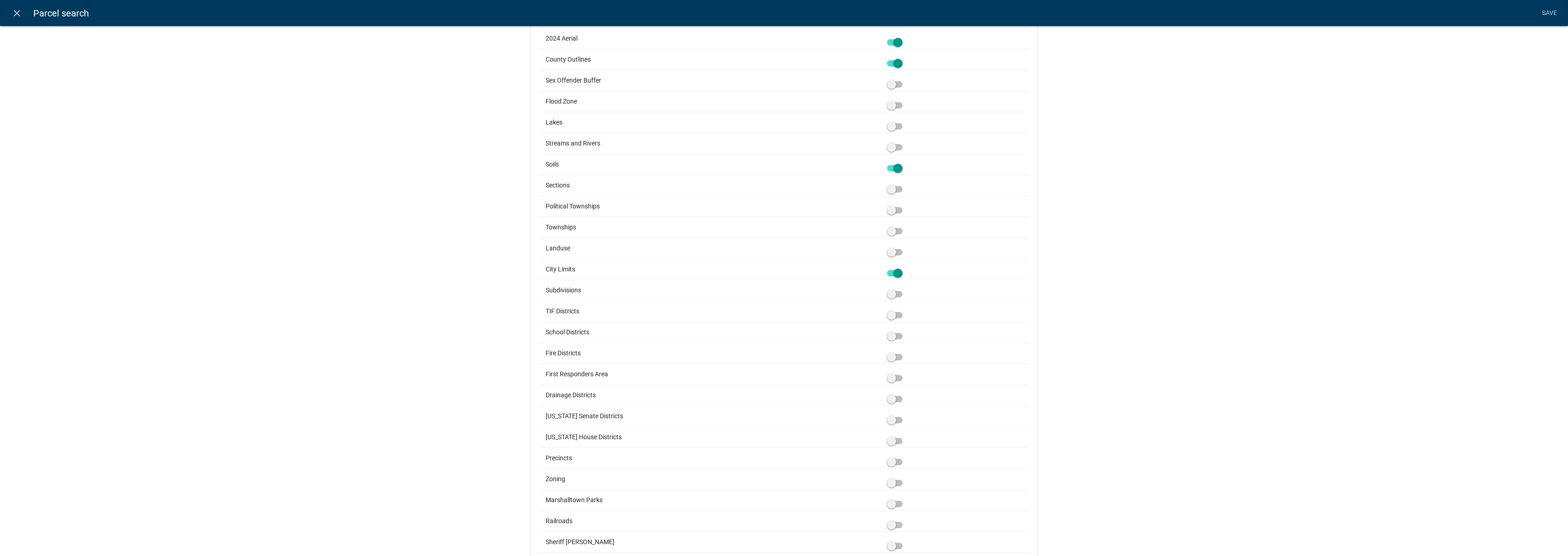
scroll to position [183, 0]
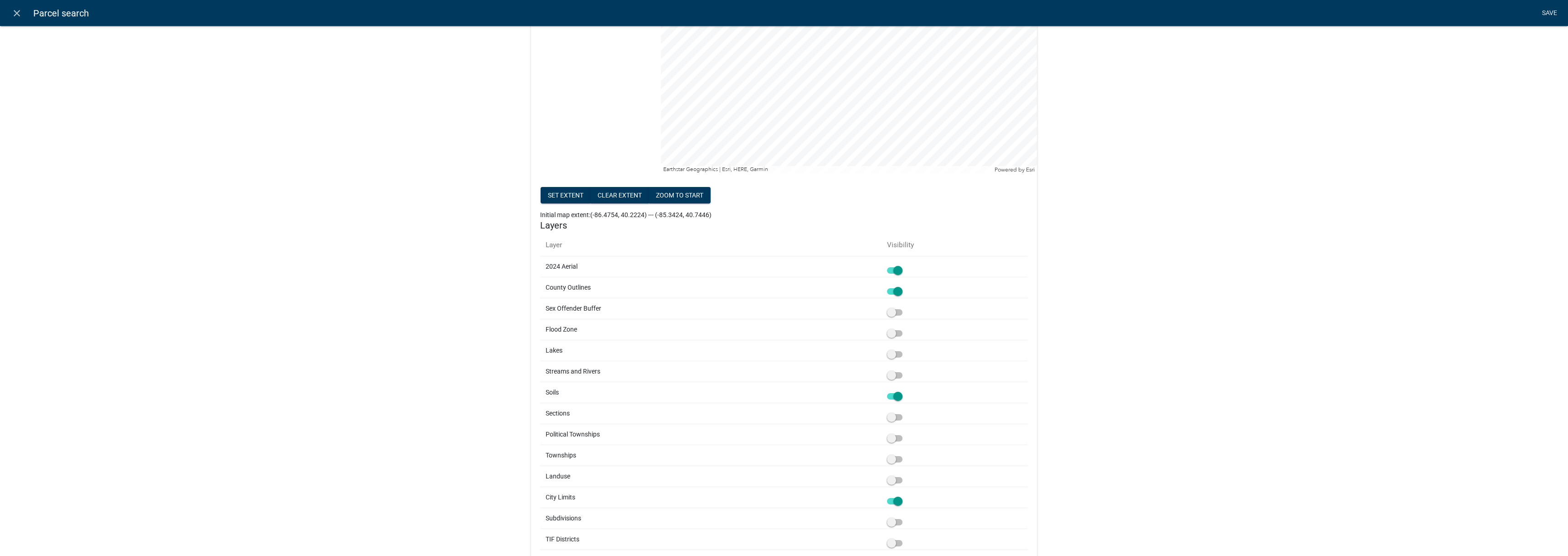
click at [1557, 9] on link "Save" at bounding box center [1550, 13] width 23 height 17
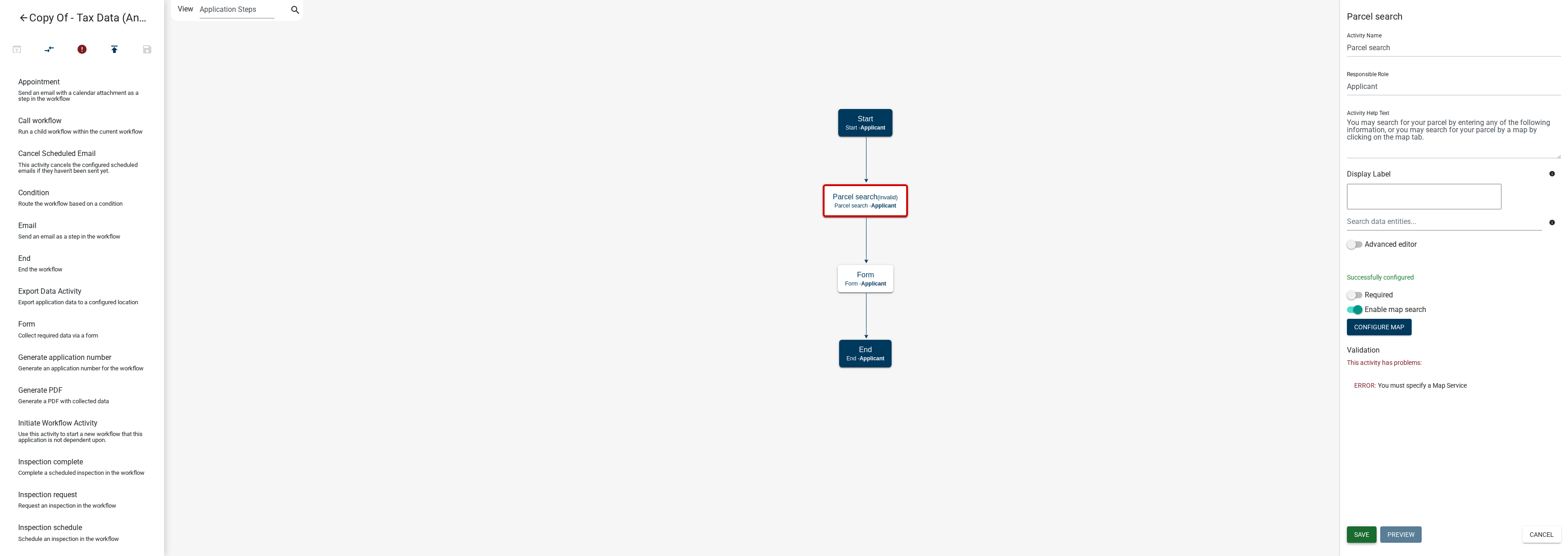
click at [1355, 537] on span "Save" at bounding box center [1362, 534] width 15 height 7
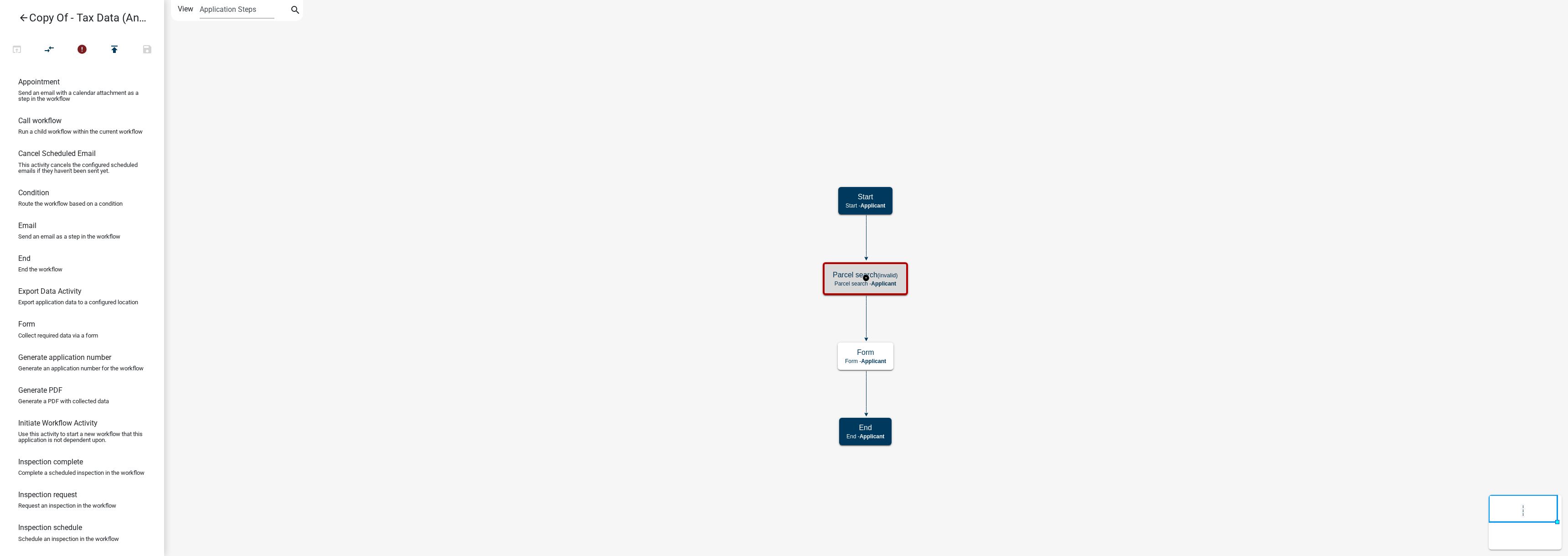
click at [885, 283] on span "Applicant" at bounding box center [884, 283] width 25 height 7
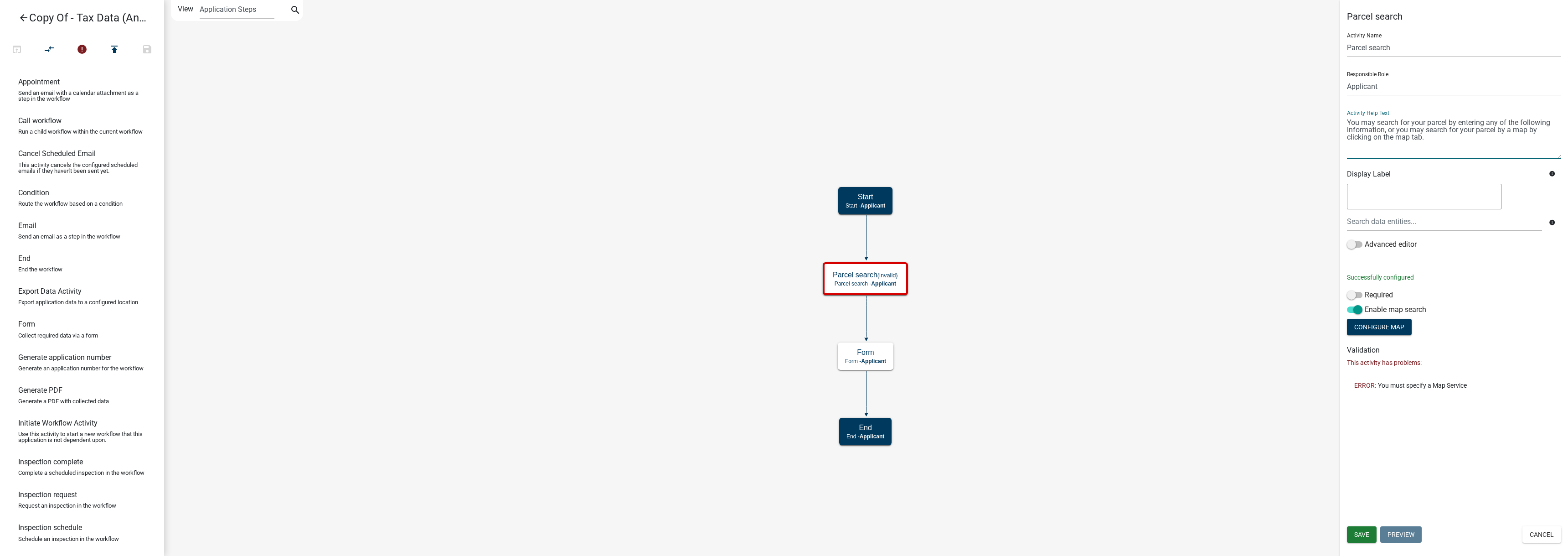
click at [1396, 150] on textarea at bounding box center [1454, 137] width 214 height 43
click at [1394, 154] on textarea at bounding box center [1454, 137] width 214 height 43
click at [1400, 325] on button "Configure Map" at bounding box center [1379, 327] width 65 height 16
select select
select select "hybrid"
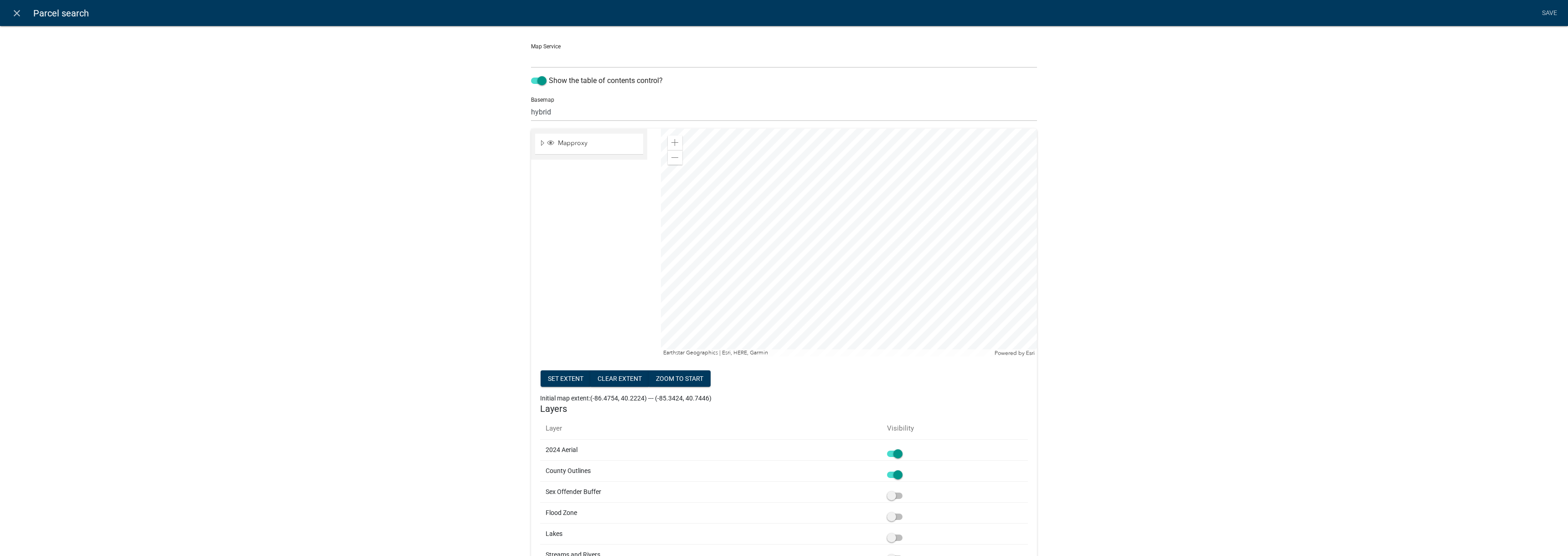
click at [673, 59] on select "Parcel Data Source ([URL])" at bounding box center [784, 58] width 506 height 19
select select "0: Object"
click at [531, 49] on select "Parcel Data Source ([URL])" at bounding box center [784, 58] width 506 height 19
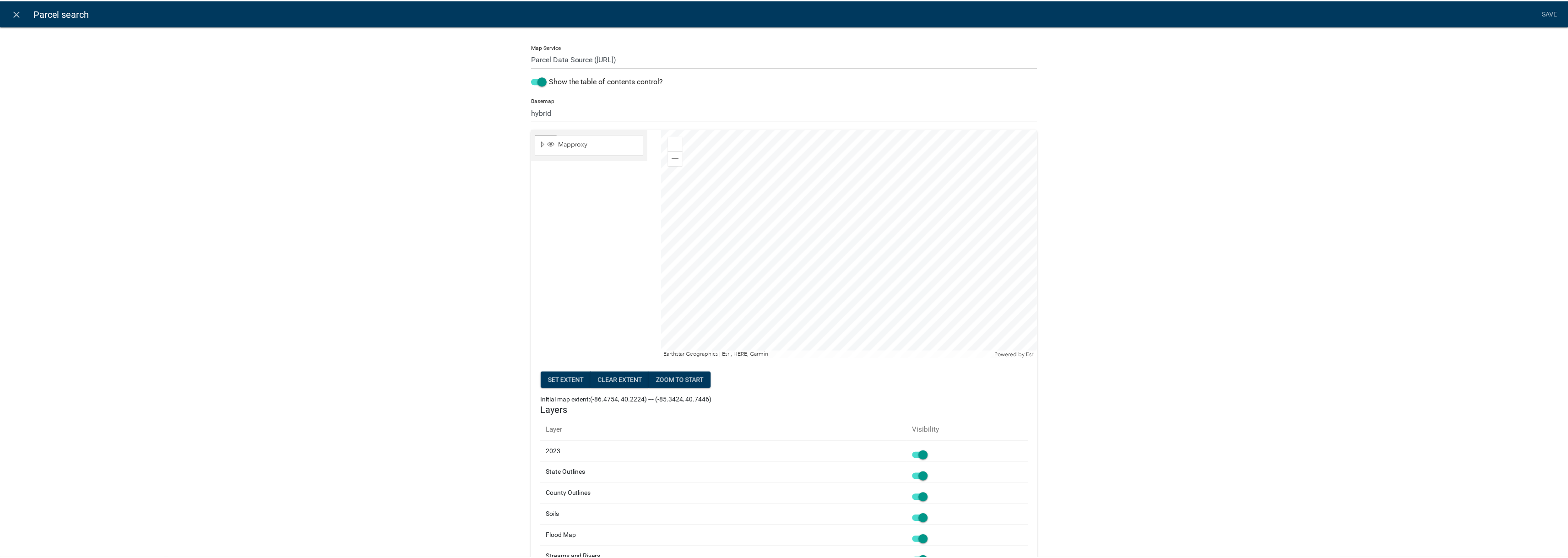
scroll to position [46, 0]
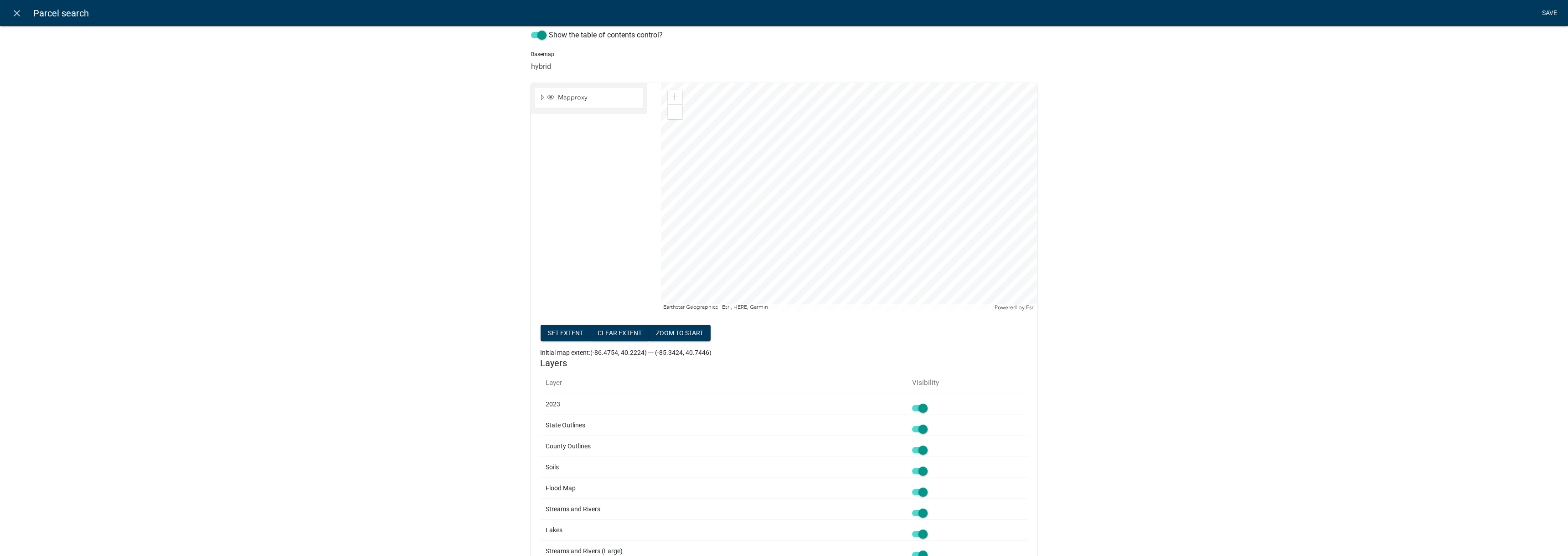
click at [1552, 12] on link "Save" at bounding box center [1550, 13] width 23 height 17
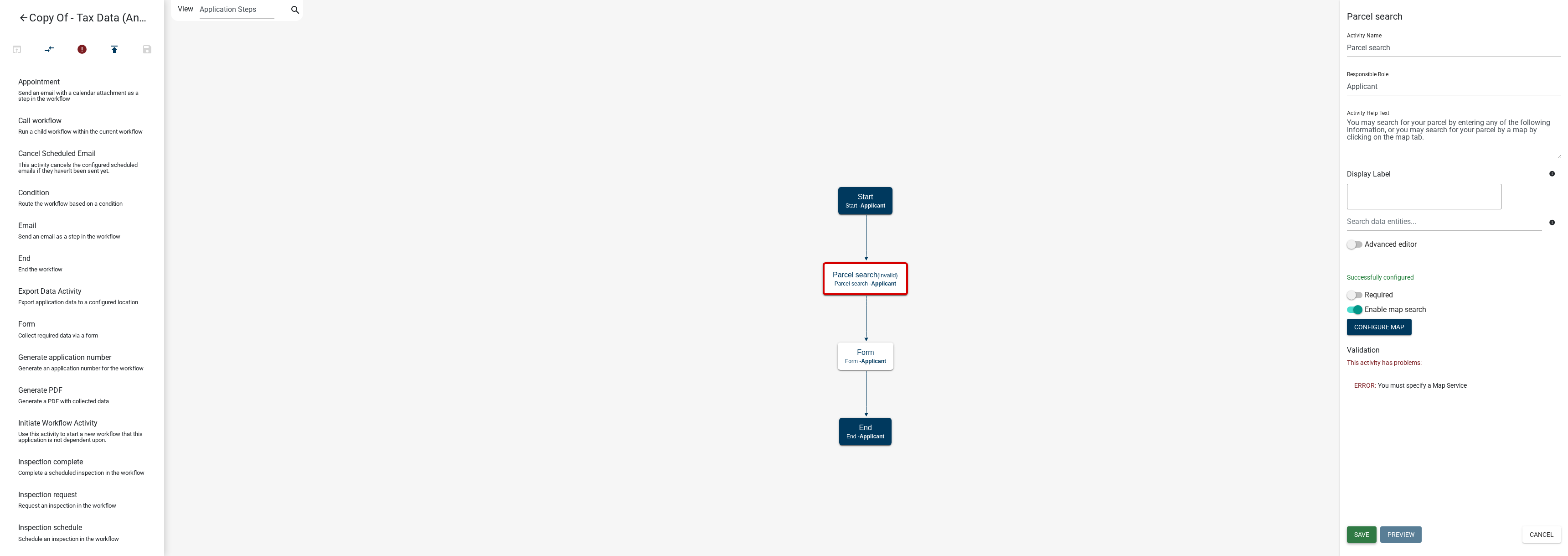
click at [1358, 533] on span "Save" at bounding box center [1362, 534] width 15 height 7
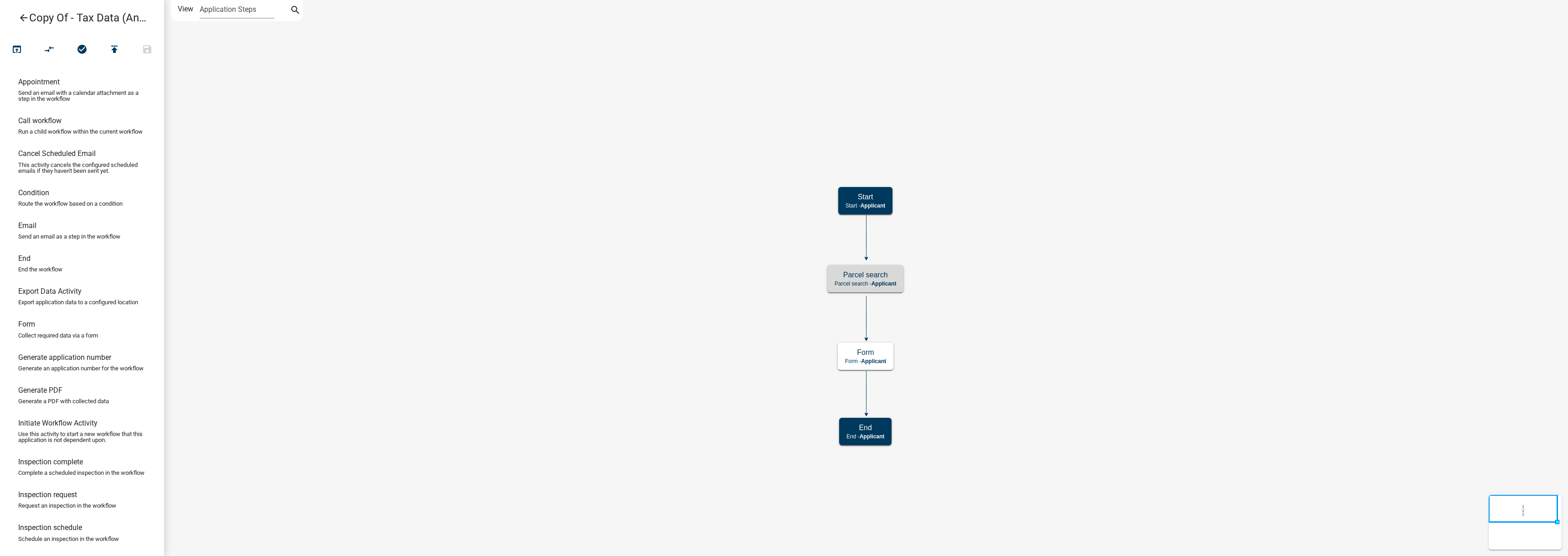
click at [25, 16] on icon "arrow_back" at bounding box center [23, 19] width 11 height 13
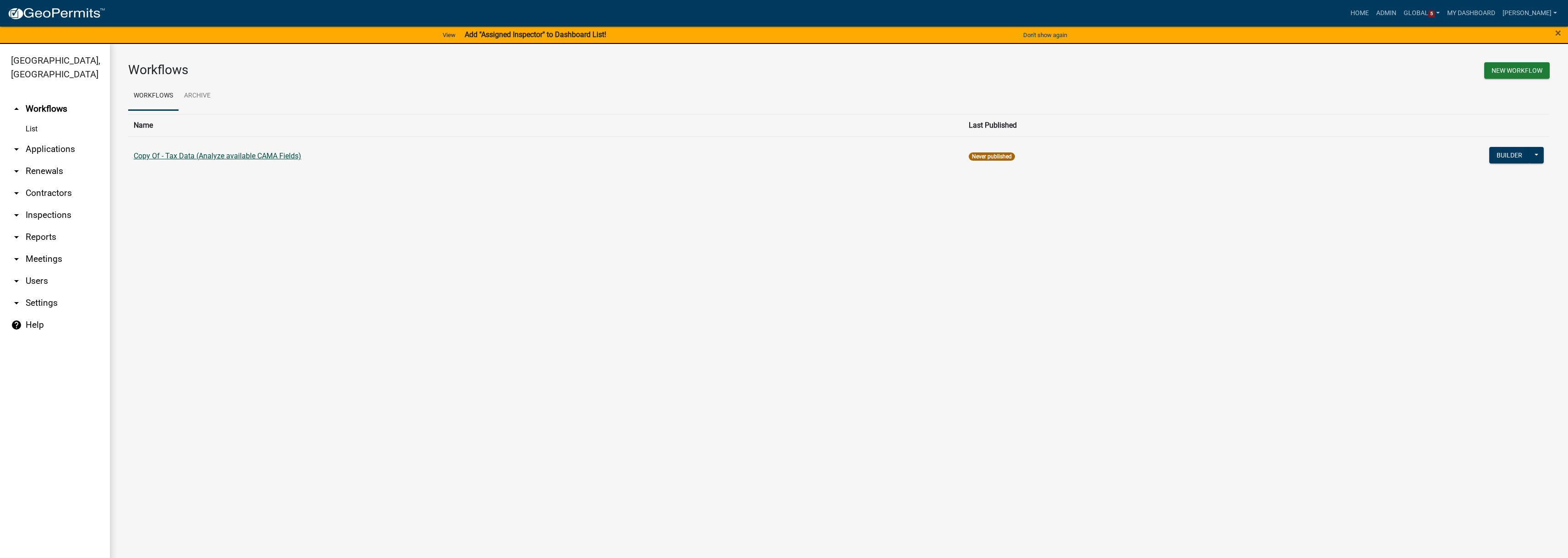
click at [242, 157] on link "Copy Of - Tax Data (Analyze available CAMA Fields)" at bounding box center [217, 156] width 167 height 9
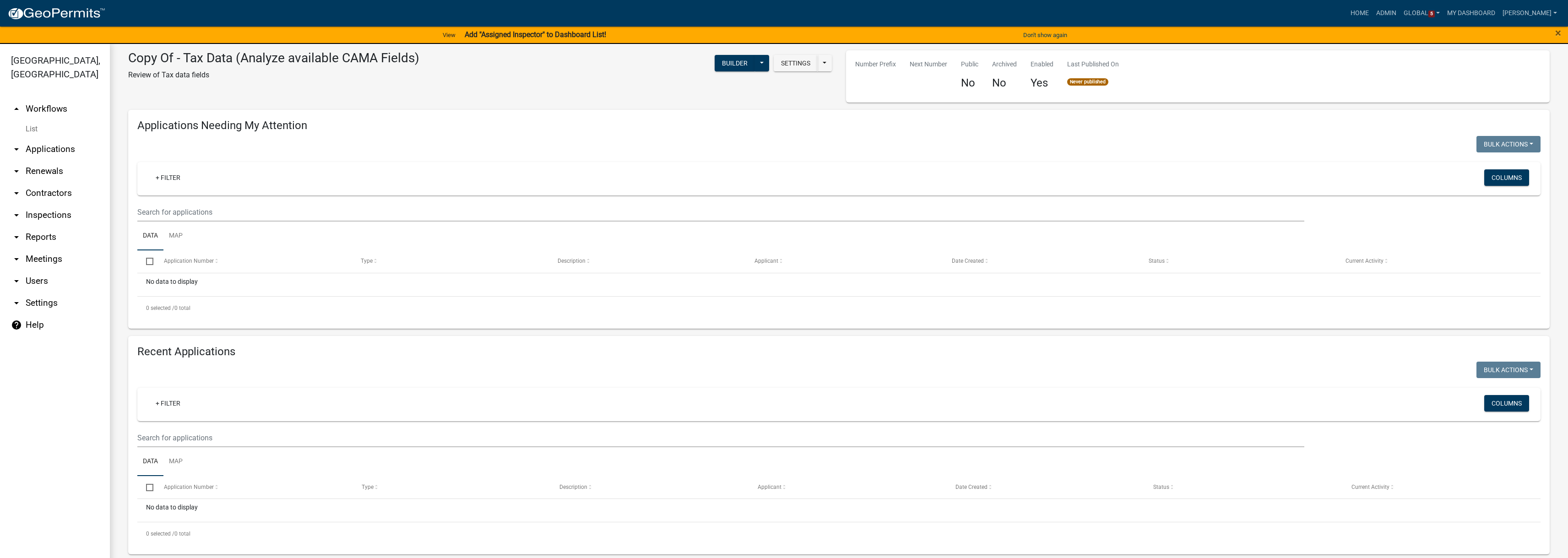
scroll to position [16, 0]
click at [177, 237] on link "Map" at bounding box center [176, 232] width 25 height 30
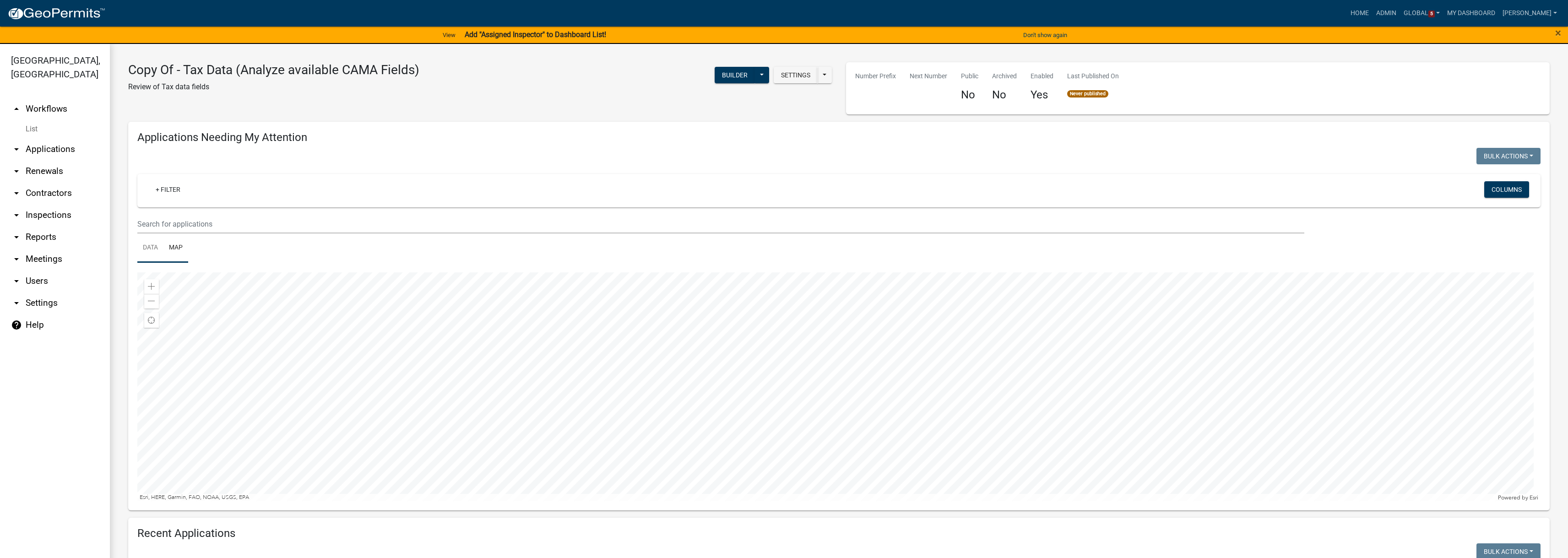
click at [141, 251] on link "Data" at bounding box center [151, 248] width 26 height 30
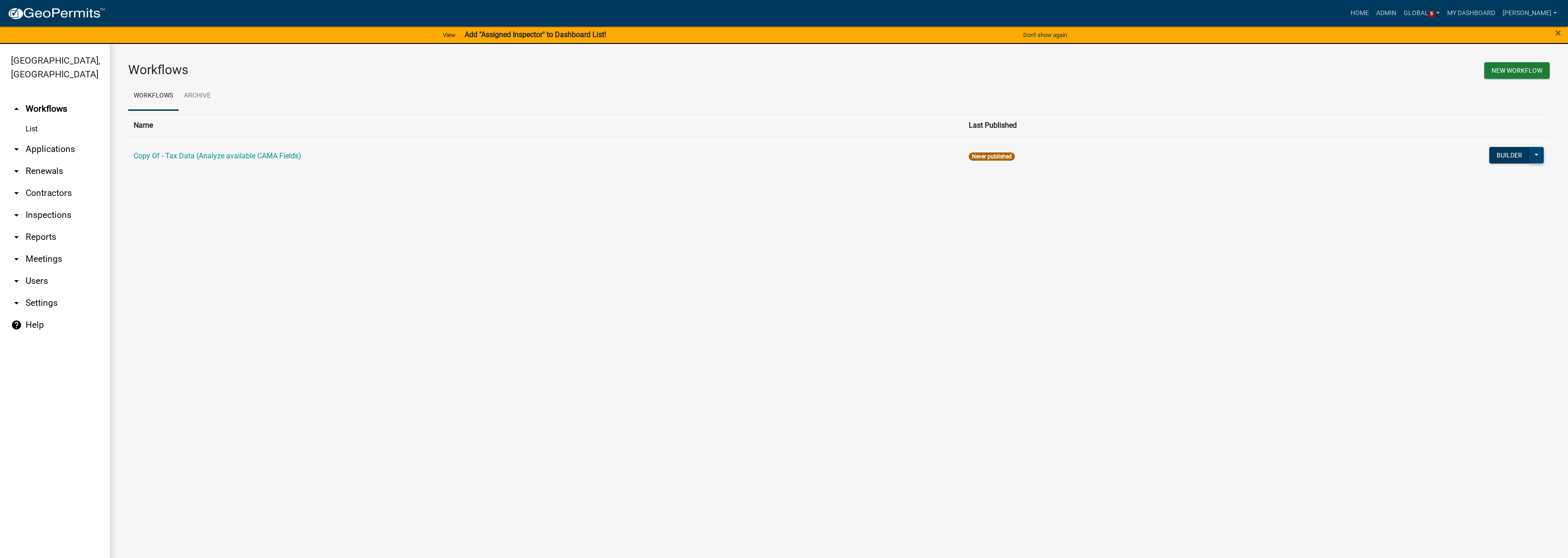
click at [1533, 156] on button at bounding box center [1537, 155] width 15 height 16
click at [1508, 151] on button "Builder" at bounding box center [1509, 155] width 40 height 16
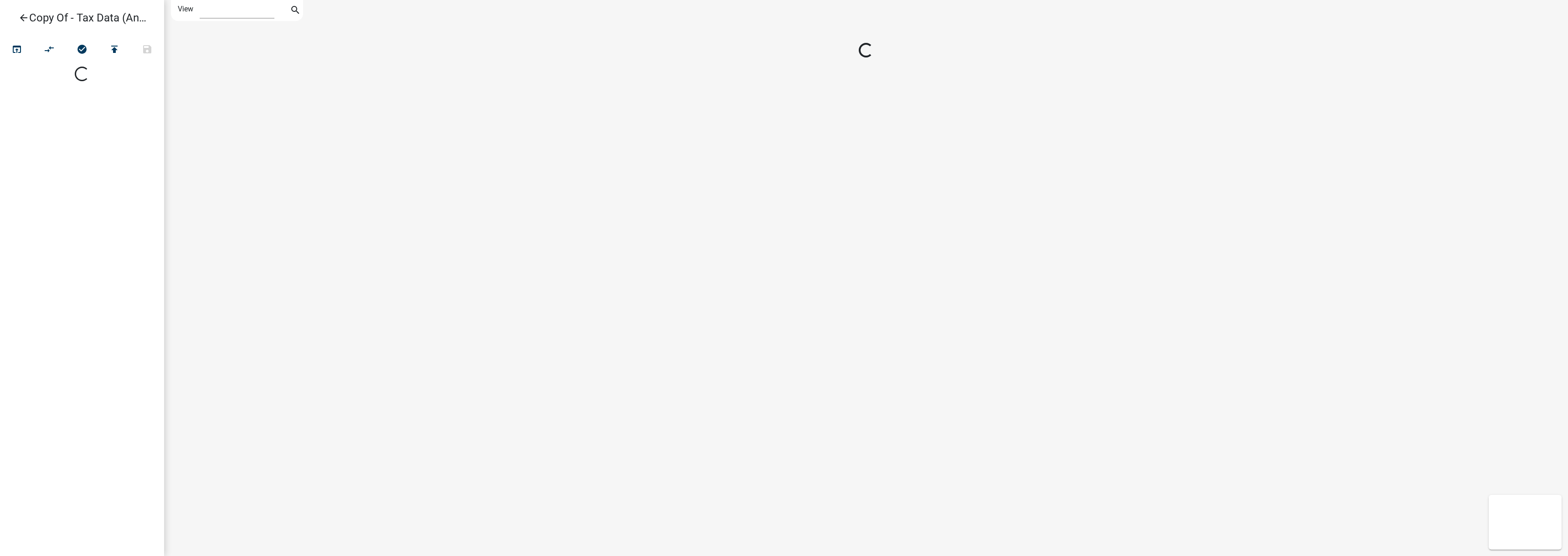
select select "1"
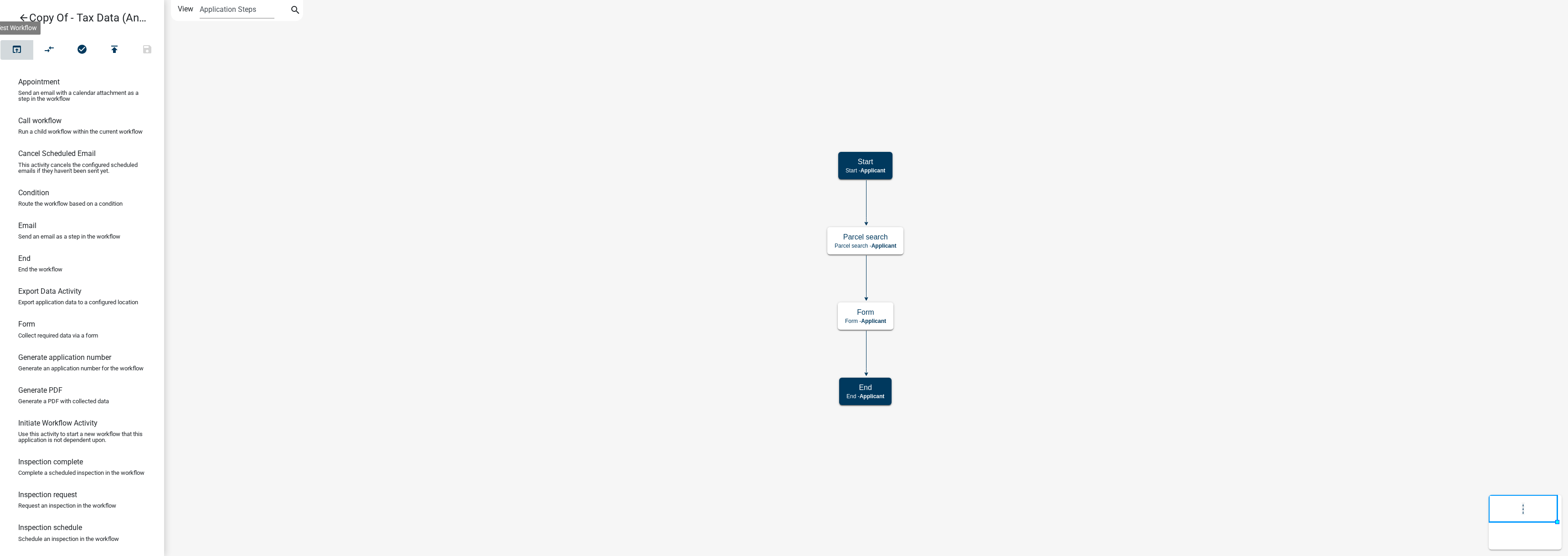
click at [15, 44] on icon "open_in_browser" at bounding box center [16, 50] width 11 height 13
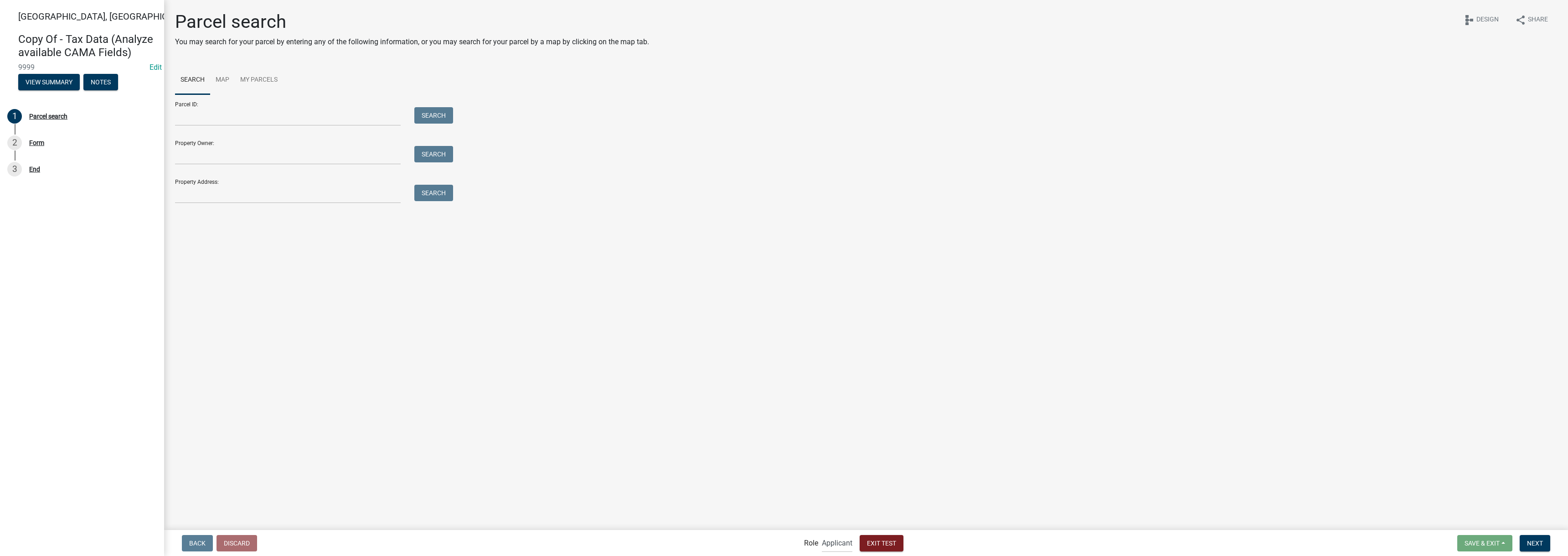
click at [306, 145] on div "Property Owner: Search" at bounding box center [311, 149] width 274 height 31
click at [304, 154] on input "Property Owner:" at bounding box center [287, 155] width 226 height 19
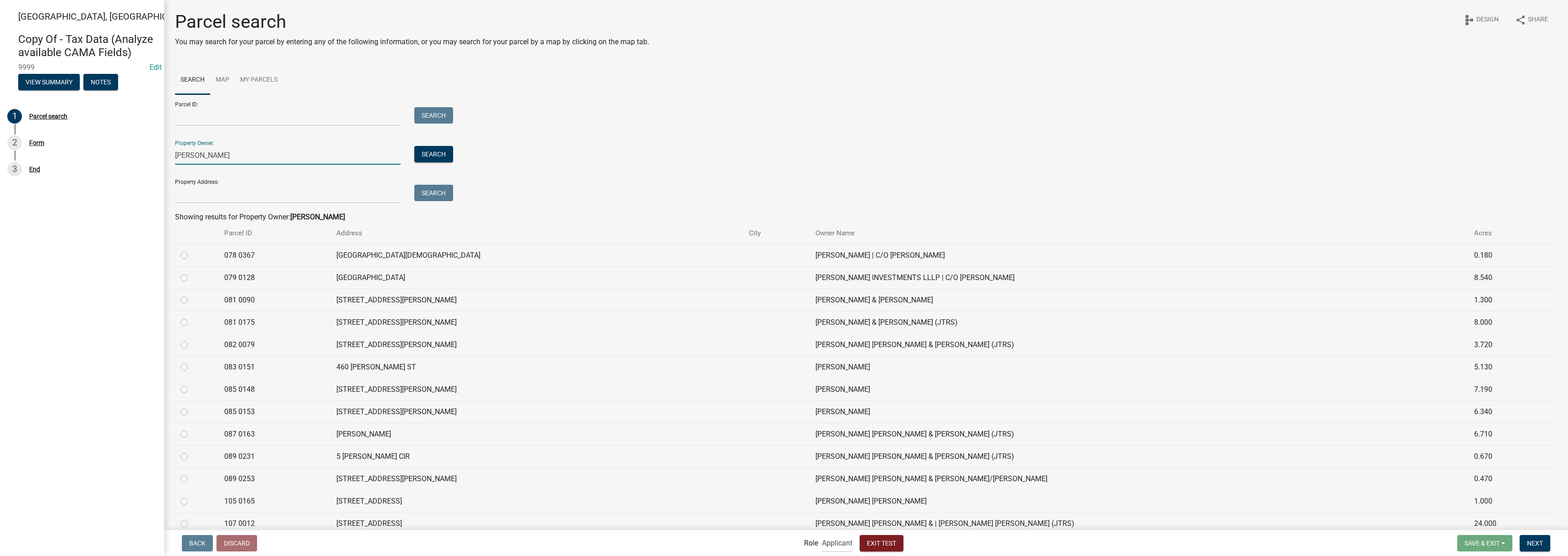
type input "[PERSON_NAME]"
click at [191, 250] on label at bounding box center [191, 250] width 0 height 0
click at [191, 255] on 0367 "radio" at bounding box center [194, 252] width 6 height 6
radio 0367 "true"
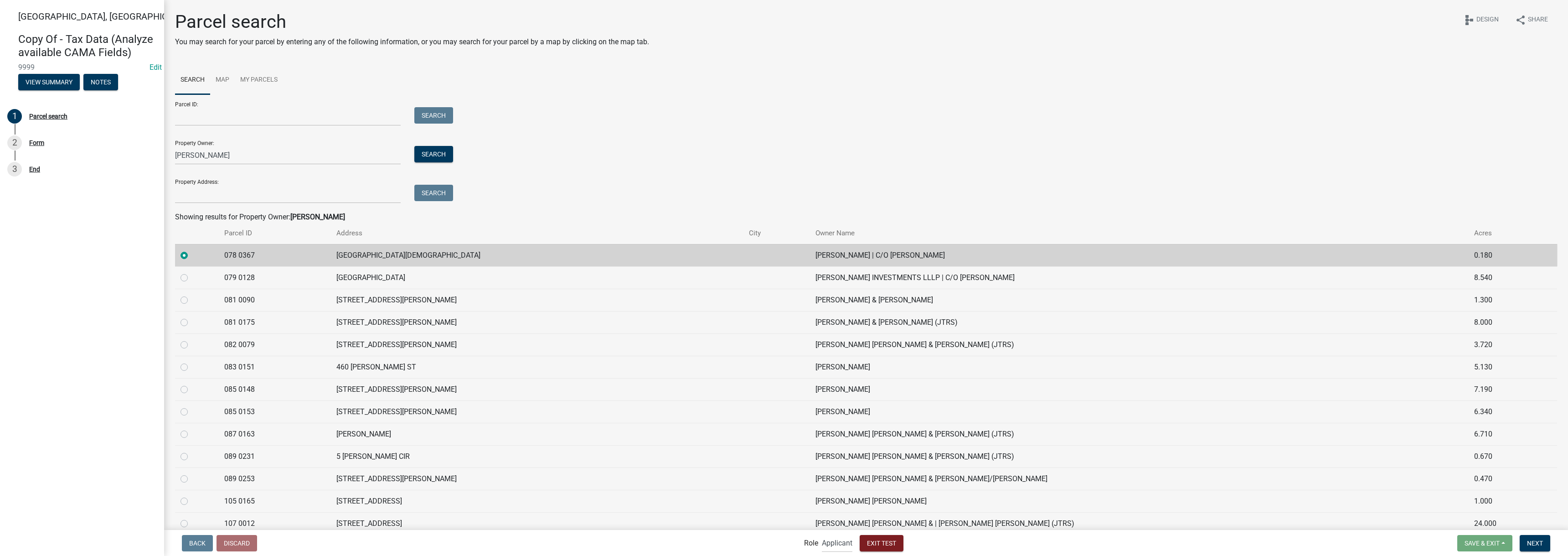
click at [373, 255] on td "[GEOGRAPHIC_DATA][DEMOGRAPHIC_DATA]" at bounding box center [537, 255] width 412 height 22
click at [1544, 539] on button "Next" at bounding box center [1535, 543] width 30 height 16
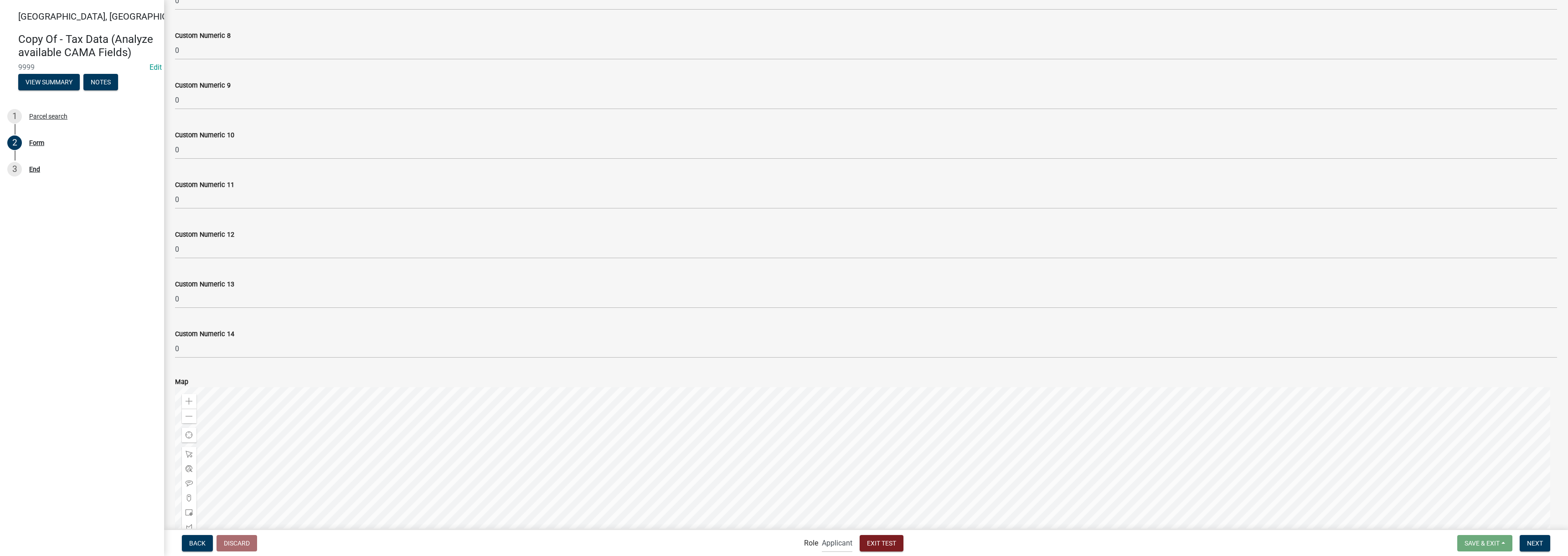
scroll to position [2897, 0]
click at [889, 384] on div at bounding box center [866, 370] width 1382 height 228
click at [1532, 548] on button "Next" at bounding box center [1535, 543] width 30 height 16
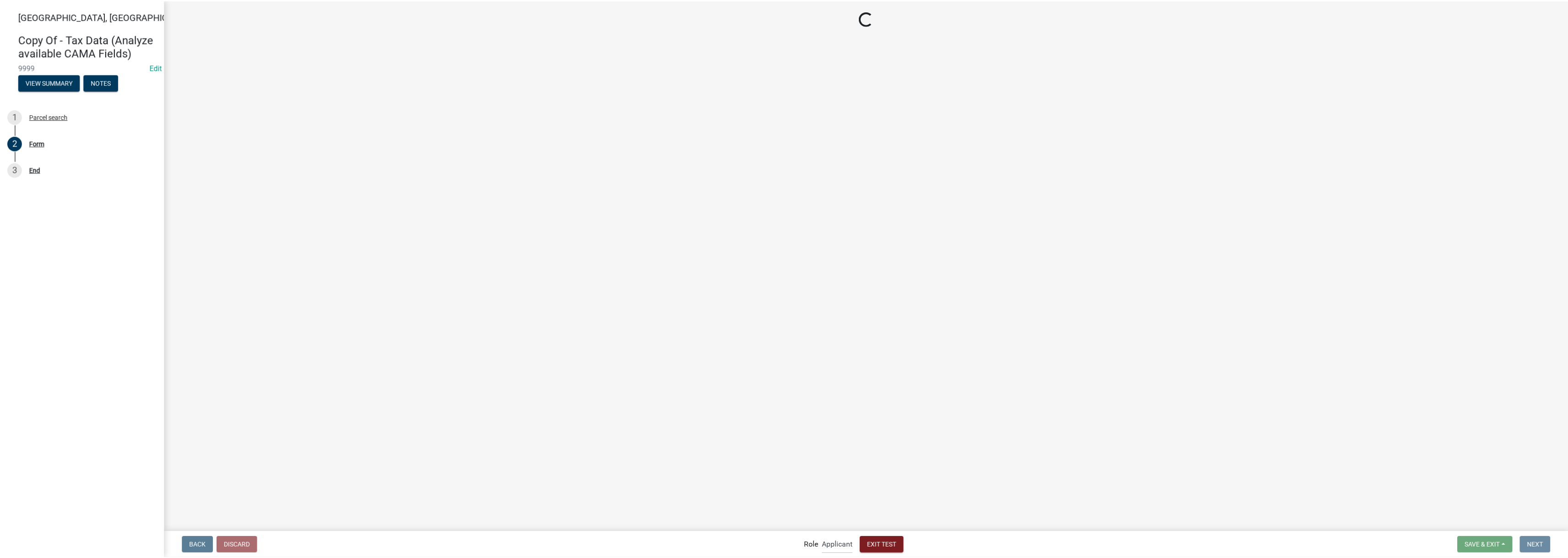
scroll to position [0, 0]
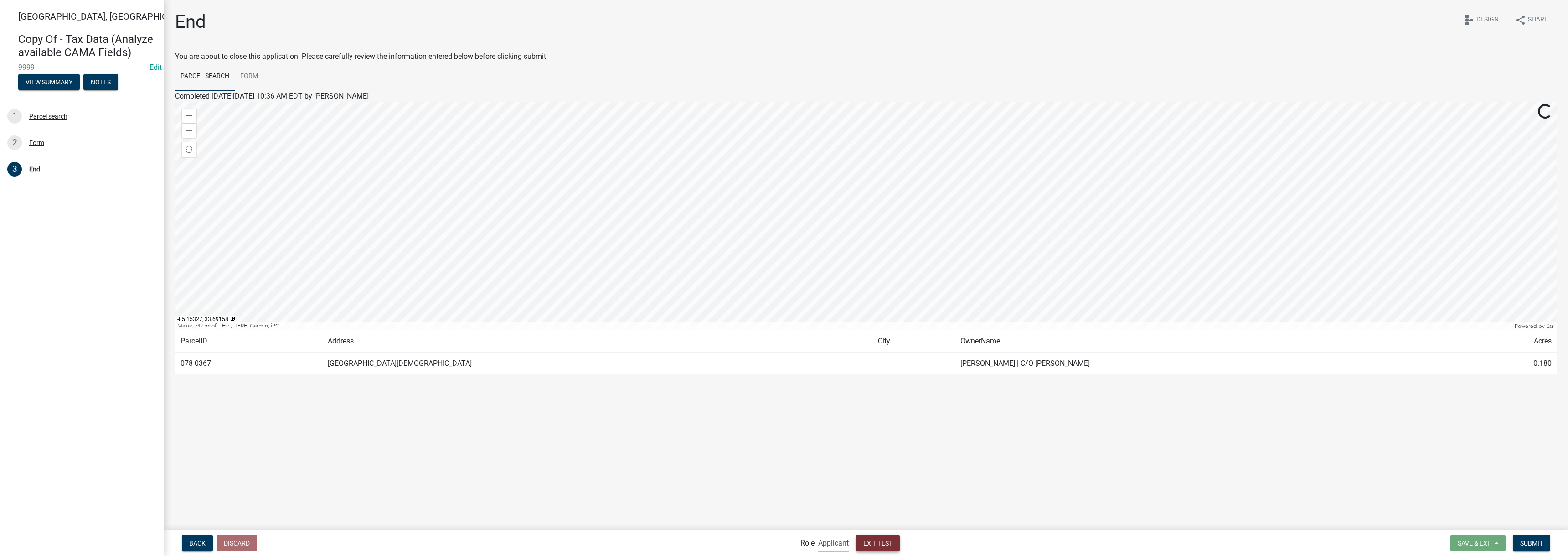
click at [879, 537] on button "Exit Test" at bounding box center [877, 543] width 44 height 16
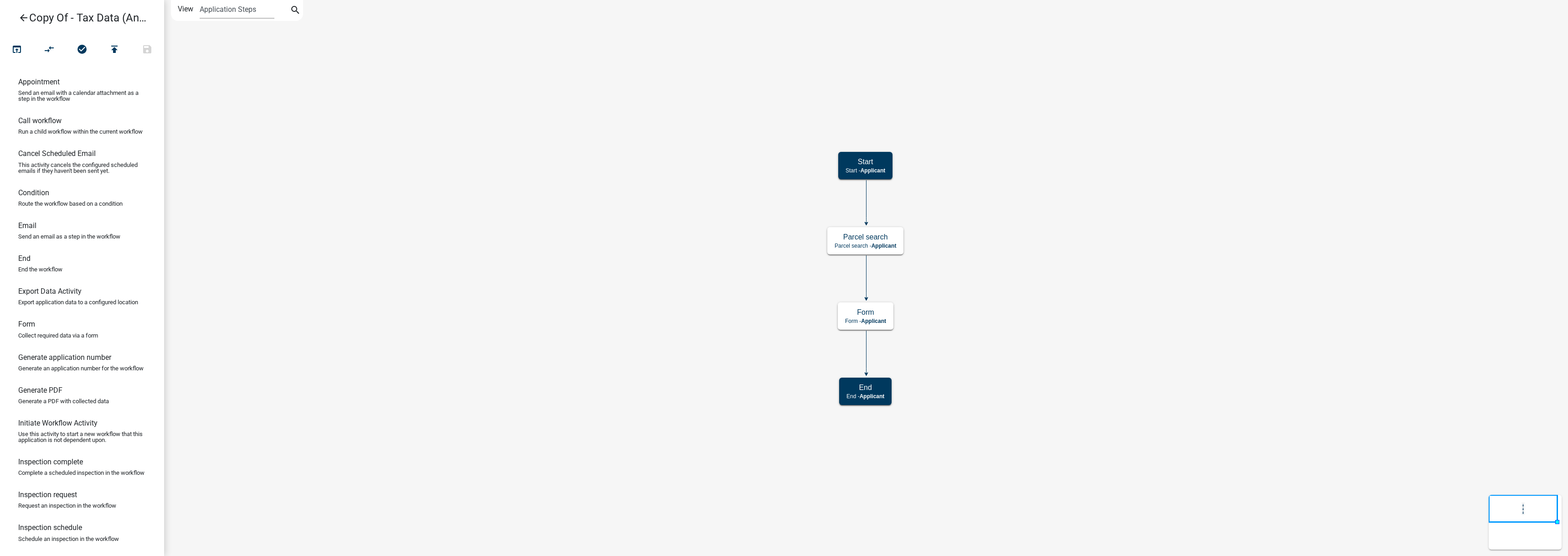
click at [21, 14] on icon "arrow_back" at bounding box center [23, 19] width 11 height 13
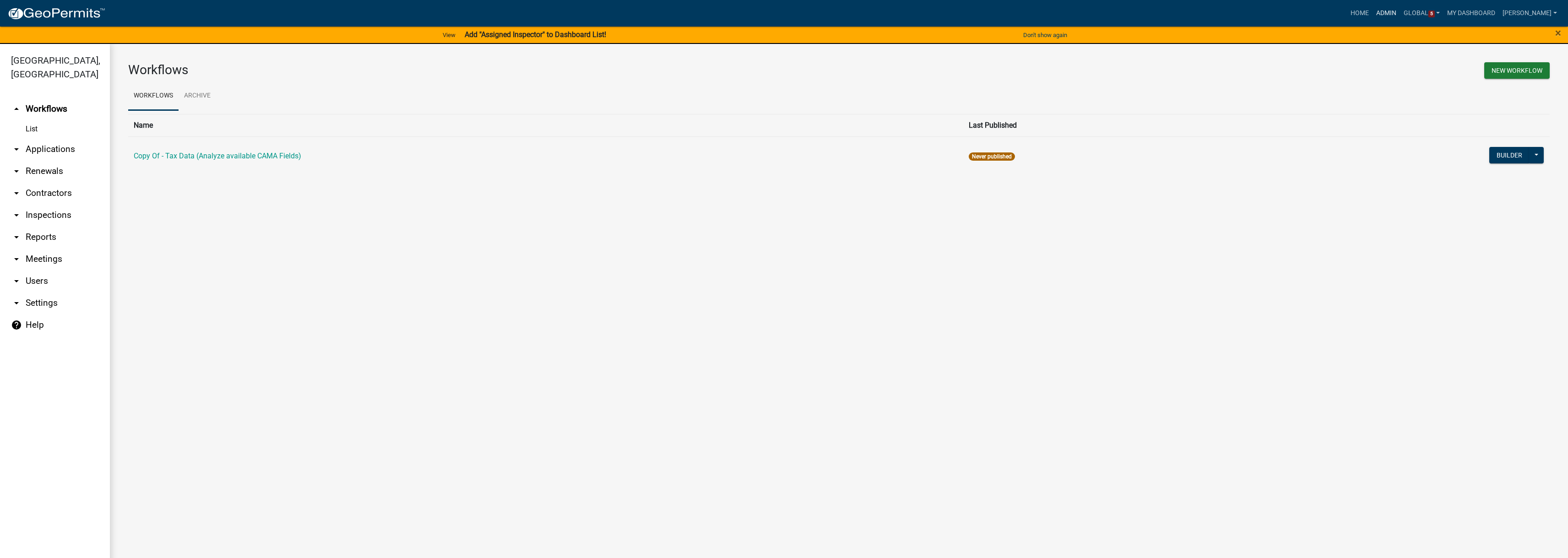
click at [1400, 10] on link "Admin" at bounding box center [1386, 13] width 27 height 17
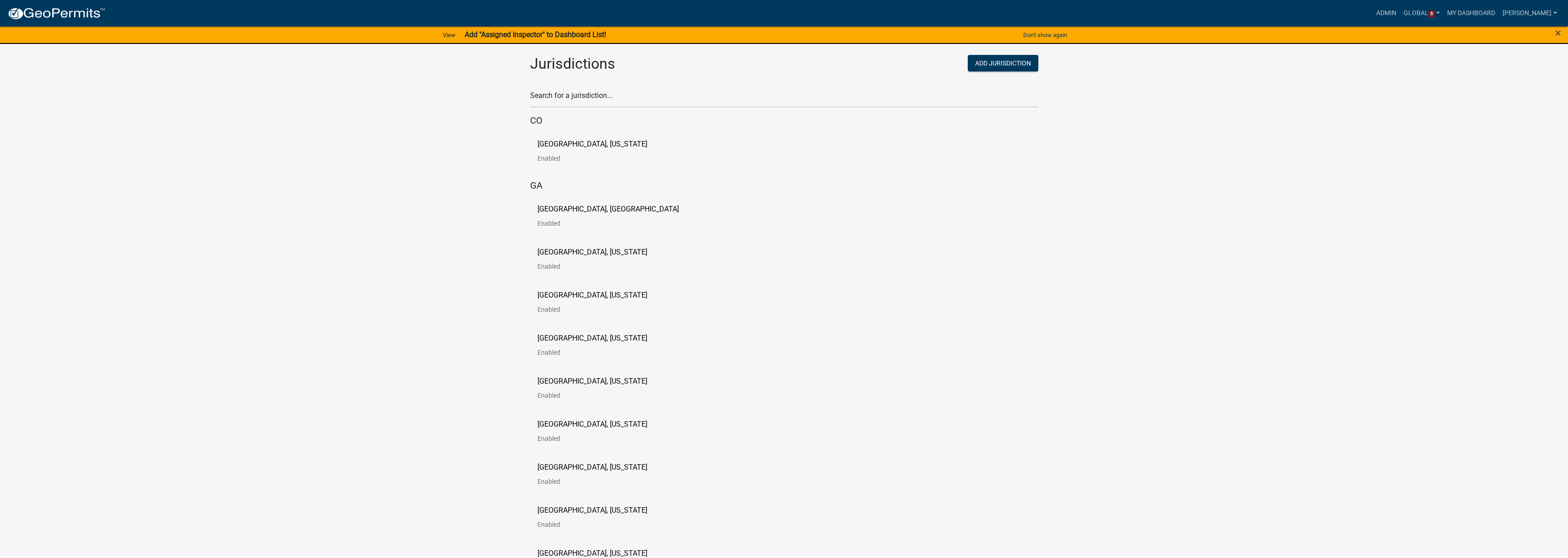
click at [582, 209] on p "[GEOGRAPHIC_DATA], [GEOGRAPHIC_DATA]" at bounding box center [609, 209] width 142 height 7
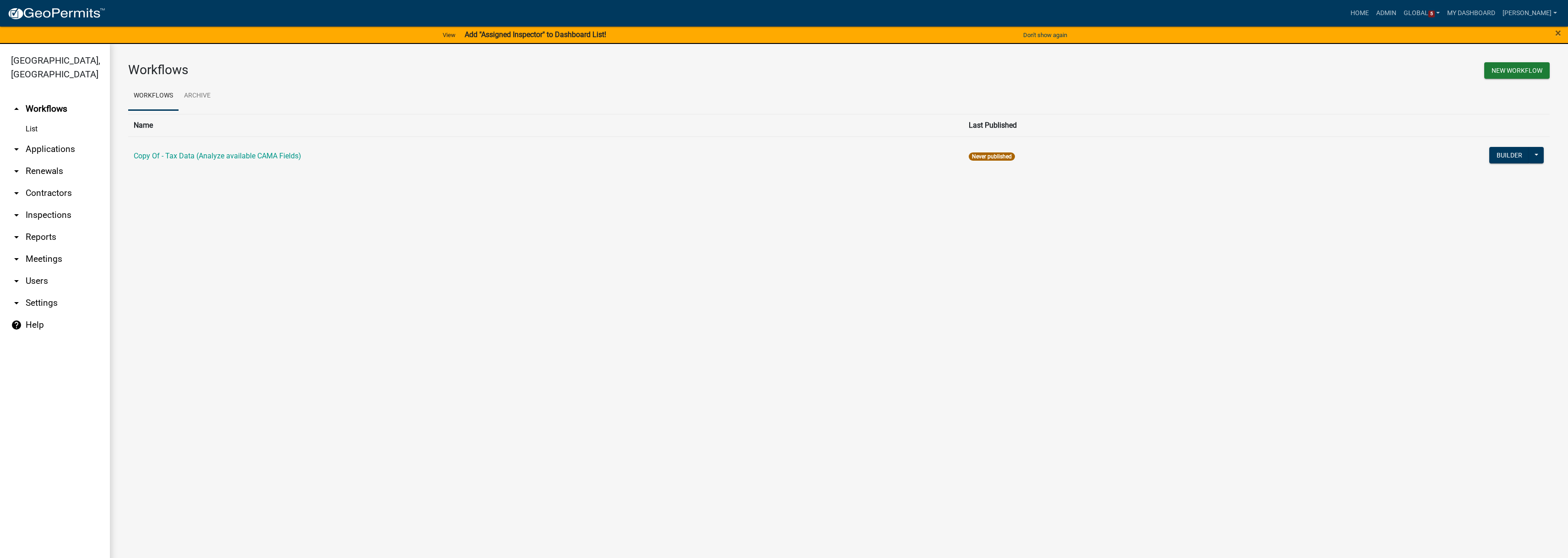
click at [45, 292] on link "arrow_drop_down Settings" at bounding box center [54, 302] width 110 height 22
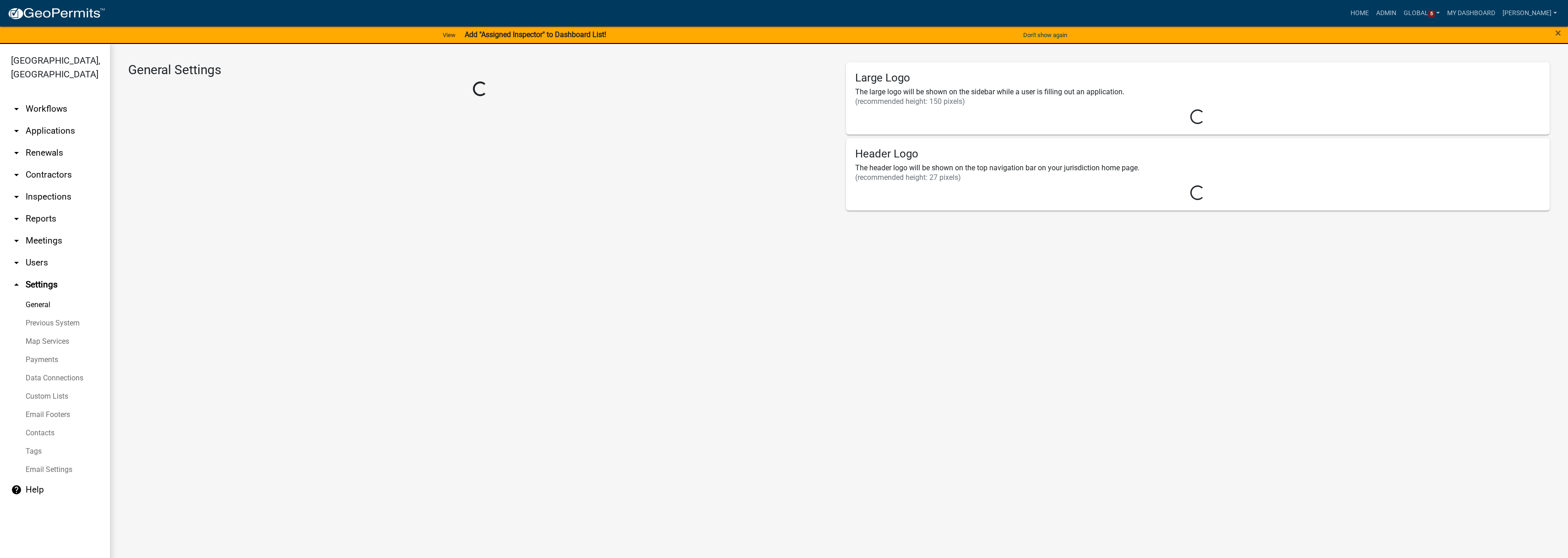
select select "GA"
select select "Eastern Standard Time"
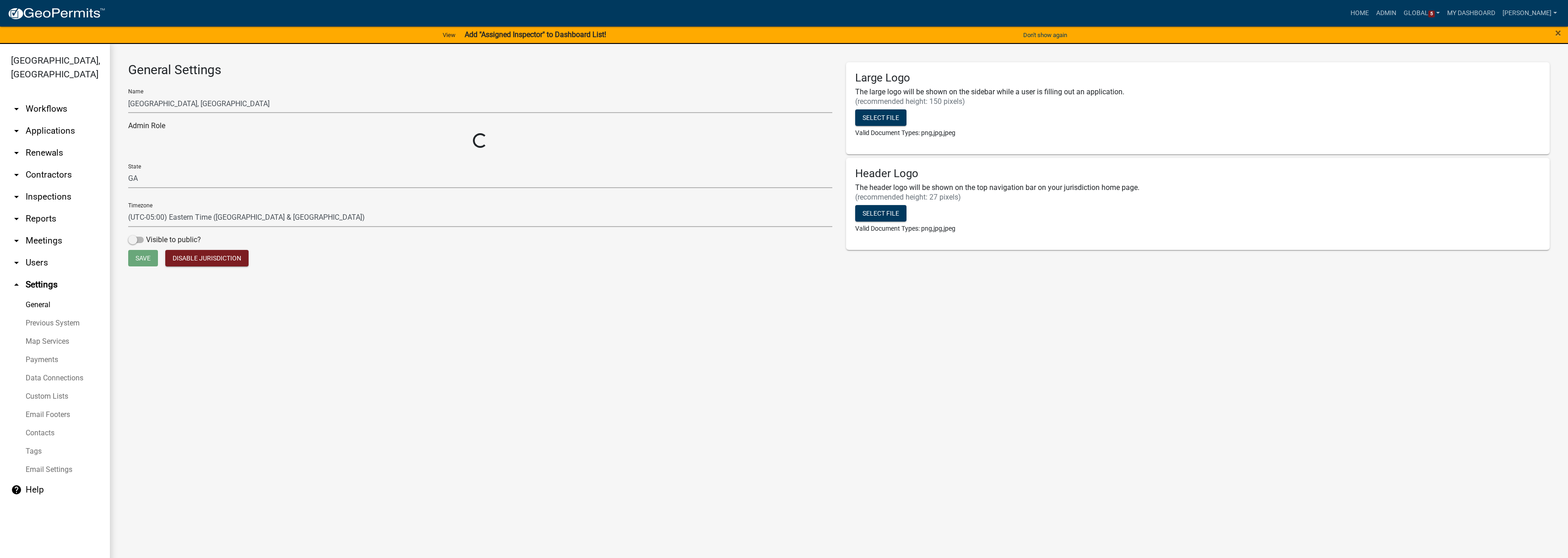
select select "32d6e85b-6a6d-4532-b483-7b431a947728"
click at [885, 116] on button "Select file" at bounding box center [881, 118] width 51 height 16
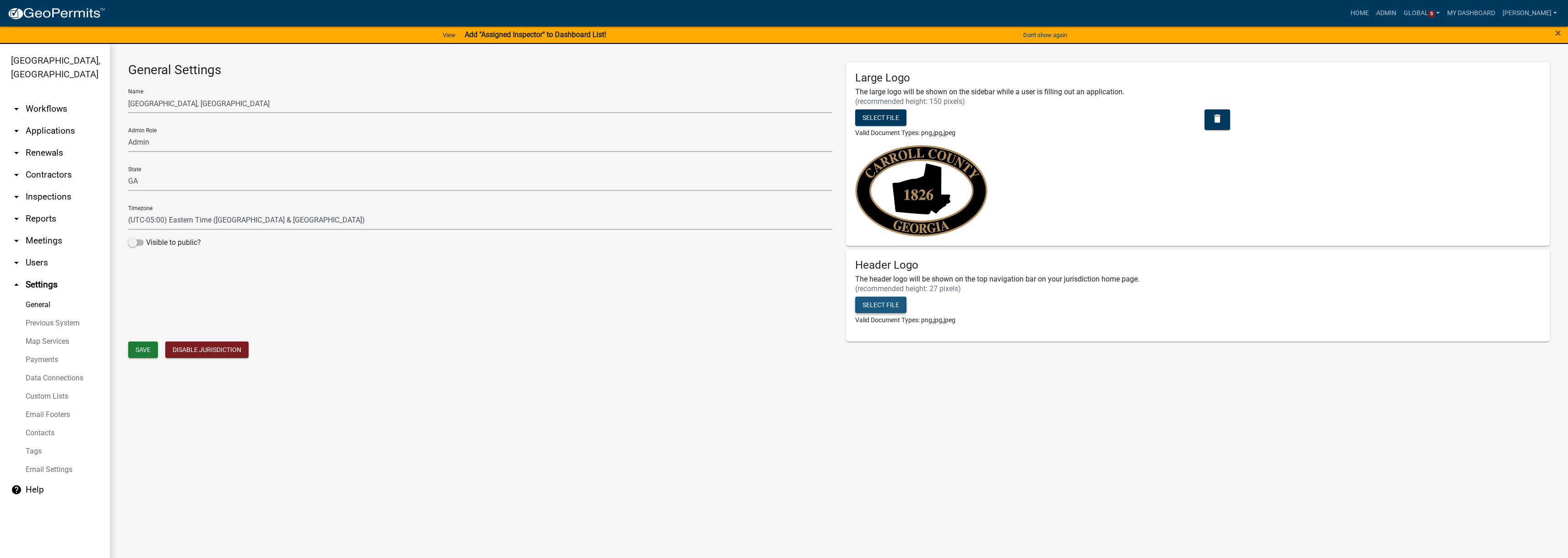
click at [882, 301] on button "Select file" at bounding box center [881, 305] width 51 height 16
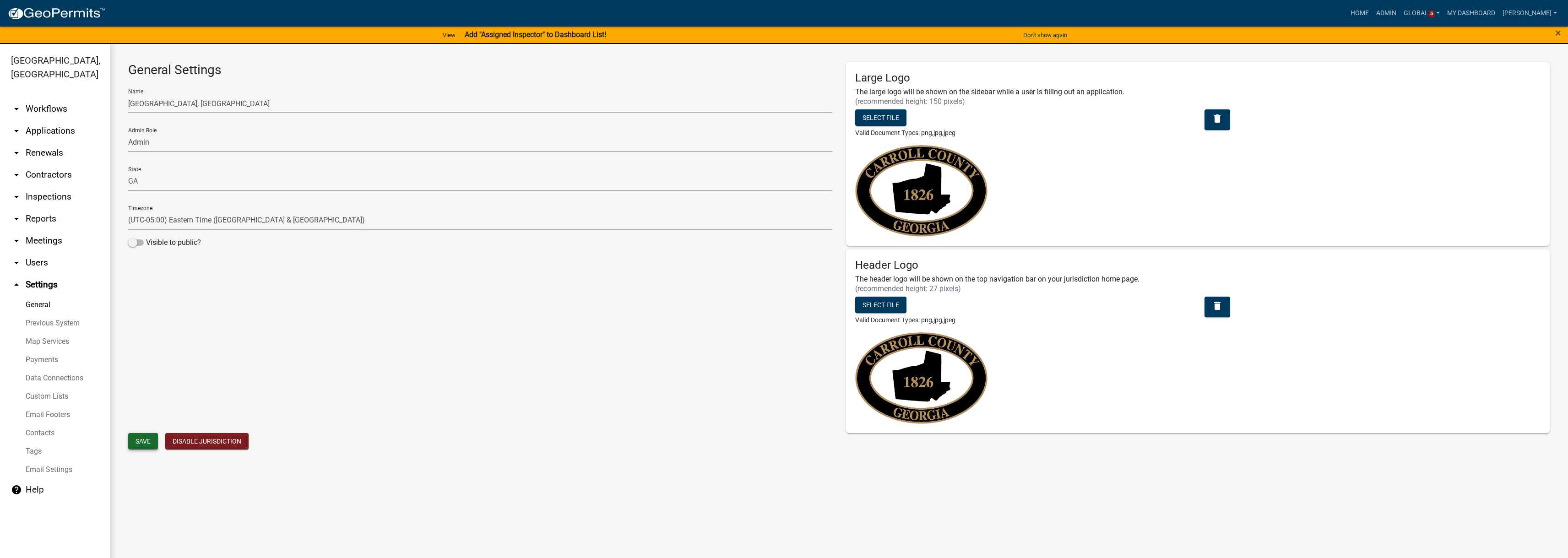
click at [137, 440] on span "Save" at bounding box center [143, 441] width 15 height 7
